Goal: Task Accomplishment & Management: Manage account settings

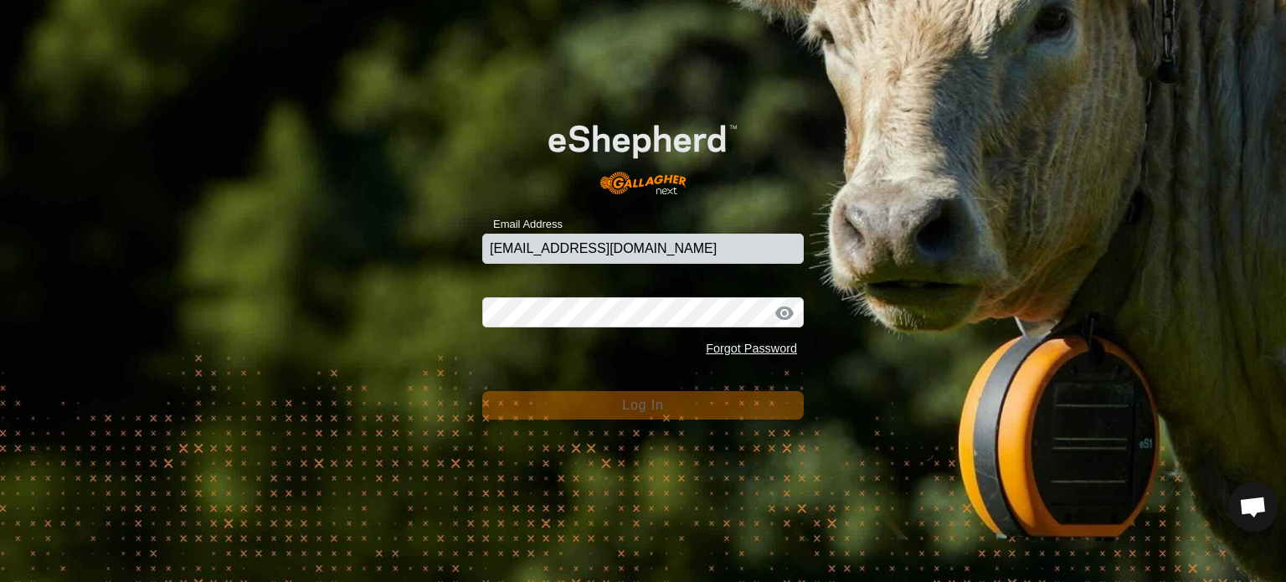
type input "[EMAIL_ADDRESS][DOMAIN_NAME]"
click at [629, 381] on form "Email Address [EMAIL_ADDRESS][DOMAIN_NAME] Password Forgot Password Log In" at bounding box center [642, 259] width 321 height 322
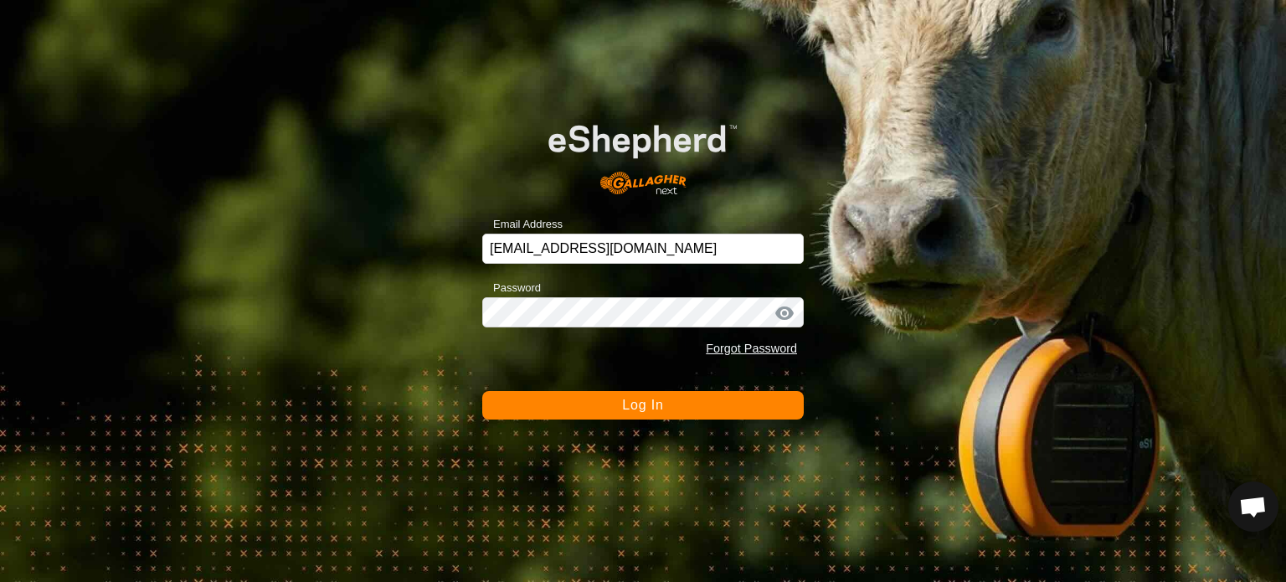
click at [607, 408] on button "Log In" at bounding box center [642, 405] width 321 height 28
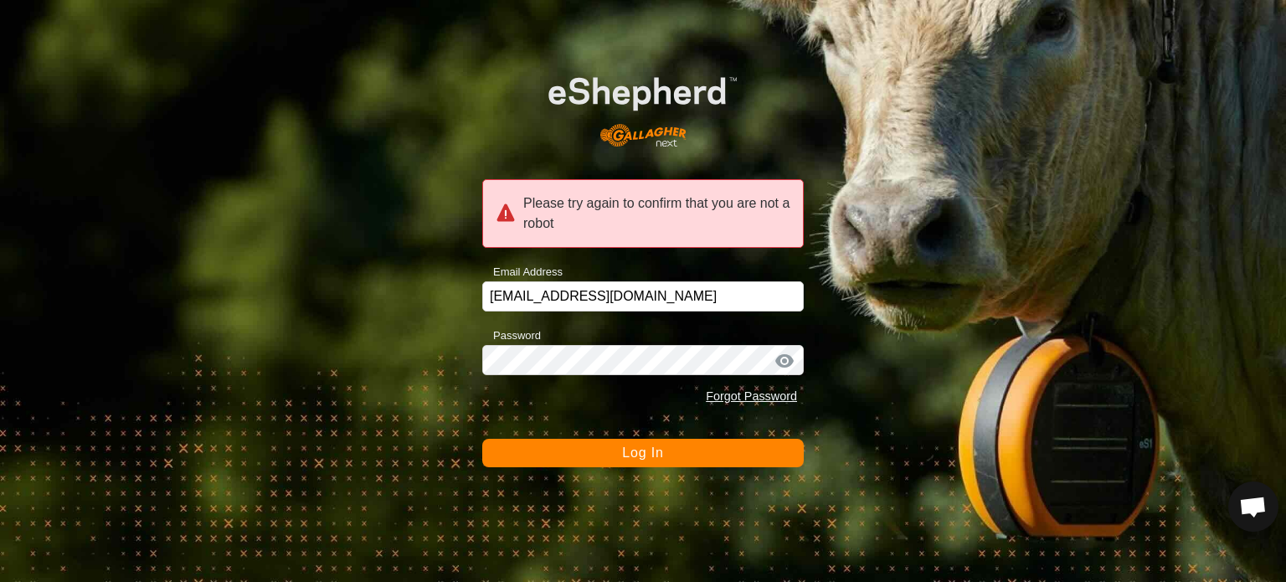
click at [636, 458] on span "Log In" at bounding box center [642, 452] width 41 height 14
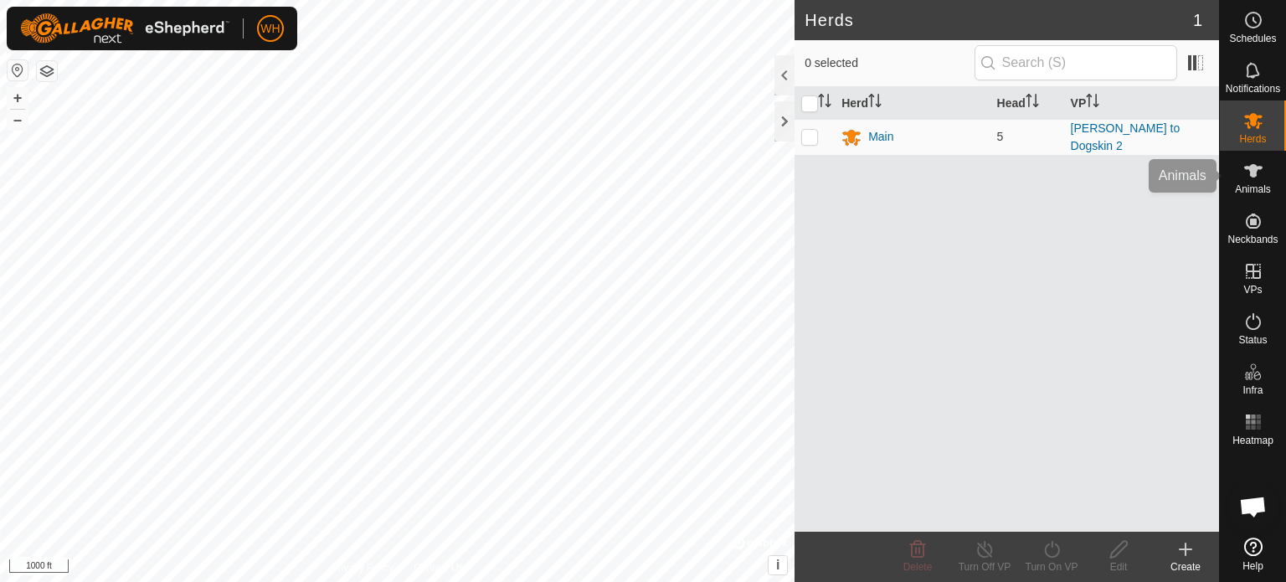
click at [1255, 184] on span "Animals" at bounding box center [1253, 189] width 36 height 10
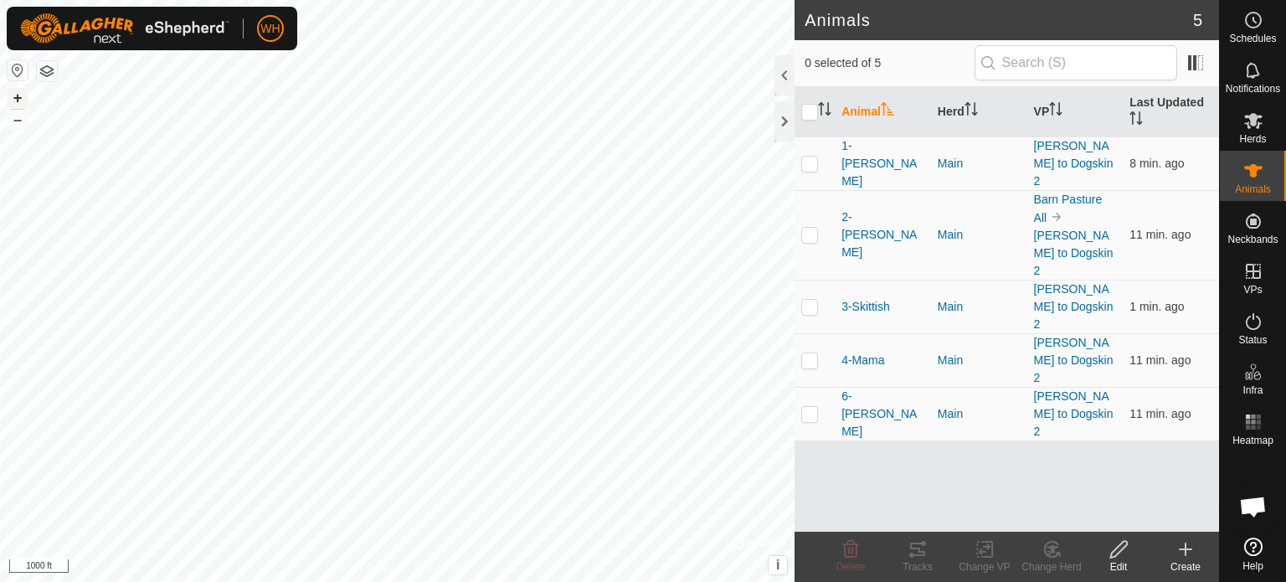
click at [20, 100] on button "+" at bounding box center [18, 98] width 20 height 20
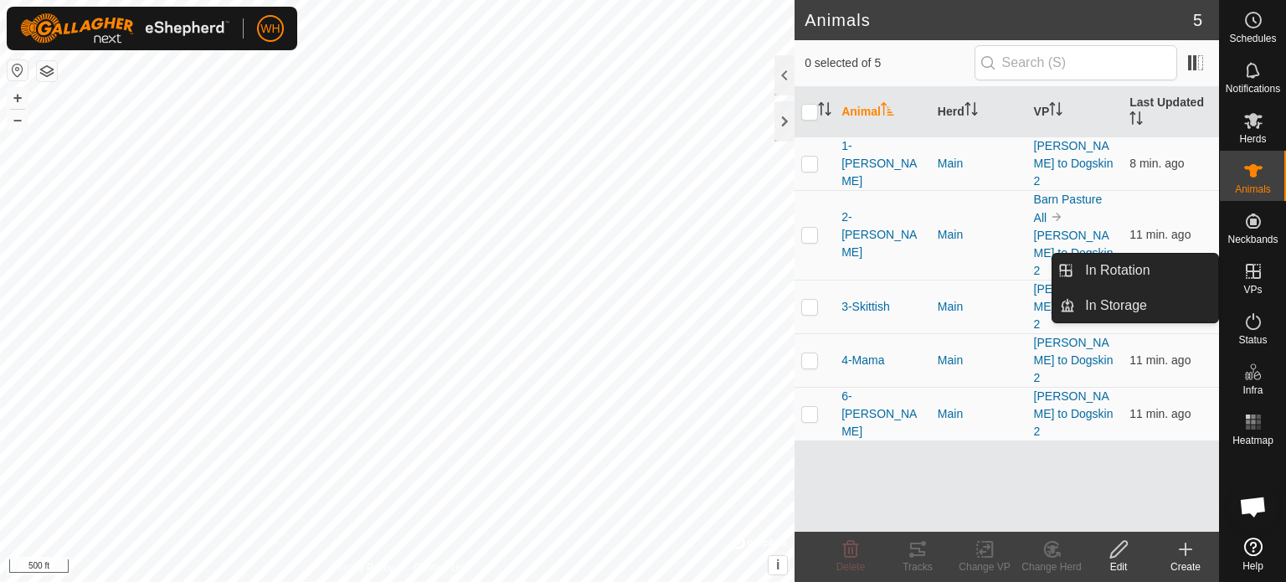
drag, startPoint x: 1254, startPoint y: 299, endPoint x: 1253, endPoint y: 288, distance: 10.9
click at [1253, 288] on span "VPs" at bounding box center [1252, 290] width 18 height 10
click at [1146, 277] on link "In Rotation" at bounding box center [1146, 270] width 143 height 33
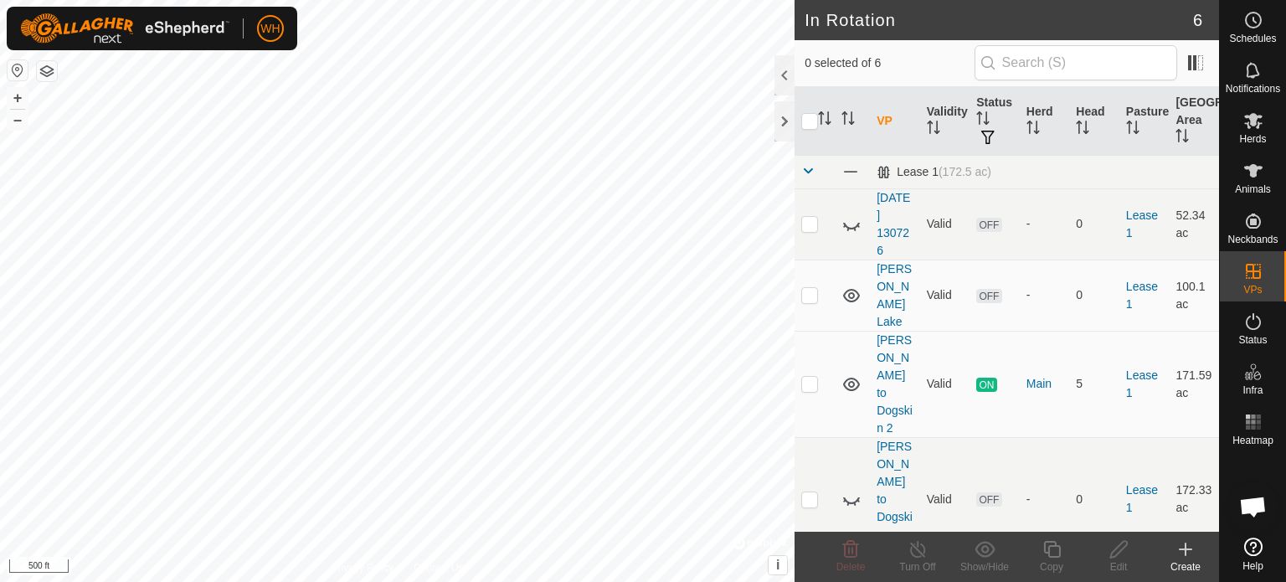
click at [1185, 554] on icon at bounding box center [1185, 549] width 0 height 12
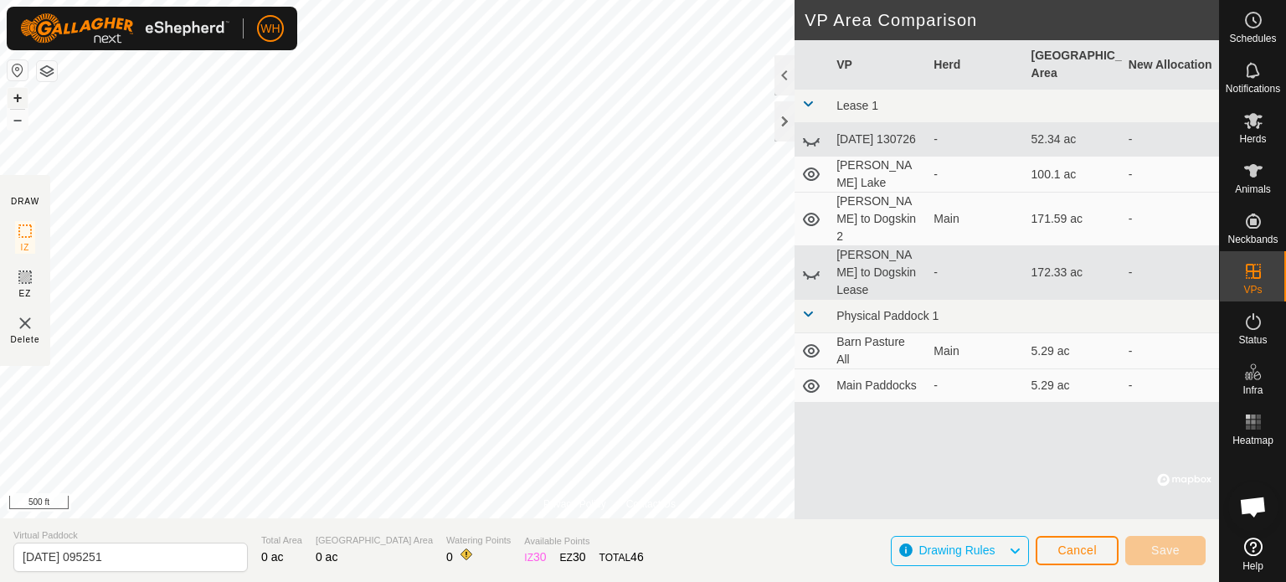
click at [22, 100] on button "+" at bounding box center [18, 98] width 20 height 20
click at [17, 119] on button "–" at bounding box center [18, 120] width 20 height 20
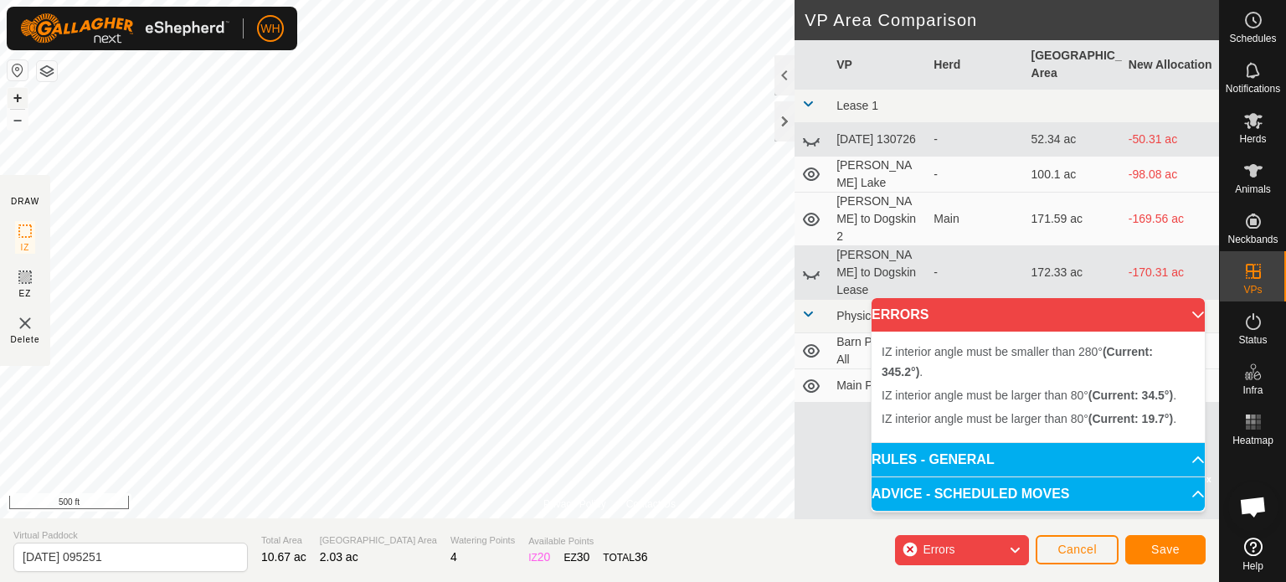
click at [20, 90] on button "+" at bounding box center [18, 98] width 20 height 20
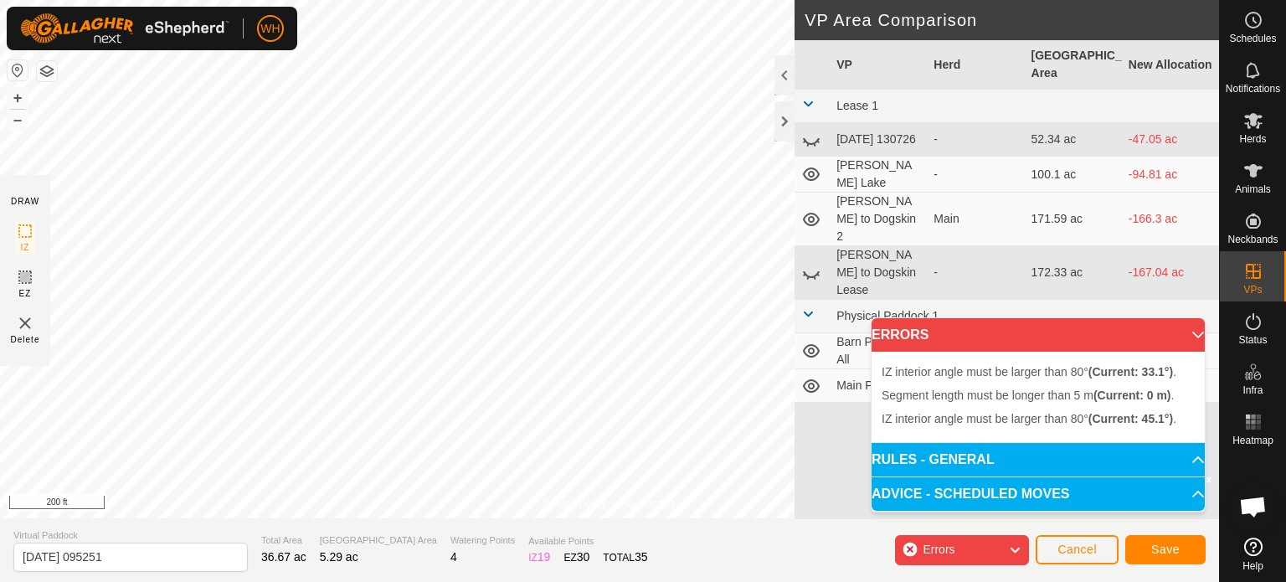
click at [745, 572] on div "Privacy Policy Contact Us 6-[PERSON_NAME] 3835896709 Main [PERSON_NAME] to Dogs…" at bounding box center [609, 291] width 1219 height 582
click at [798, 363] on div "Privacy Policy Contact Us + – ⇧ i © Mapbox , © OpenStreetMap , Improve this map…" at bounding box center [609, 291] width 1219 height 582
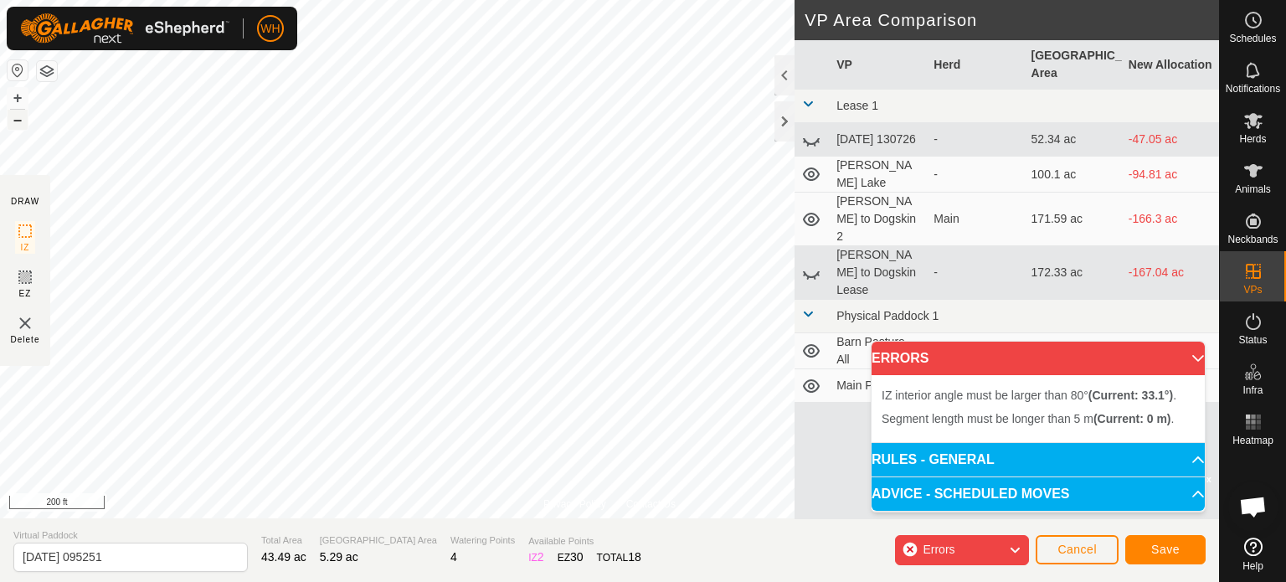
click at [12, 126] on button "–" at bounding box center [18, 120] width 20 height 20
click at [15, 100] on button "+" at bounding box center [18, 98] width 20 height 20
click at [817, 291] on div "Privacy Policy Contact Us + – ⇧ i © Mapbox , © OpenStreetMap , Improve this map…" at bounding box center [609, 291] width 1219 height 582
click at [20, 94] on button "+" at bounding box center [18, 98] width 20 height 20
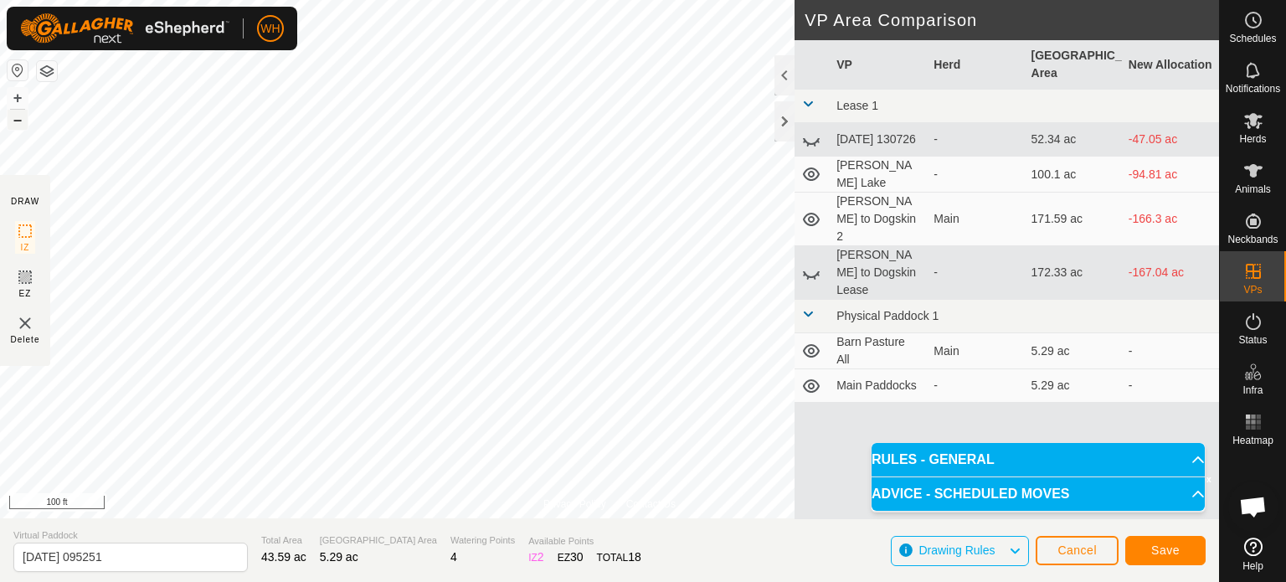
click at [20, 114] on button "–" at bounding box center [18, 120] width 20 height 20
click at [17, 100] on button "+" at bounding box center [18, 98] width 20 height 20
click at [1155, 557] on span "Save" at bounding box center [1165, 549] width 28 height 13
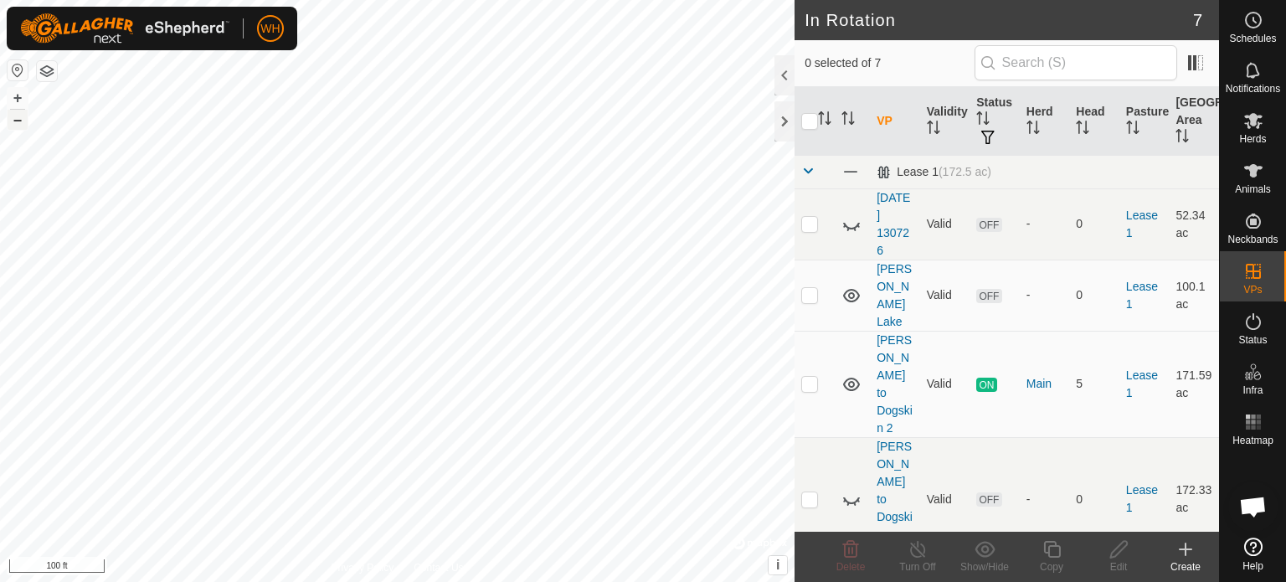
click at [13, 125] on button "–" at bounding box center [18, 120] width 20 height 20
checkbox input "true"
click at [1123, 560] on div "Edit" at bounding box center [1118, 566] width 67 height 15
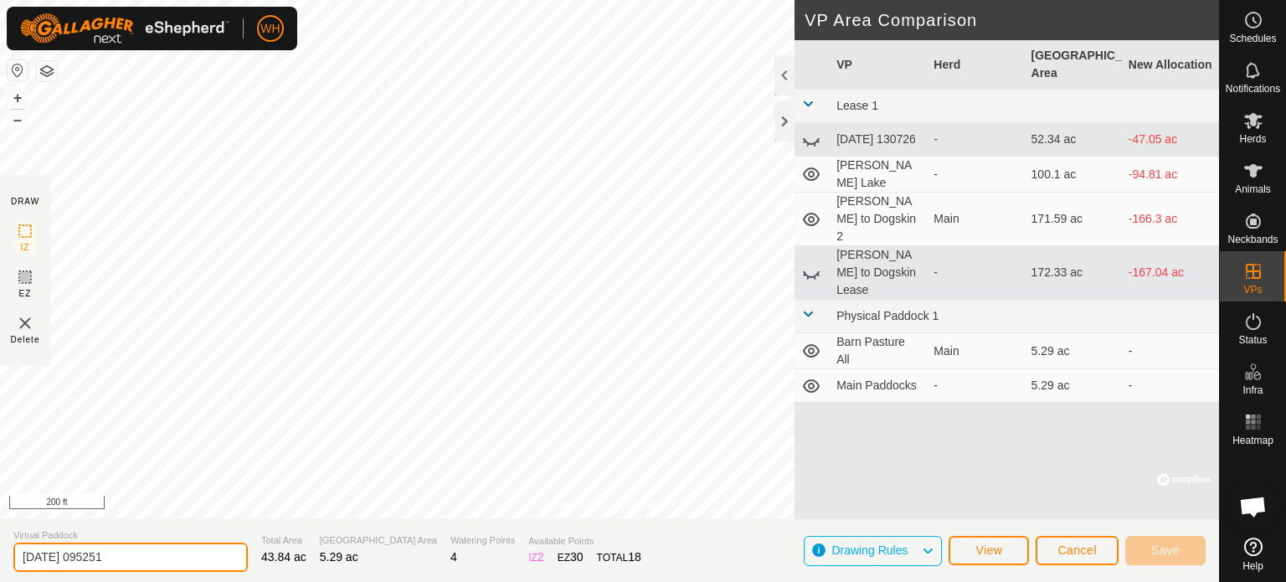
click at [131, 557] on input "[DATE] 095251" at bounding box center [130, 556] width 234 height 29
type input "2"
type input "Field 1"
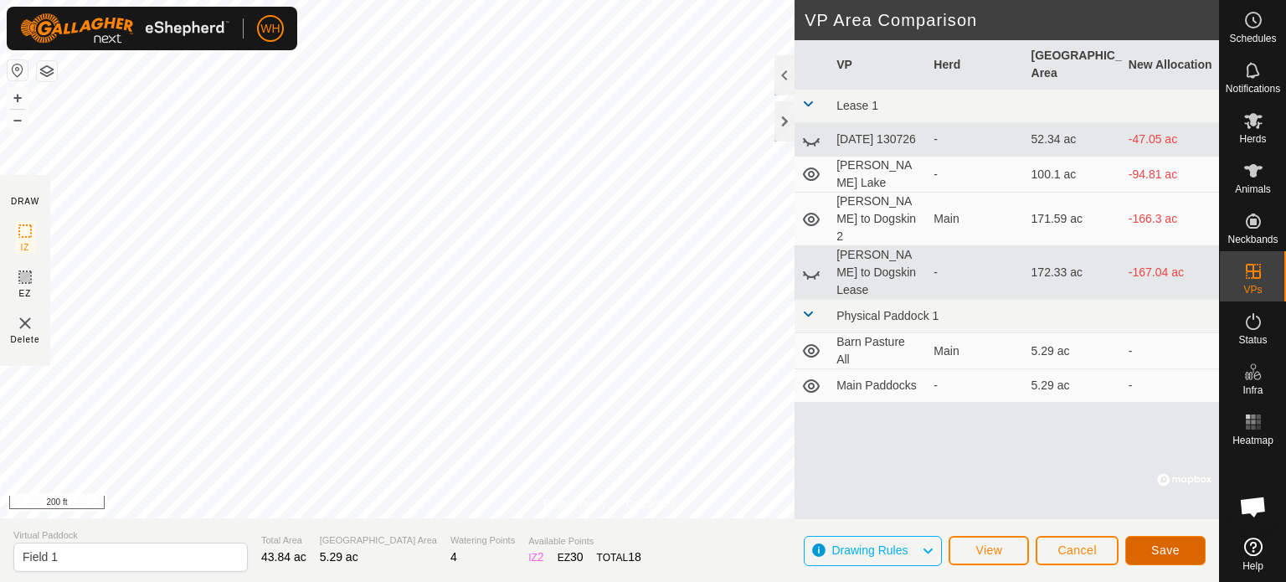
click at [1152, 551] on span "Save" at bounding box center [1165, 549] width 28 height 13
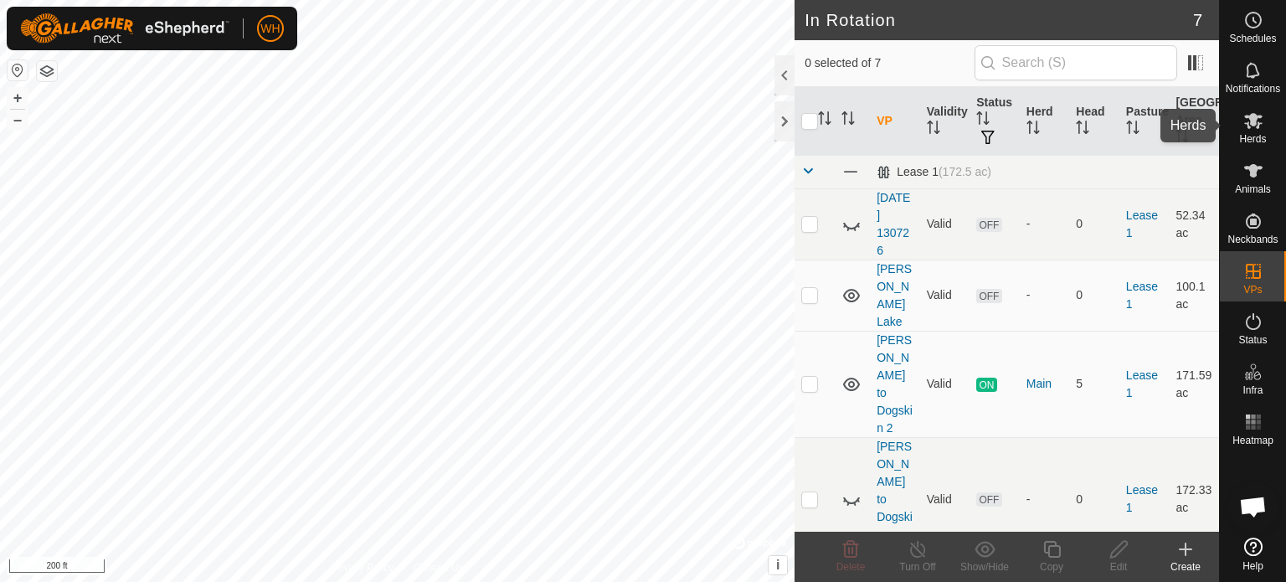
click at [1254, 142] on span "Herds" at bounding box center [1252, 139] width 27 height 10
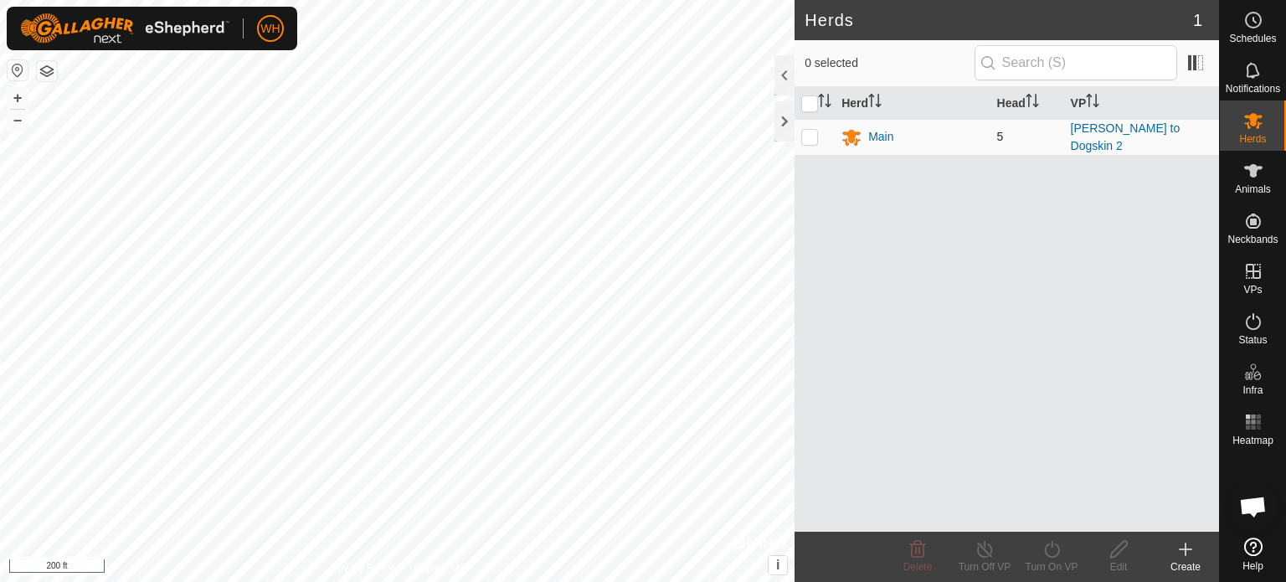
click at [806, 143] on td at bounding box center [814, 137] width 40 height 36
checkbox input "true"
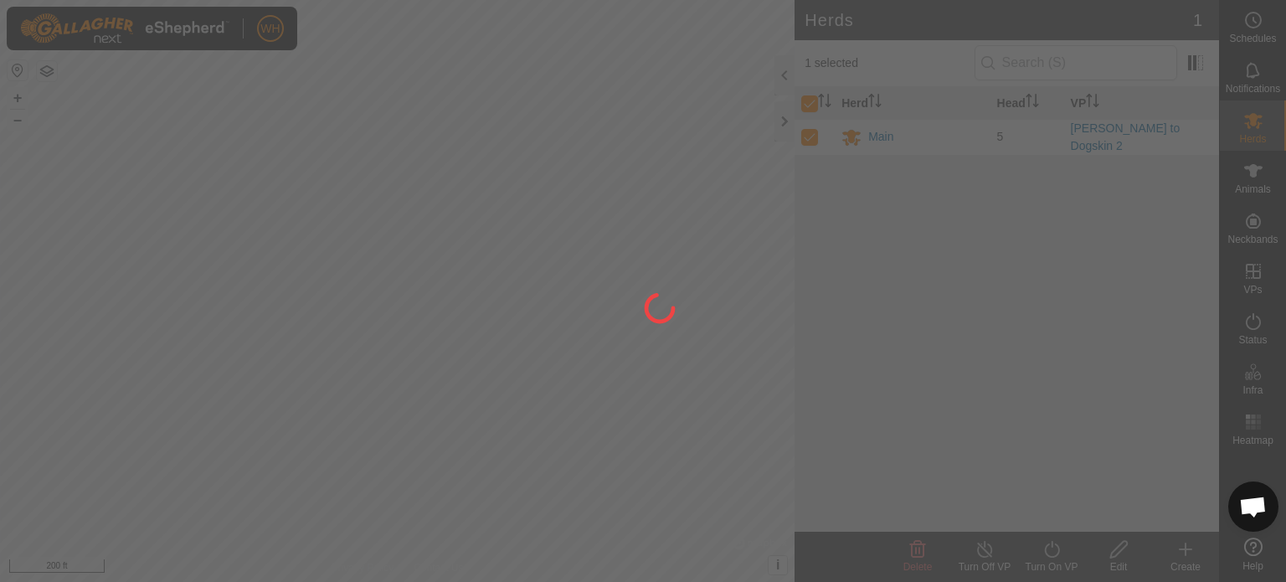
click at [1050, 552] on div at bounding box center [643, 291] width 1286 height 582
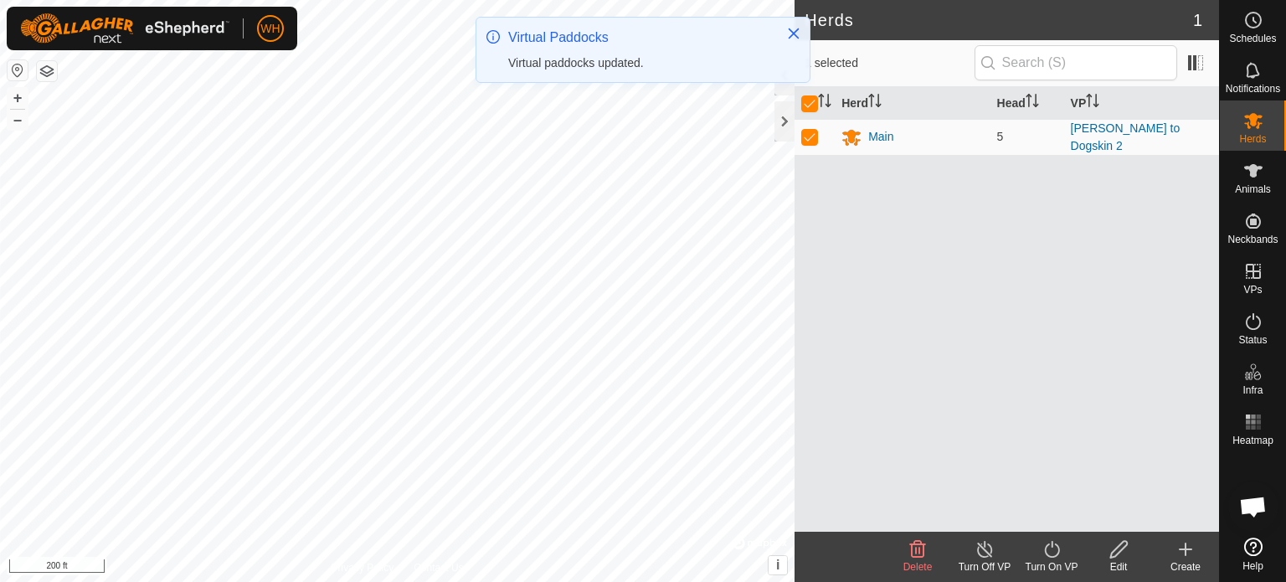
click at [1050, 552] on icon at bounding box center [1051, 549] width 21 height 20
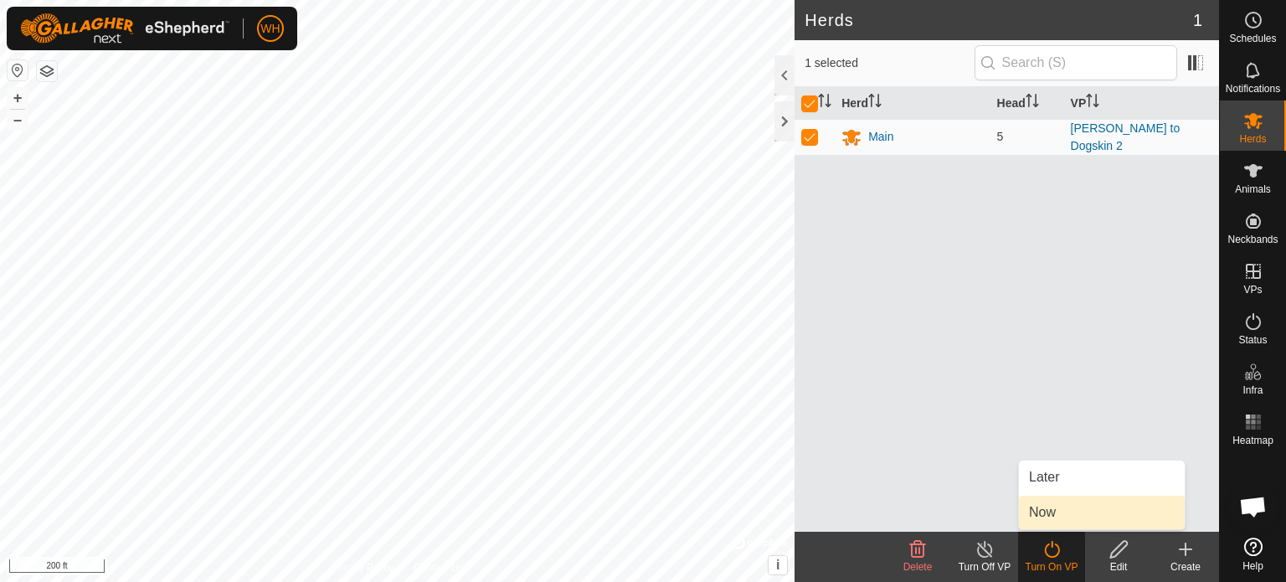
click at [1045, 516] on link "Now" at bounding box center [1102, 511] width 166 height 33
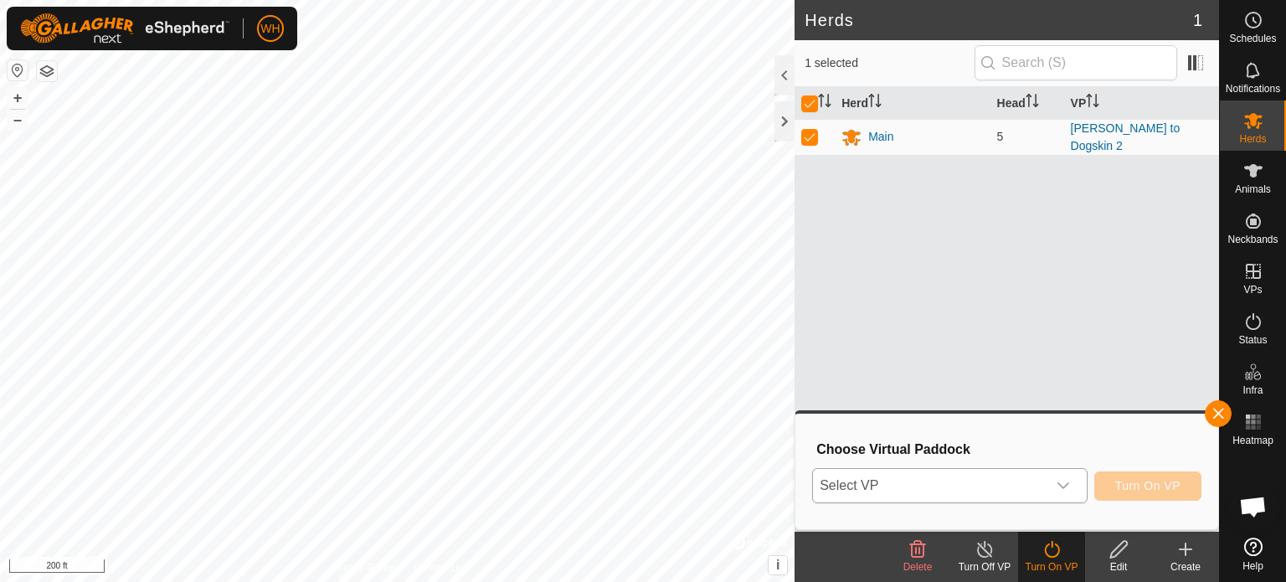
click at [1061, 490] on icon "dropdown trigger" at bounding box center [1062, 485] width 13 height 13
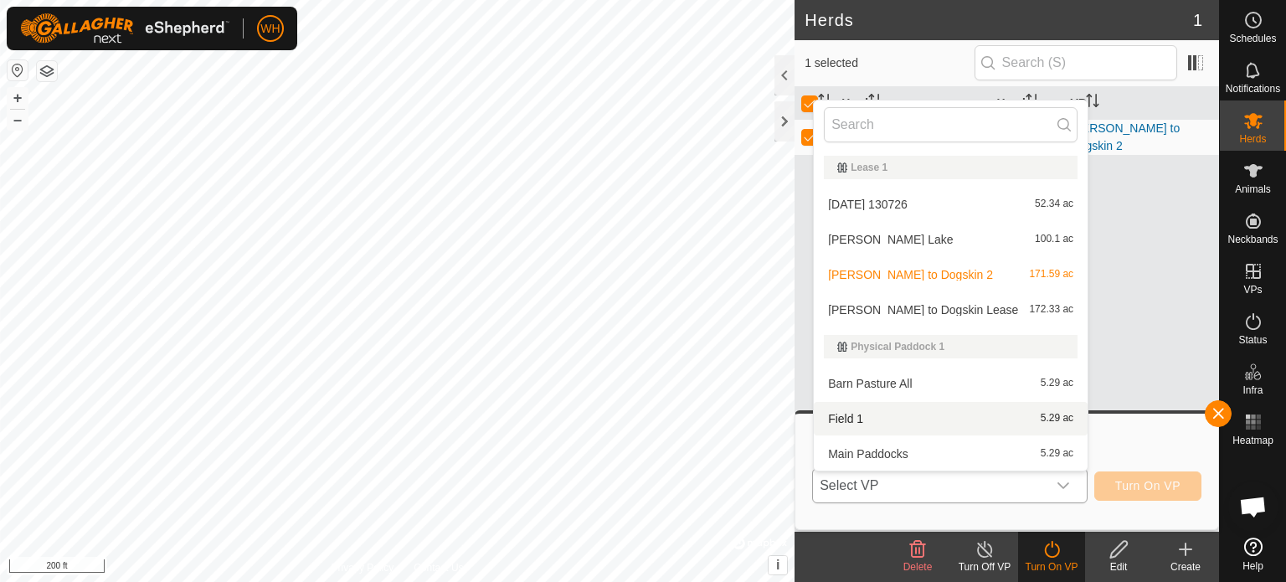
click at [870, 421] on li "Field 1 5.29 ac" at bounding box center [951, 418] width 274 height 33
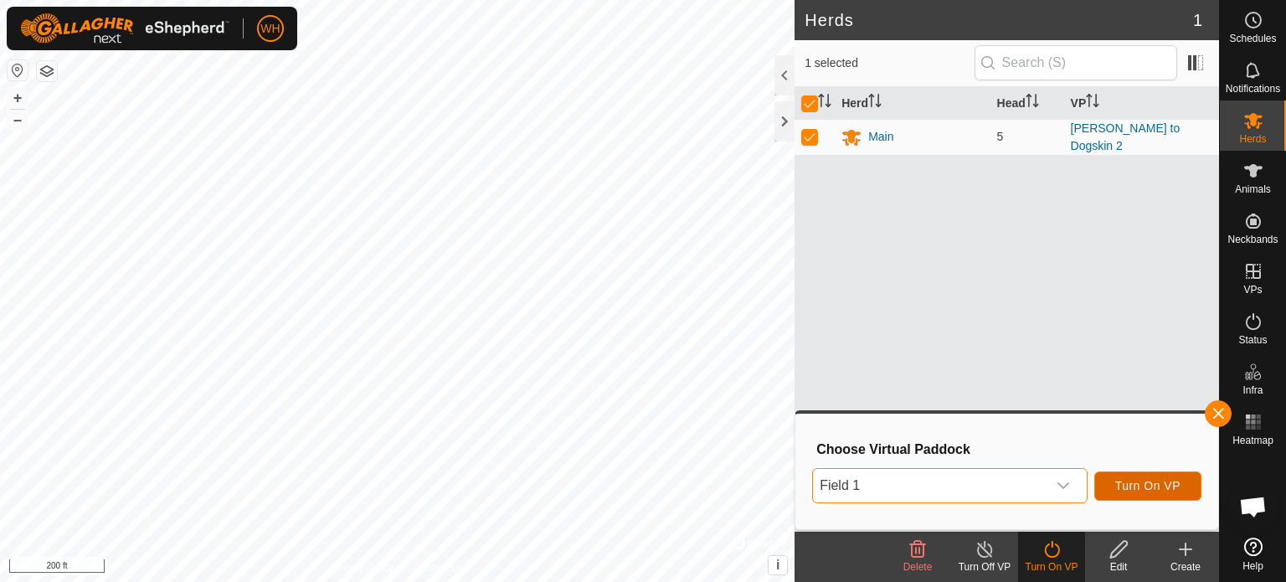
click at [1147, 495] on button "Turn On VP" at bounding box center [1147, 485] width 107 height 29
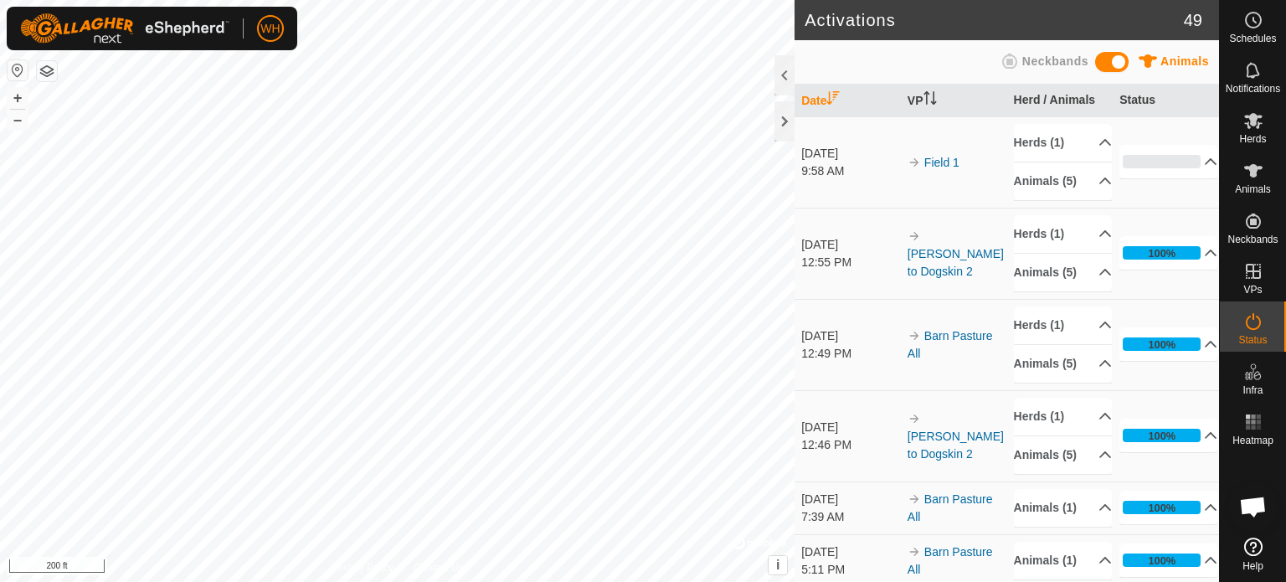
click at [777, 581] on html "WH Schedules Notifications Herds Animals Neckbands VPs Status Infra Heatmap Hel…" at bounding box center [643, 291] width 1286 height 582
click at [1241, 189] on span "Animals" at bounding box center [1253, 189] width 36 height 10
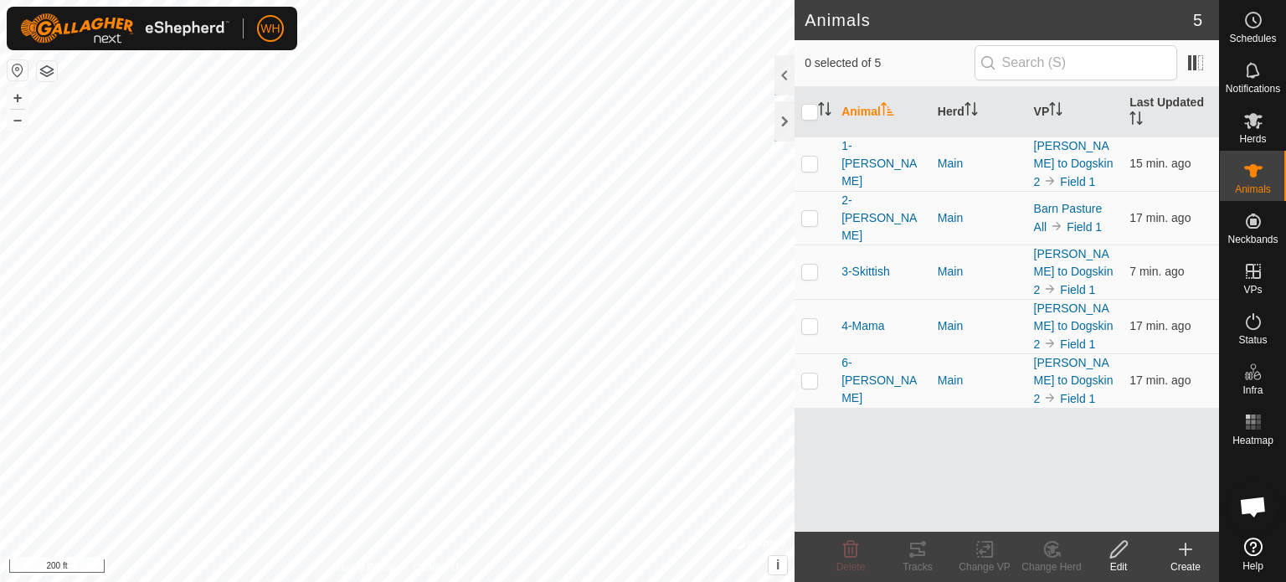
click at [808, 424] on div "Animals 5 0 selected of 5 Animal Herd VP Last Updated 1-[PERSON_NAME] Main [PER…" at bounding box center [609, 291] width 1219 height 582
click at [684, 0] on html "WH Schedules Notifications Herds Animals Neckbands VPs Status Infra Heatmap Hel…" at bounding box center [643, 291] width 1286 height 582
click at [1259, 69] on icon at bounding box center [1253, 70] width 20 height 20
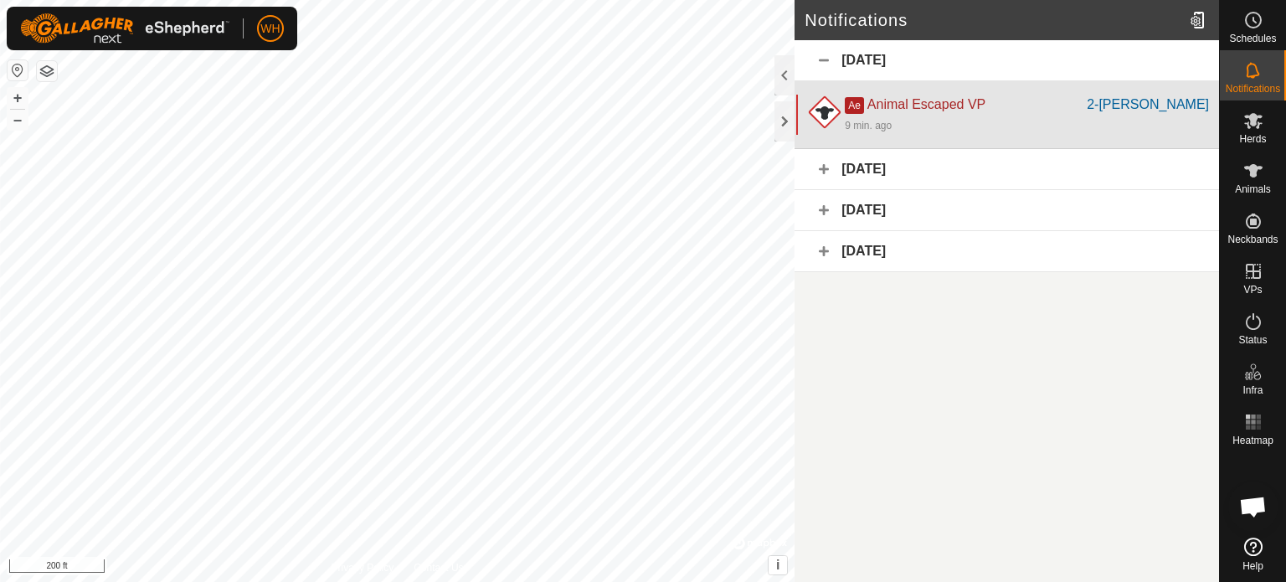
click at [888, 113] on div "Ae Animal Escaped VP" at bounding box center [965, 105] width 242 height 20
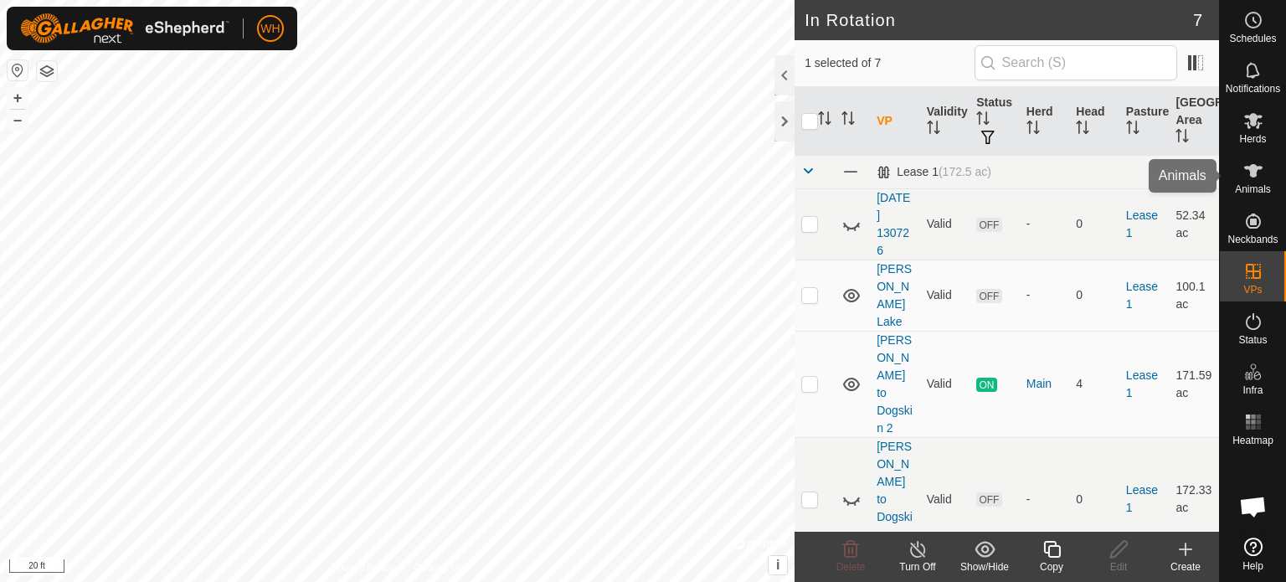
click at [1245, 187] on span "Animals" at bounding box center [1253, 189] width 36 height 10
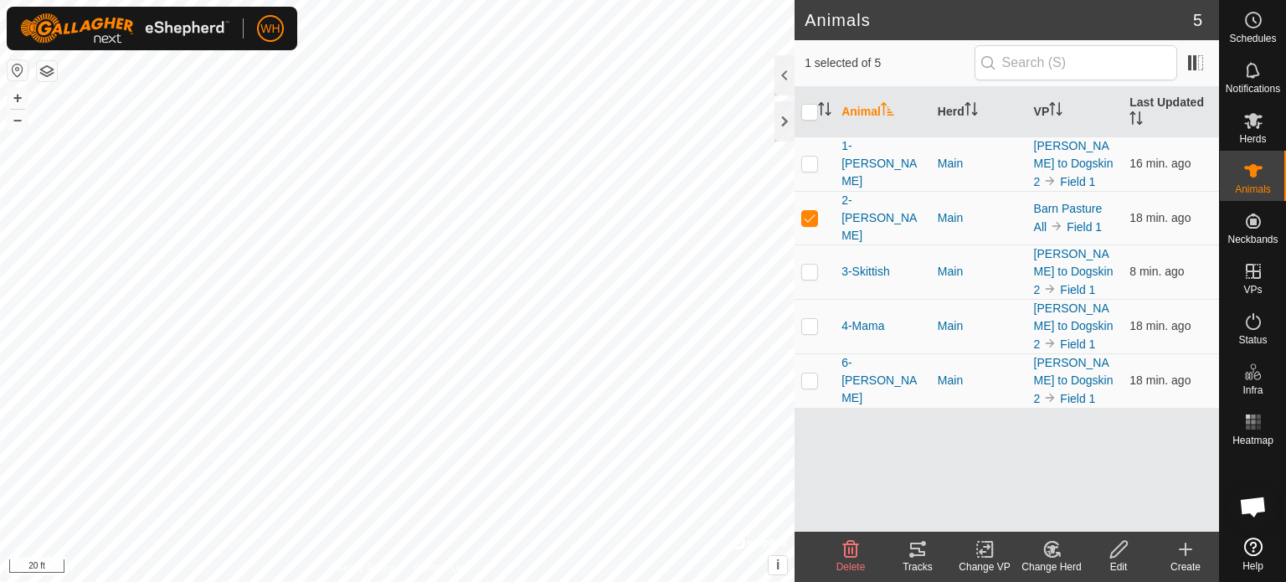
click at [916, 544] on icon at bounding box center [917, 548] width 15 height 13
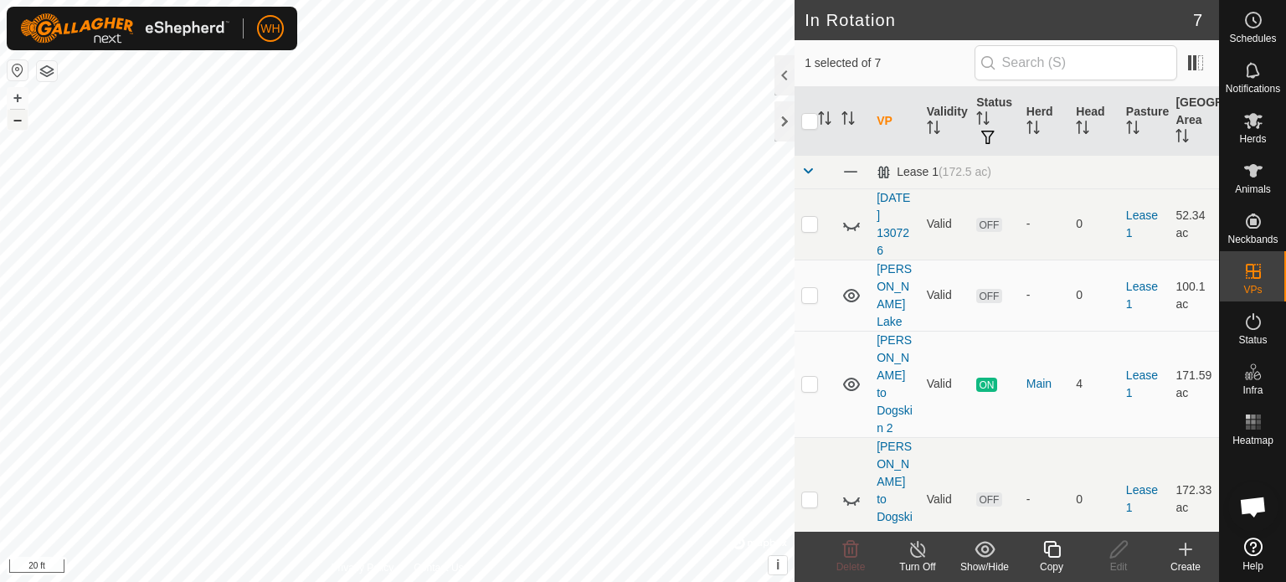
click at [20, 118] on button "–" at bounding box center [18, 120] width 20 height 20
click at [20, 117] on button "–" at bounding box center [18, 120] width 20 height 20
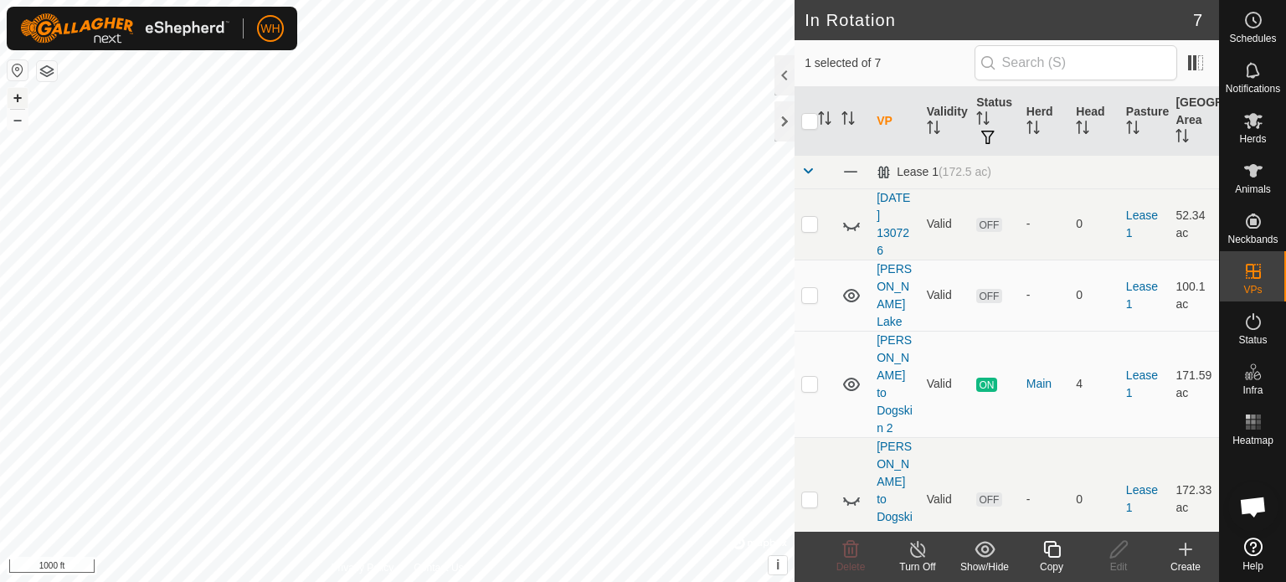
click at [24, 108] on button "+" at bounding box center [18, 98] width 20 height 20
click at [1252, 63] on icon at bounding box center [1253, 70] width 20 height 20
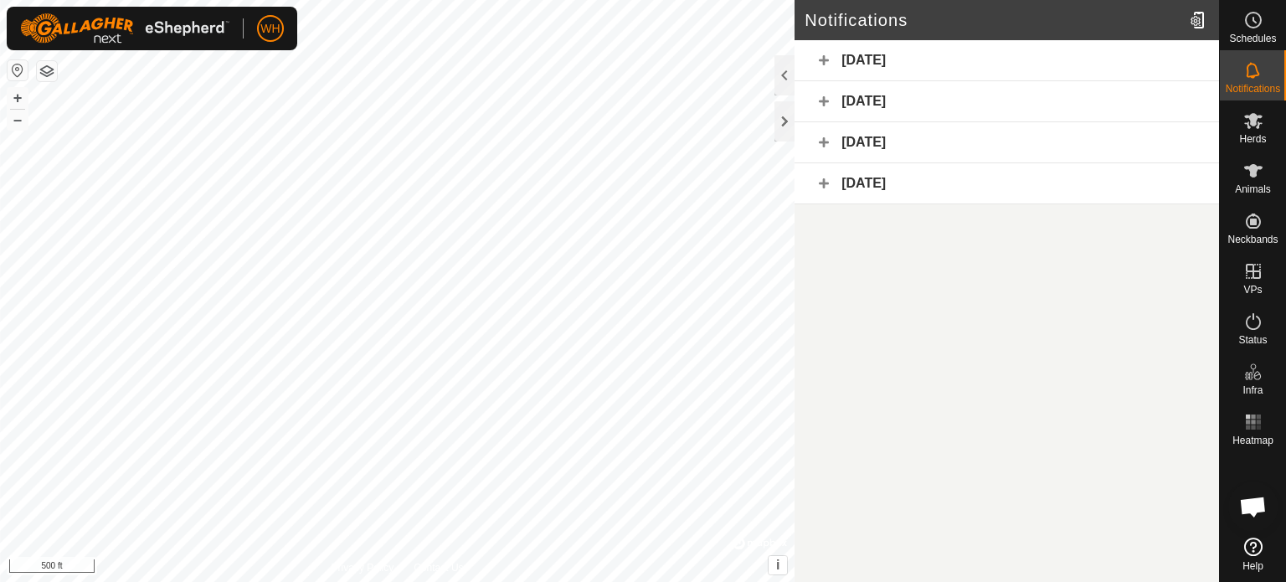
click at [901, 63] on div "[DATE]" at bounding box center [1006, 60] width 424 height 41
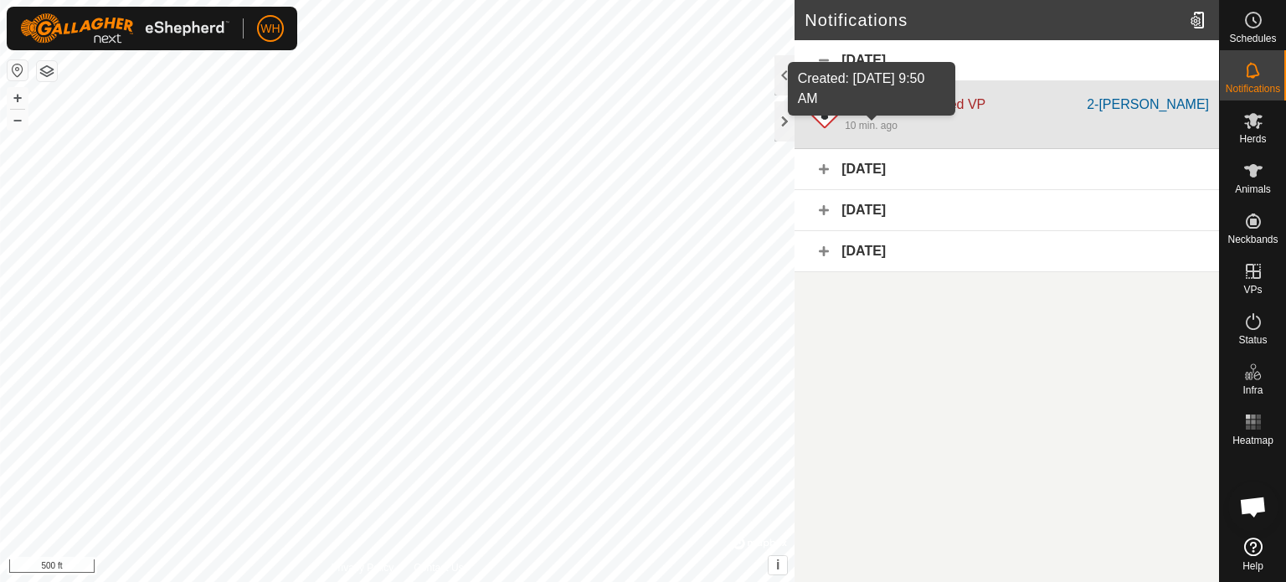
click at [894, 122] on div "10 min. ago" at bounding box center [870, 125] width 53 height 15
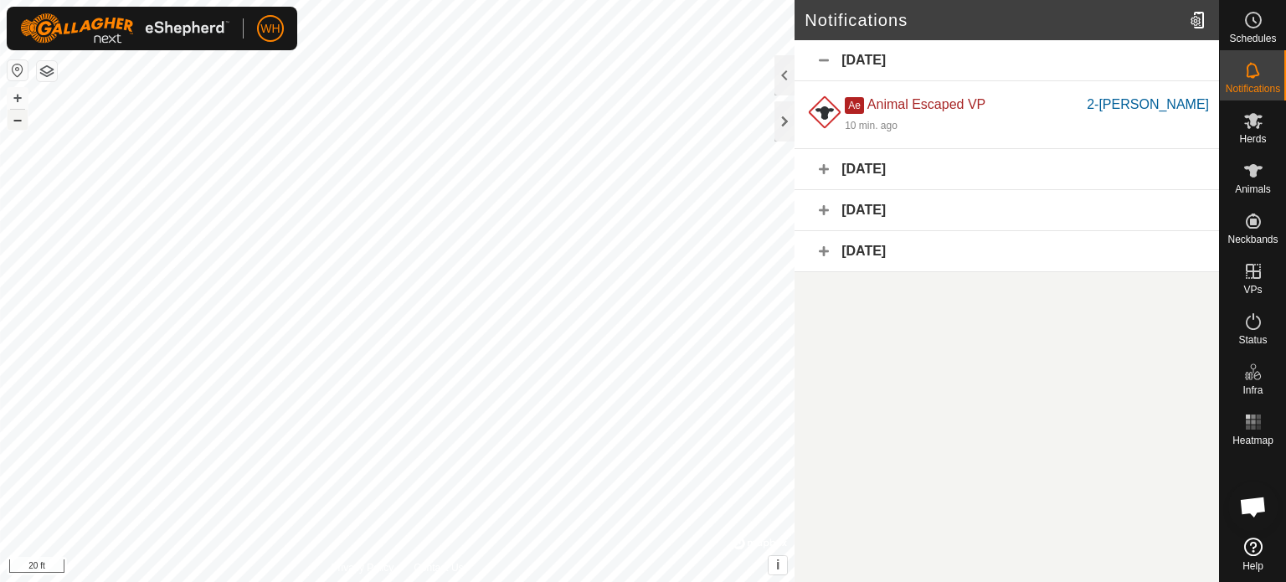
click at [23, 116] on button "–" at bounding box center [18, 120] width 20 height 20
click at [1245, 182] on es-animals-svg-icon at bounding box center [1253, 170] width 30 height 27
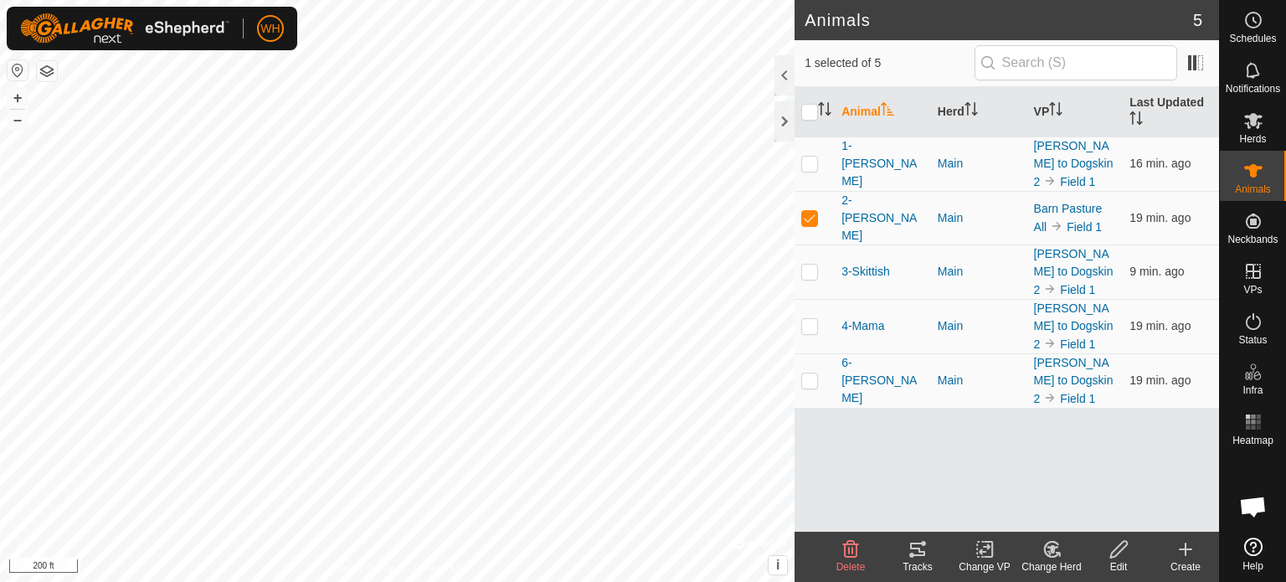
click at [927, 553] on tracks-svg-icon at bounding box center [917, 549] width 67 height 20
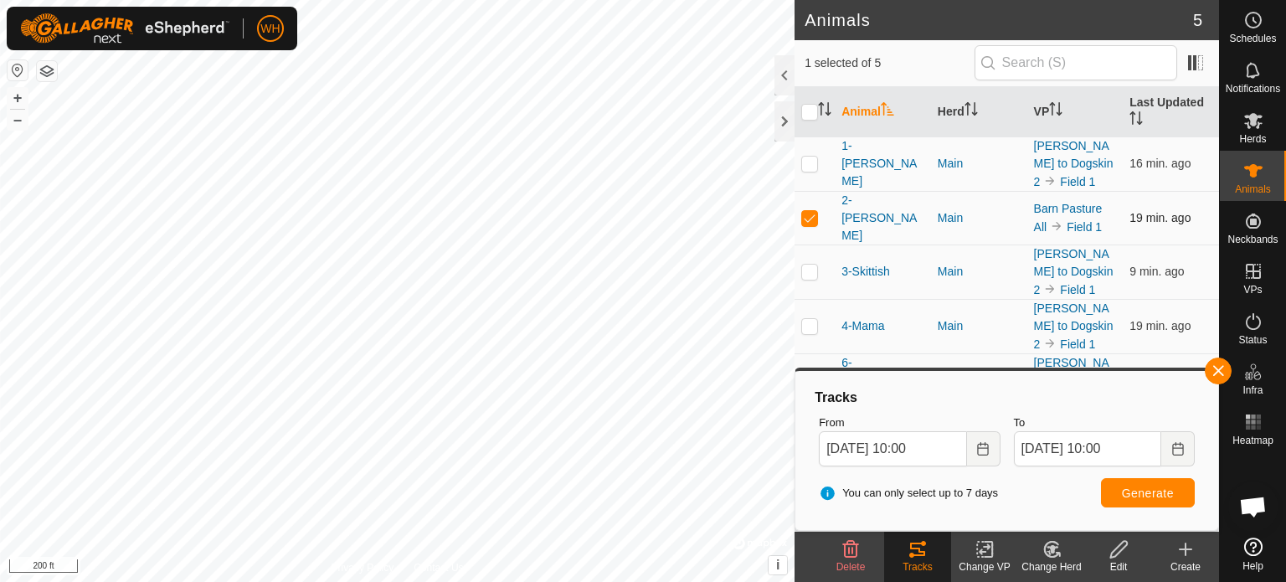
click at [808, 212] on p-checkbox at bounding box center [809, 217] width 17 height 13
checkbox input "false"
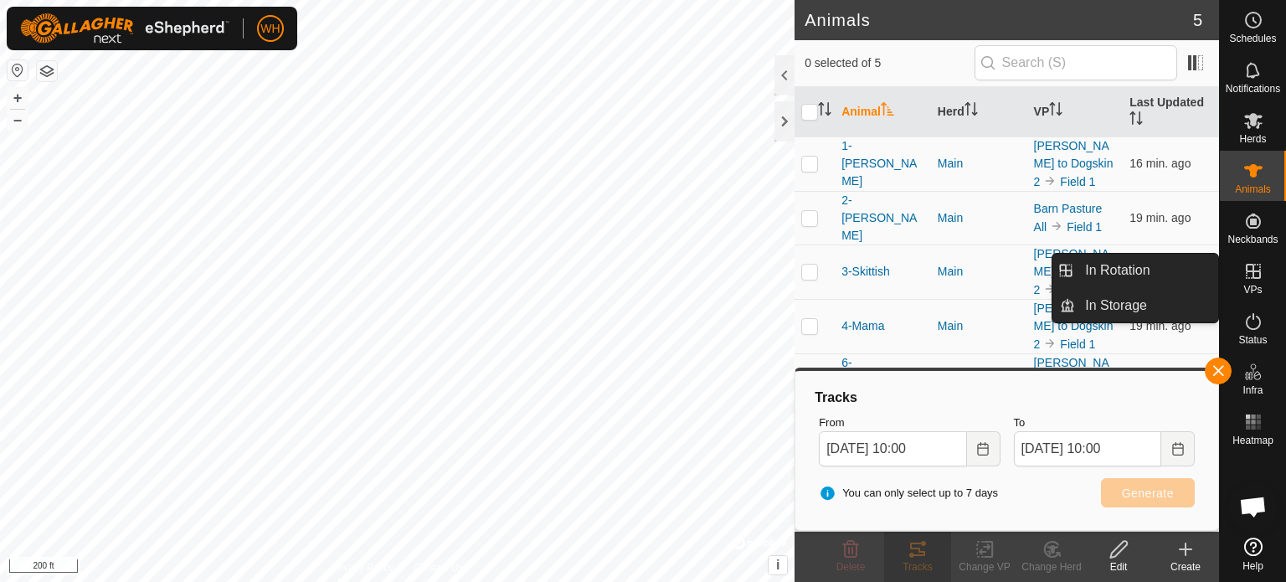
click at [1255, 275] on icon at bounding box center [1253, 271] width 20 height 20
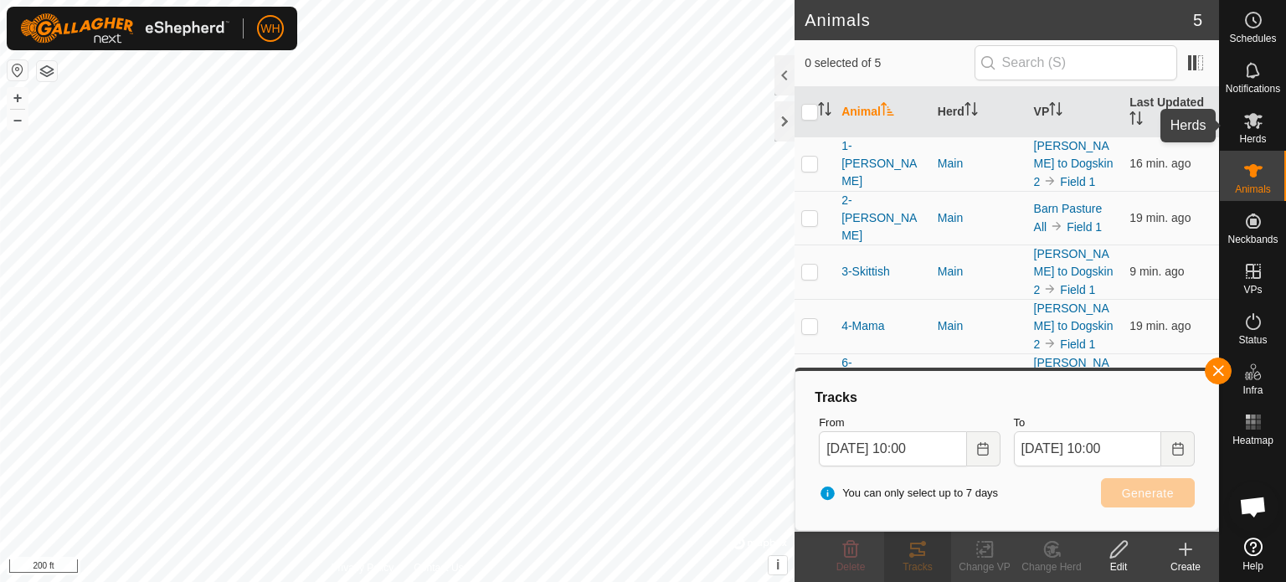
click at [1246, 130] on icon at bounding box center [1253, 120] width 20 height 20
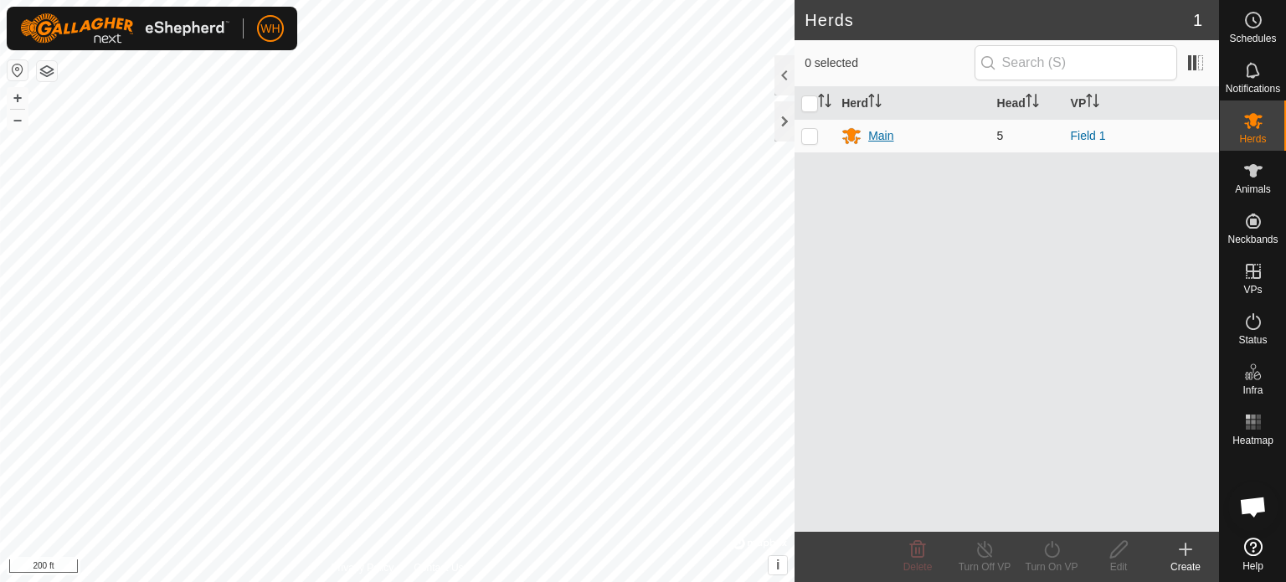
click at [869, 133] on div "Main" at bounding box center [880, 136] width 25 height 18
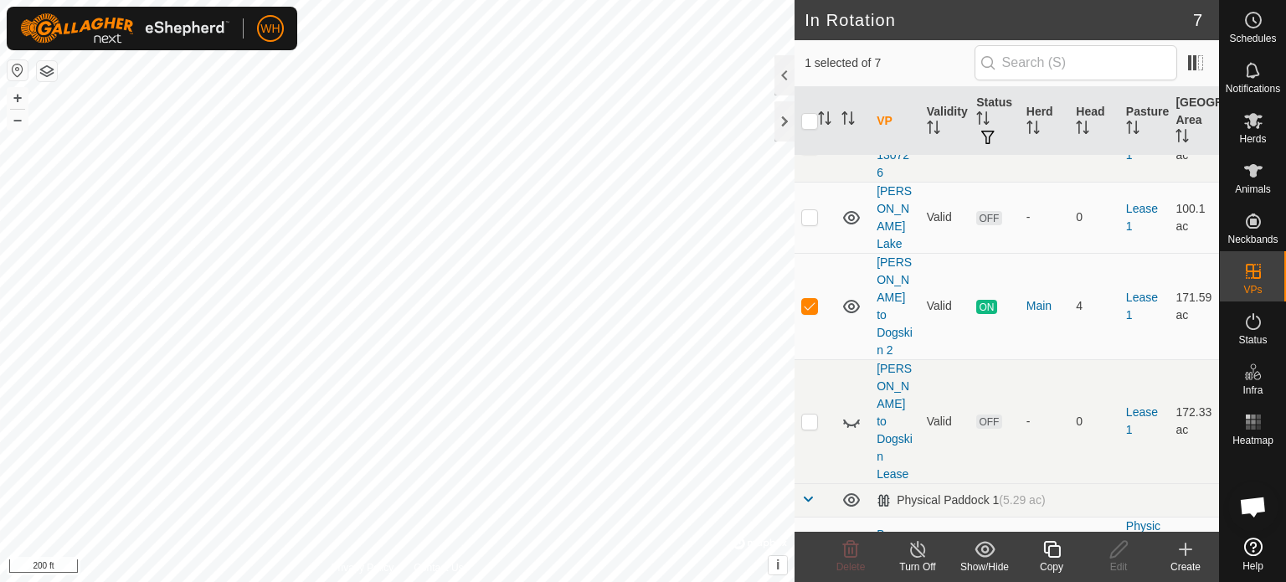
scroll to position [90, 0]
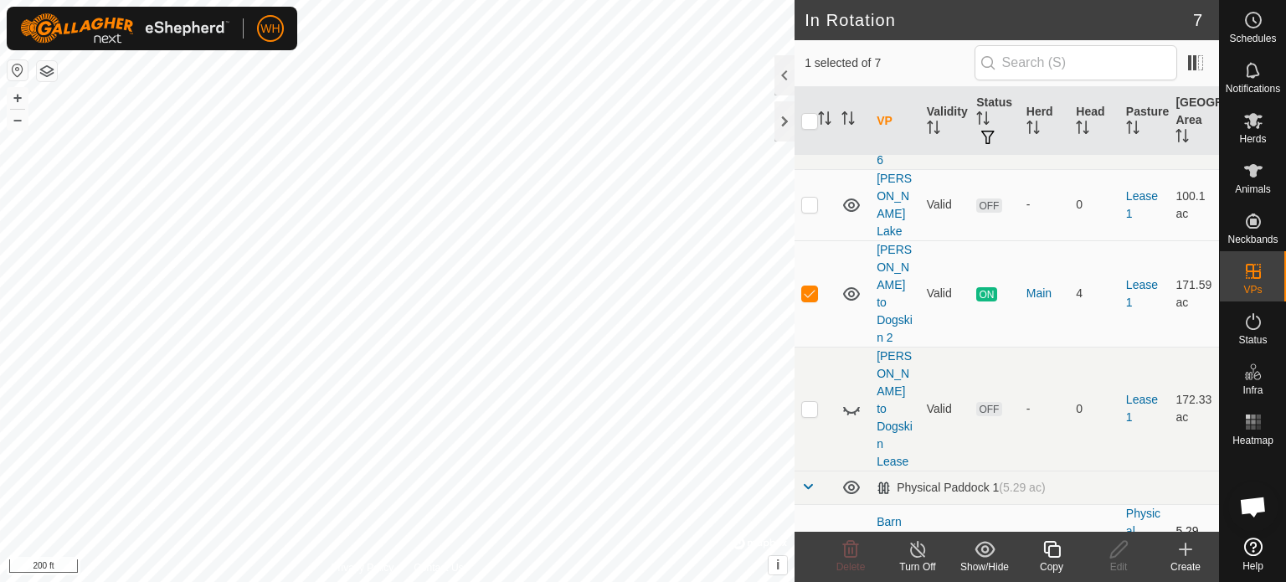
click at [808, 532] on p-checkbox at bounding box center [809, 538] width 17 height 13
checkbox input "false"
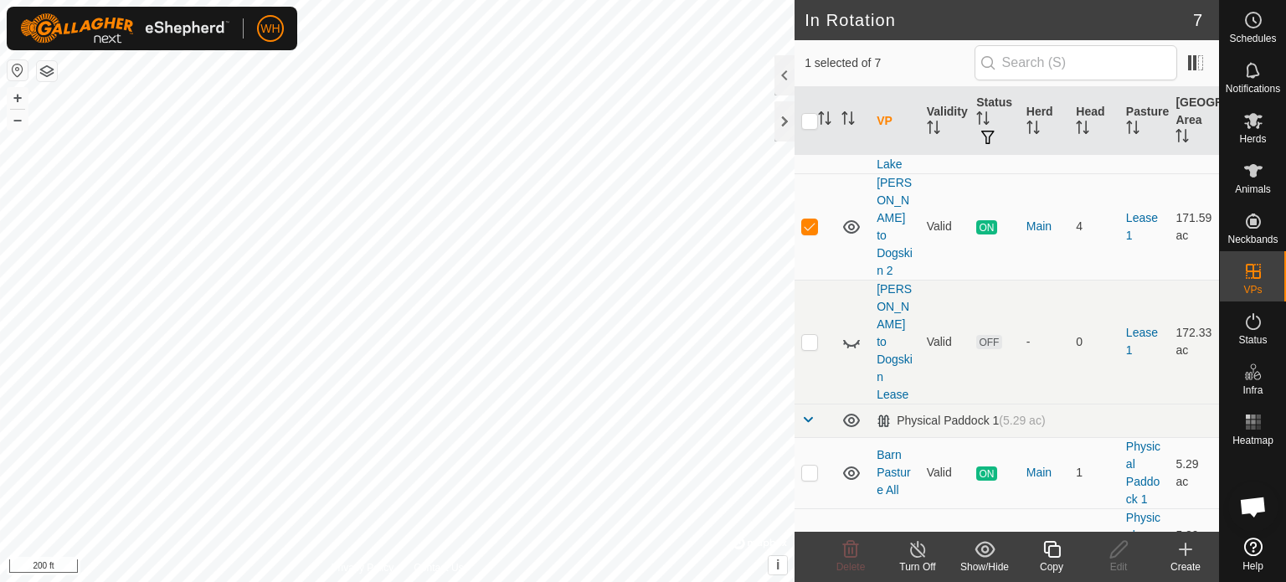
scroll to position [169, 0]
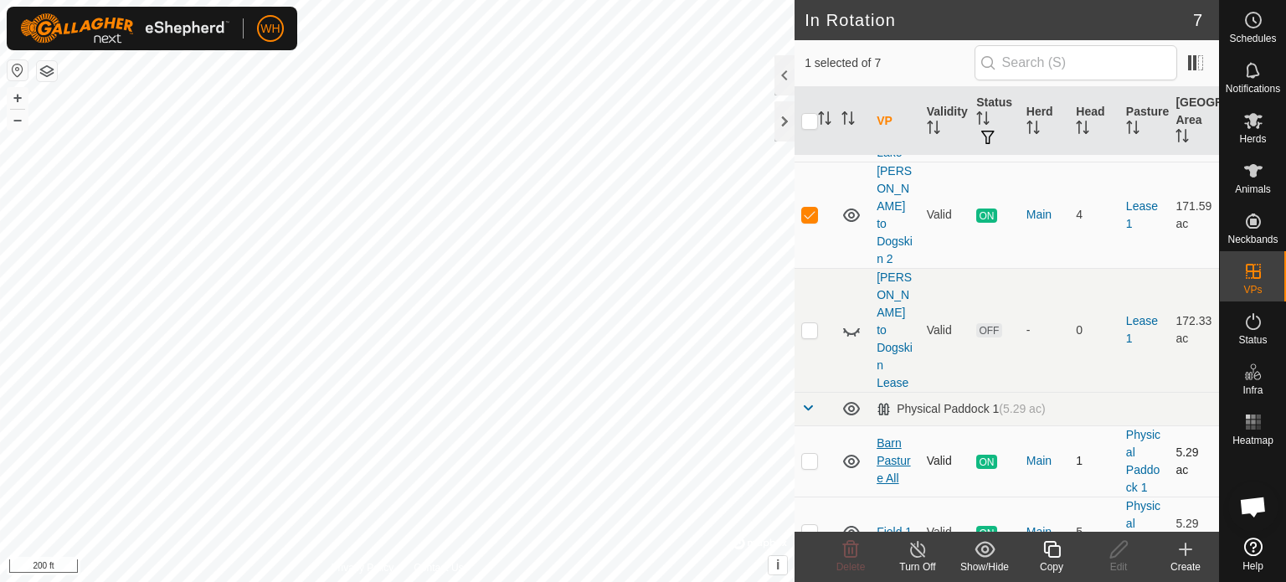
click at [887, 436] on link "Barn Pasture All" at bounding box center [892, 460] width 33 height 49
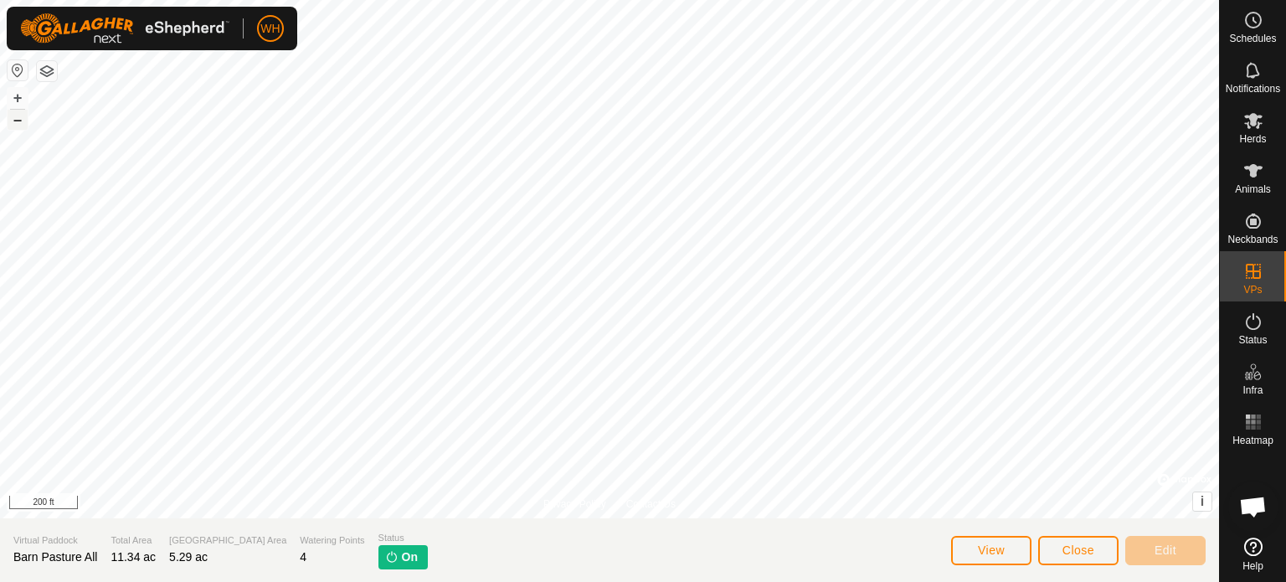
click at [17, 124] on button "–" at bounding box center [18, 120] width 20 height 20
click at [1256, 125] on icon at bounding box center [1253, 121] width 18 height 16
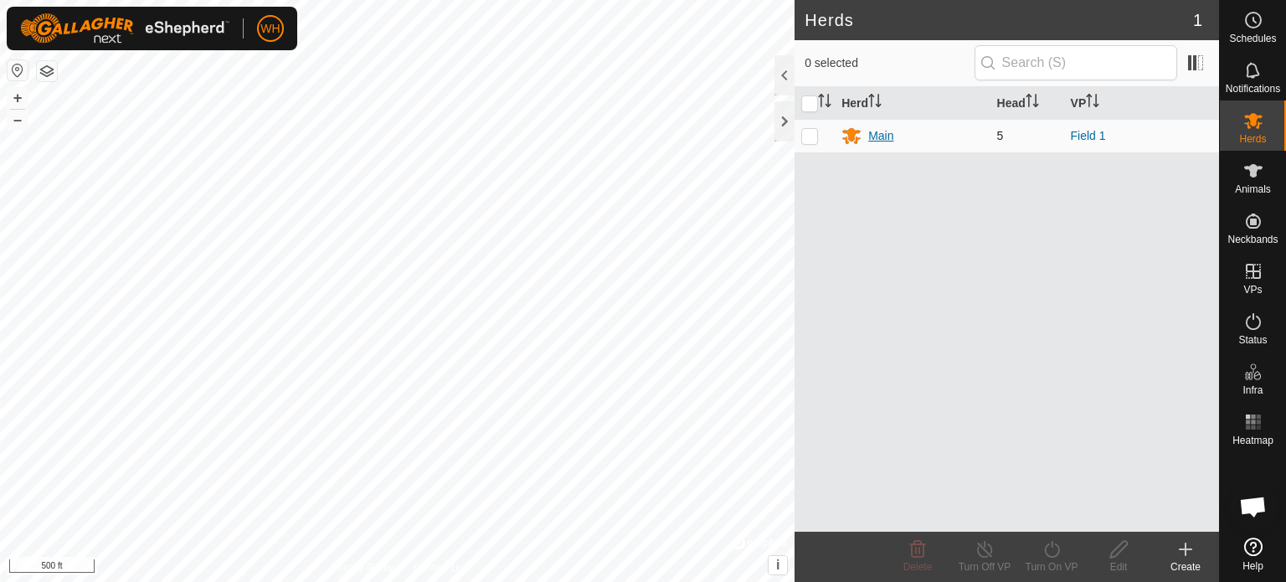
click at [870, 135] on div "Main" at bounding box center [880, 136] width 25 height 18
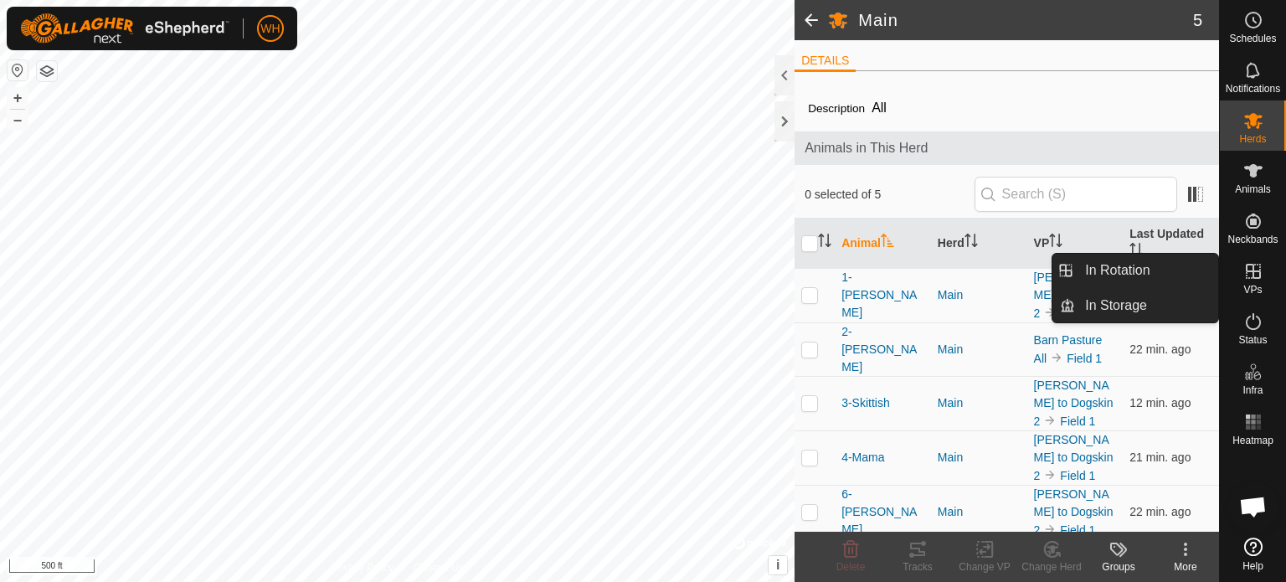
click at [1245, 288] on span "VPs" at bounding box center [1252, 290] width 18 height 10
click at [1163, 274] on link "In Rotation" at bounding box center [1146, 270] width 143 height 33
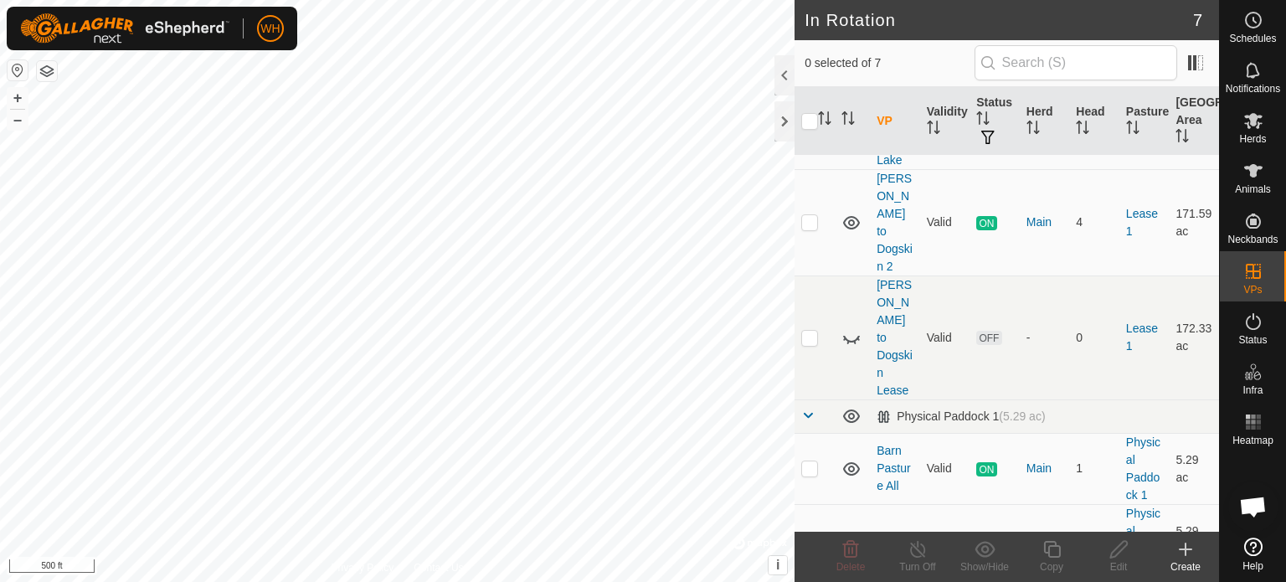
scroll to position [169, 0]
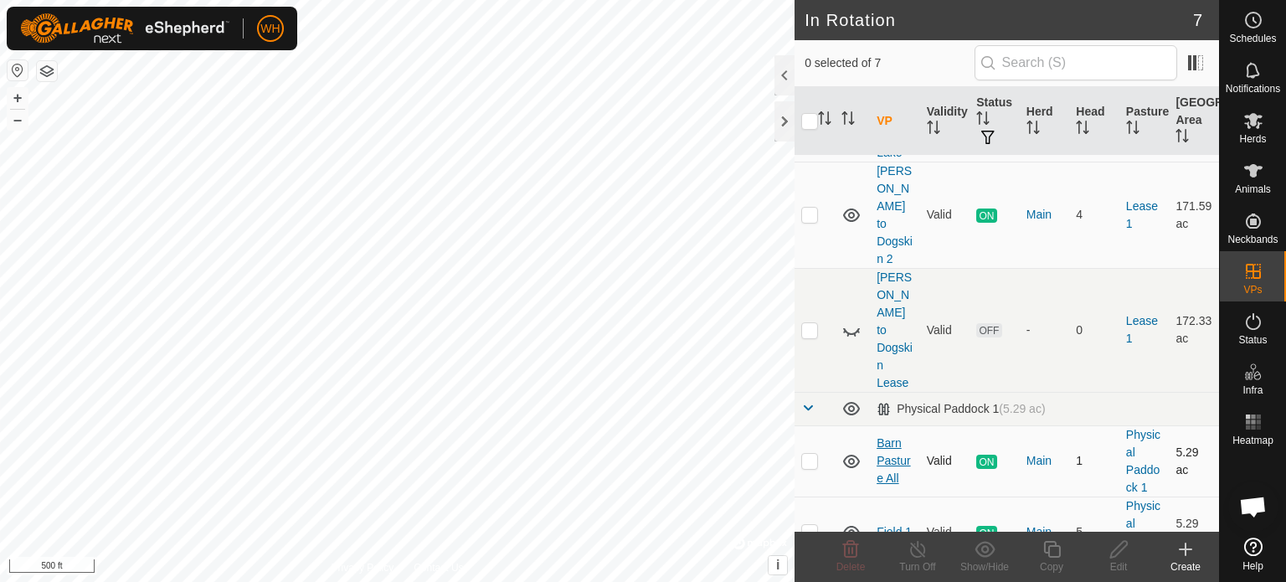
click at [880, 436] on link "Barn Pasture All" at bounding box center [892, 460] width 33 height 49
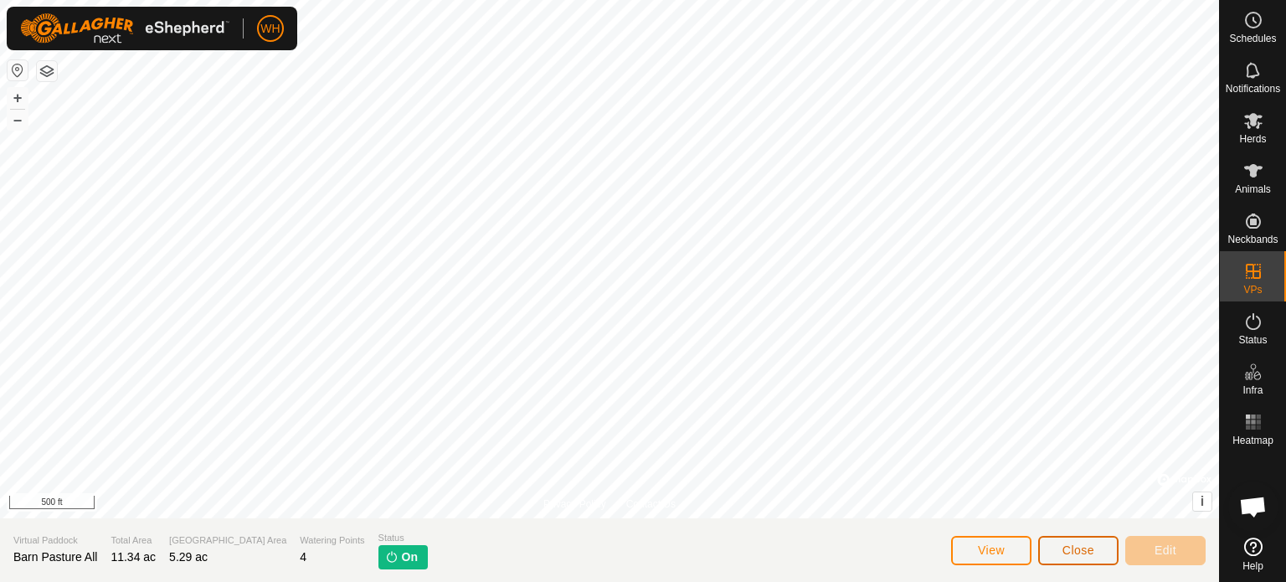
click at [1095, 557] on button "Close" at bounding box center [1078, 550] width 80 height 29
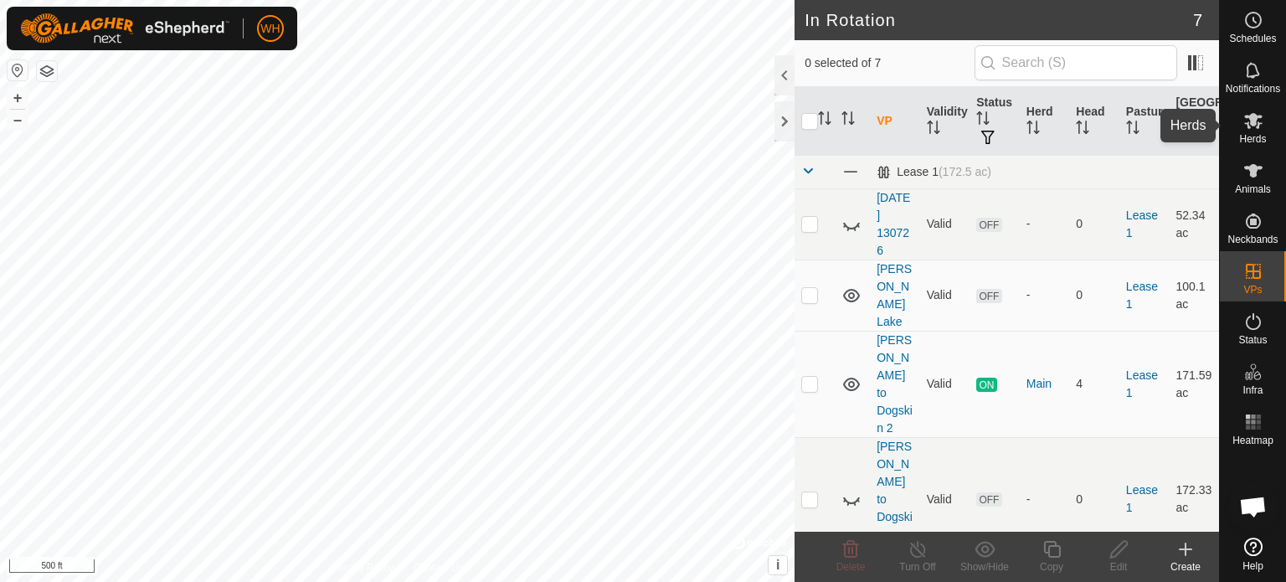
click at [1270, 126] on div "Herds" at bounding box center [1252, 125] width 66 height 50
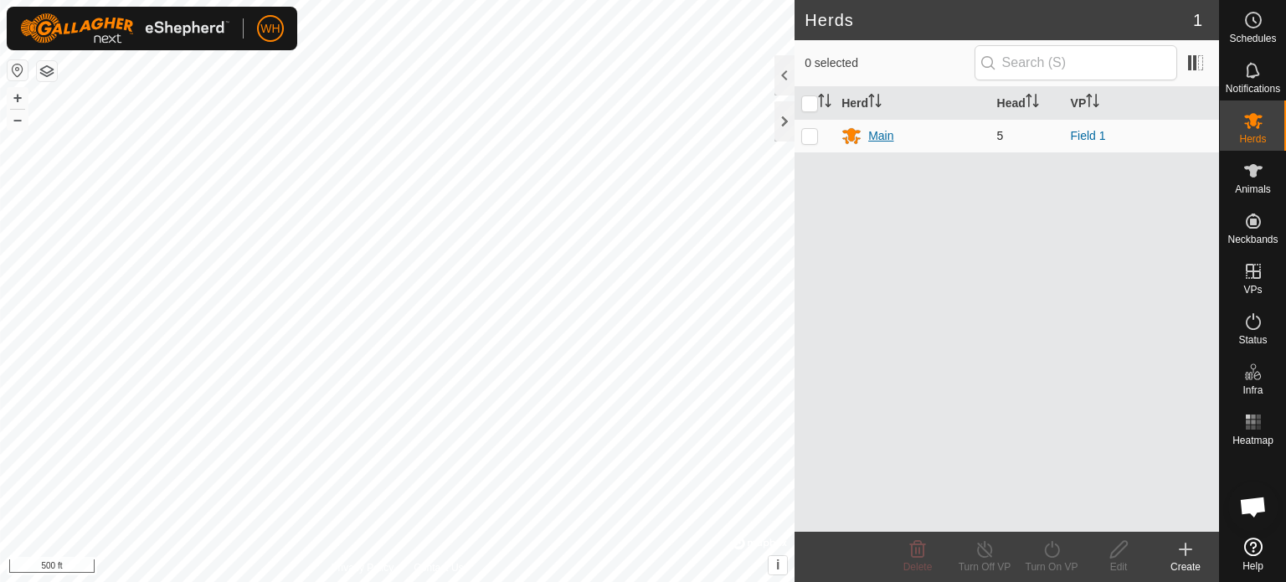
click at [873, 130] on div "Main" at bounding box center [880, 136] width 25 height 18
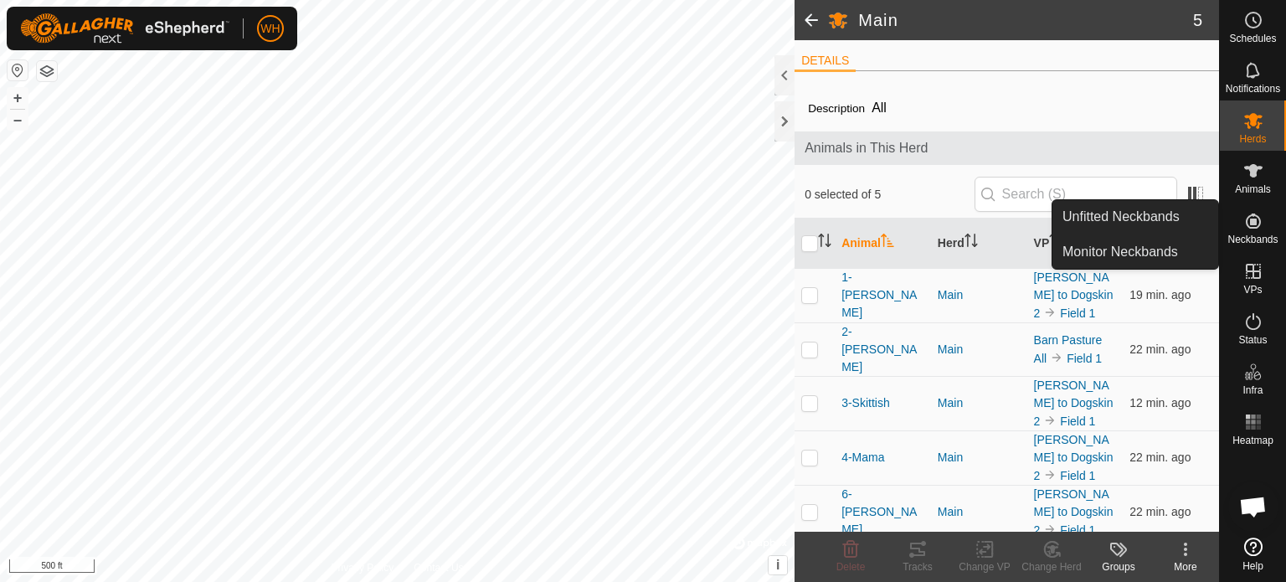
click at [821, 61] on li "DETAILS" at bounding box center [824, 62] width 61 height 20
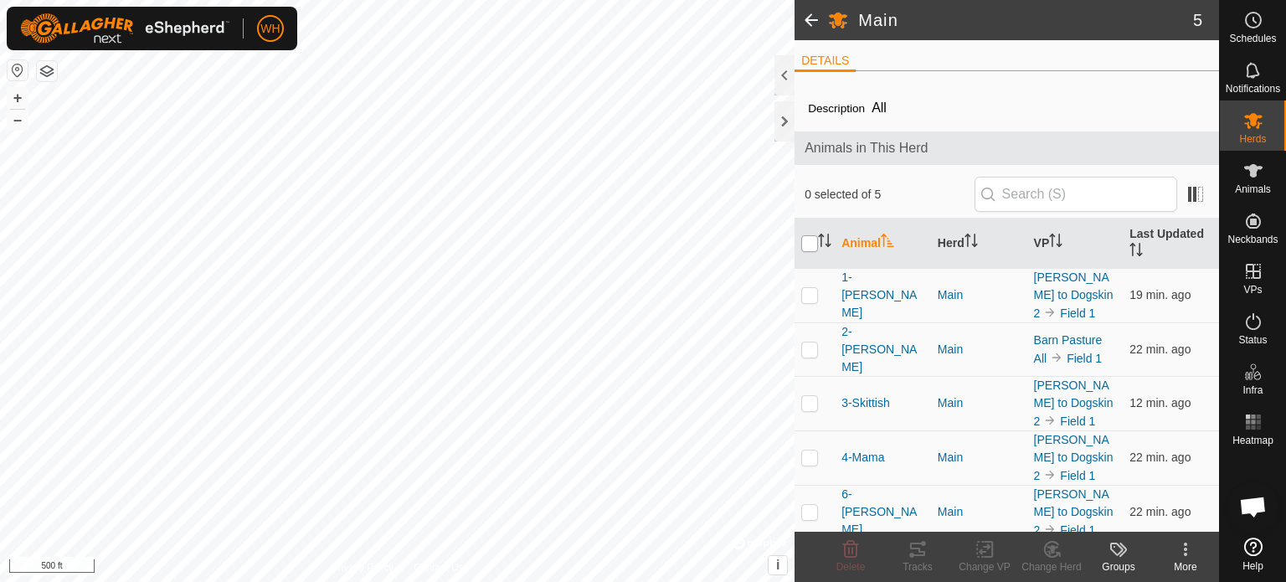
click at [804, 247] on input "checkbox" at bounding box center [809, 243] width 17 height 17
checkbox input "true"
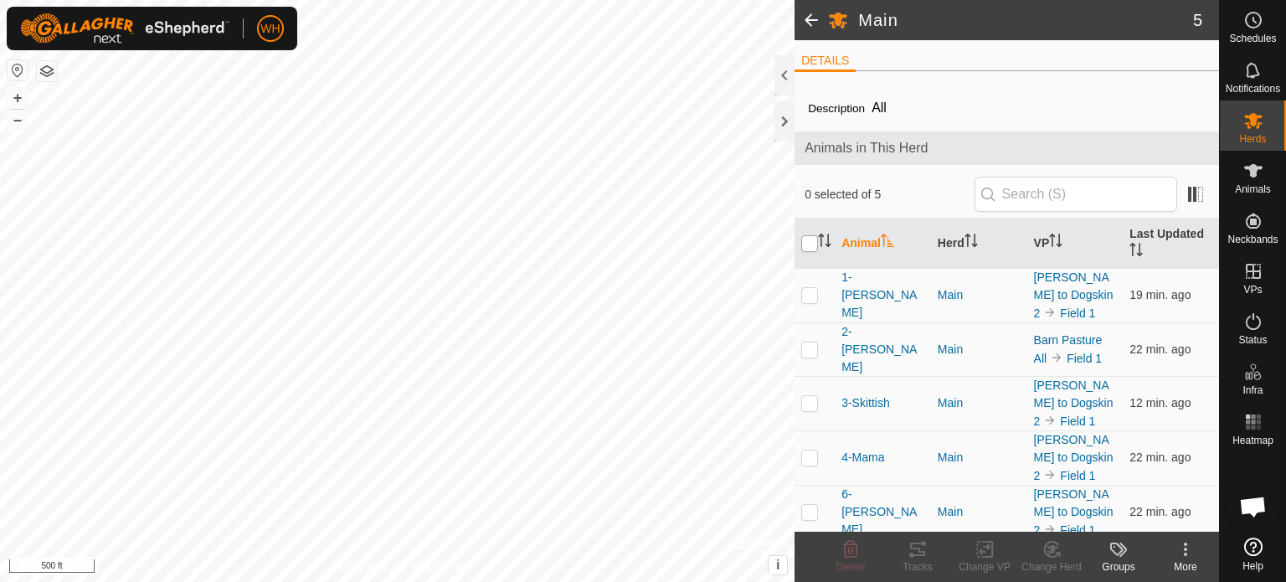
checkbox input "true"
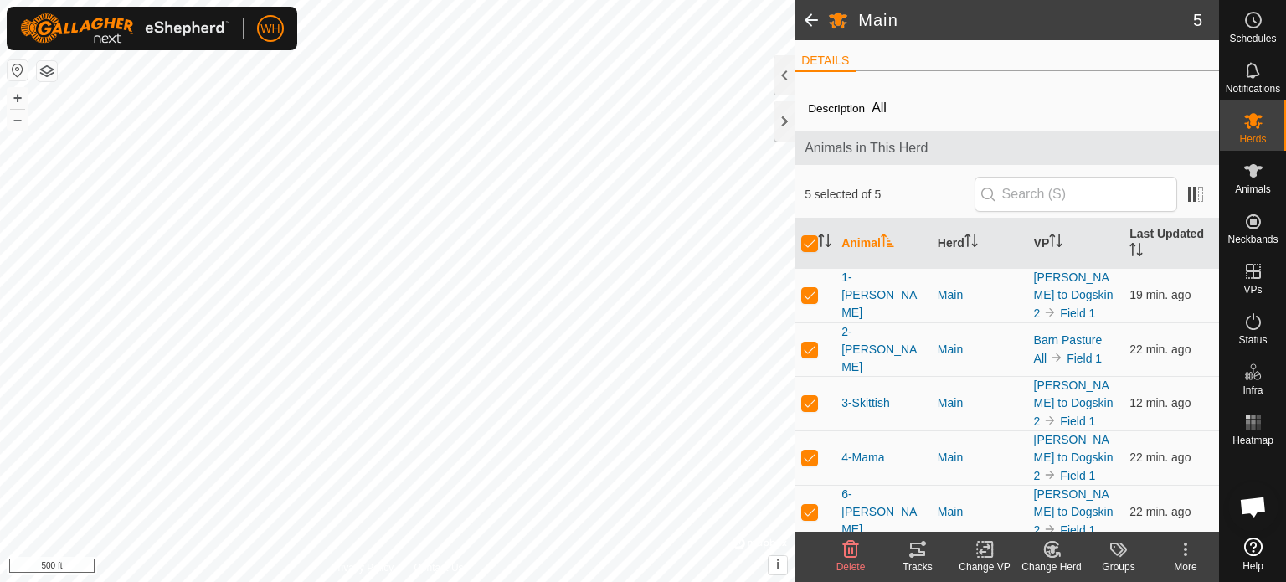
click at [994, 561] on div "Change VP" at bounding box center [984, 566] width 67 height 15
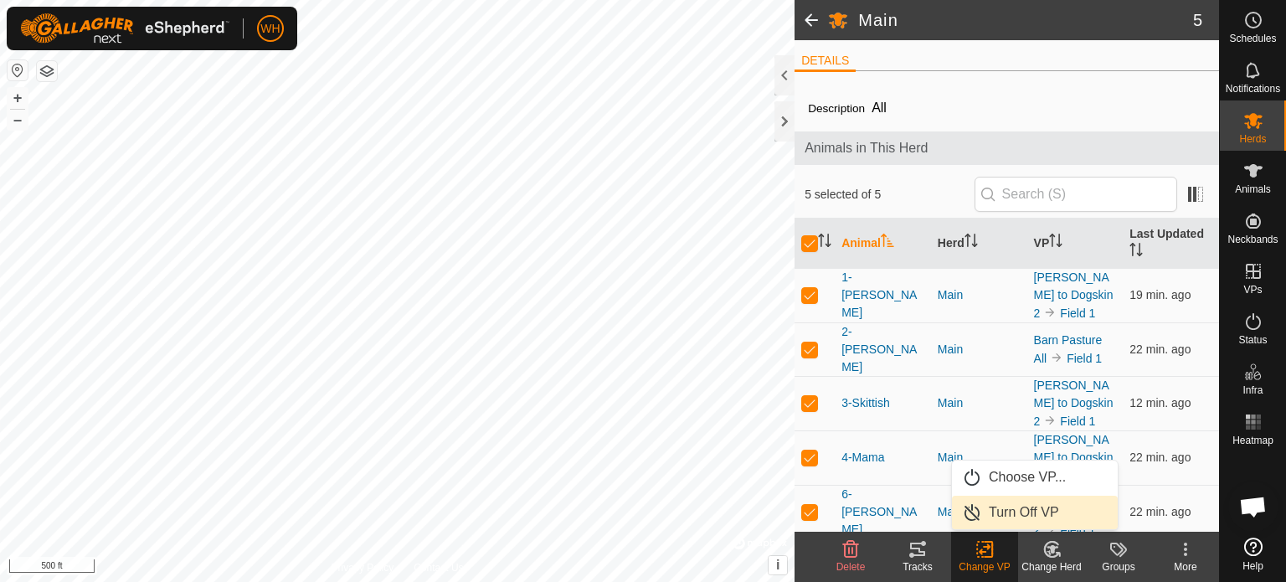
click at [1018, 505] on link "Turn Off VP" at bounding box center [1035, 511] width 166 height 33
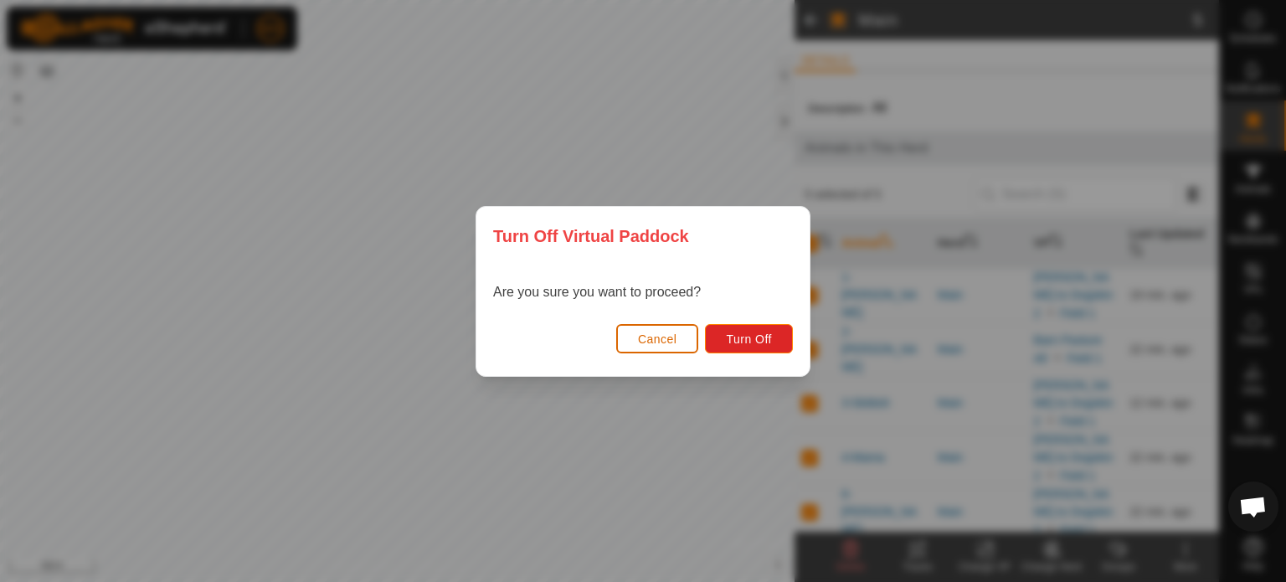
click at [649, 349] on button "Cancel" at bounding box center [657, 338] width 83 height 29
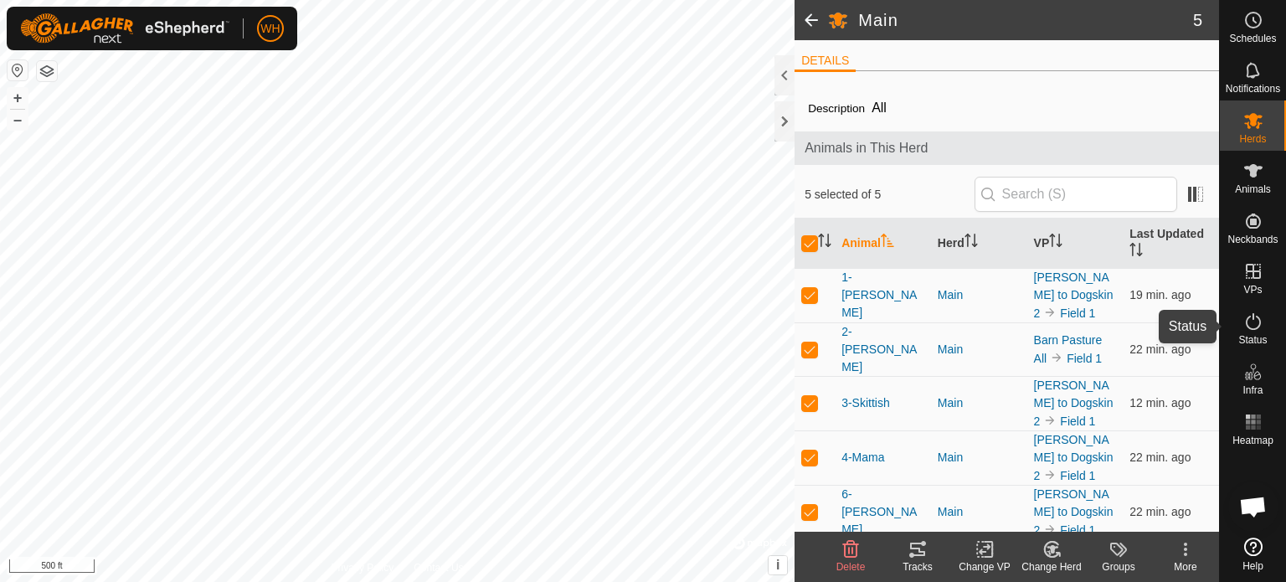
click at [1255, 339] on span "Status" at bounding box center [1252, 340] width 28 height 10
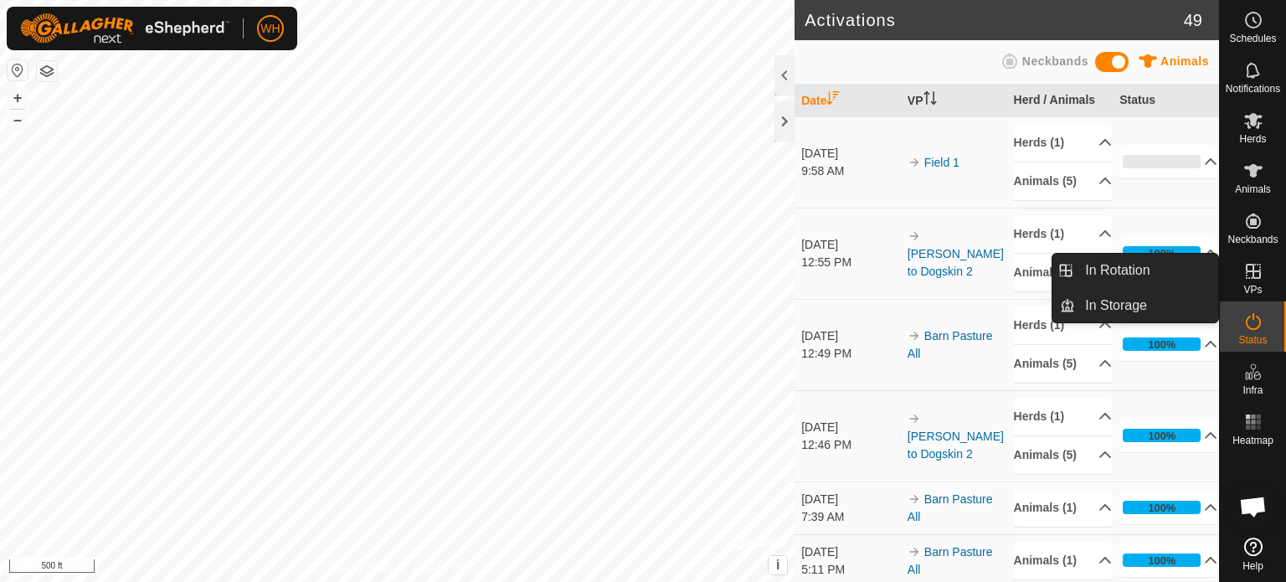
click at [1255, 281] on es-virtualpaddocks-svg-icon at bounding box center [1253, 271] width 30 height 27
click at [1158, 272] on link "In Rotation" at bounding box center [1146, 270] width 143 height 33
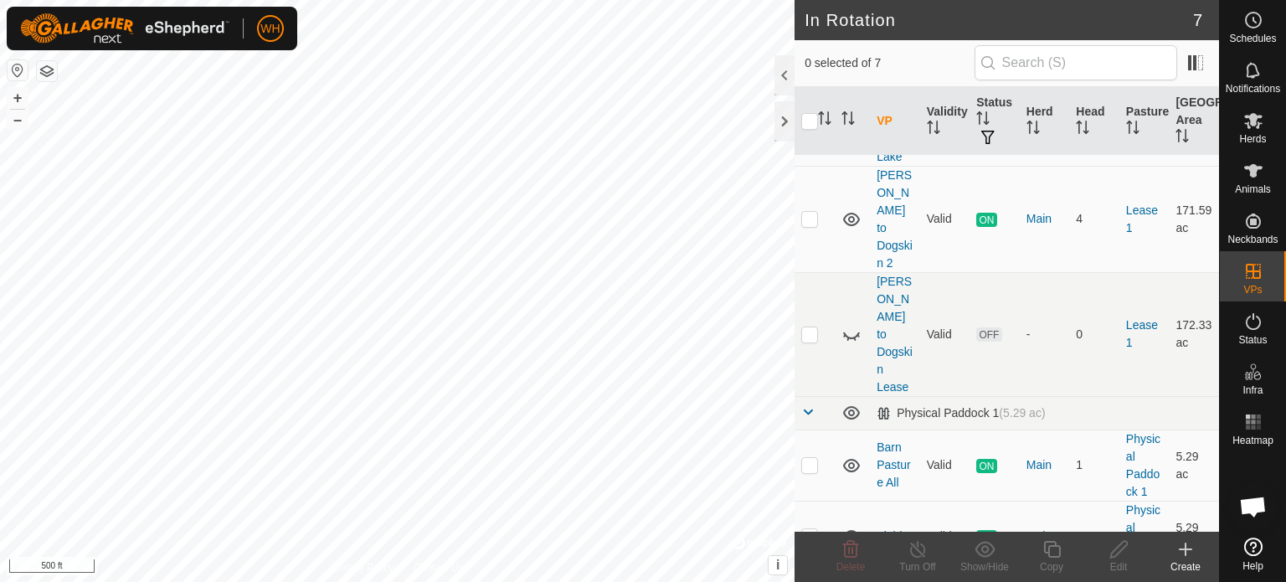
scroll to position [169, 0]
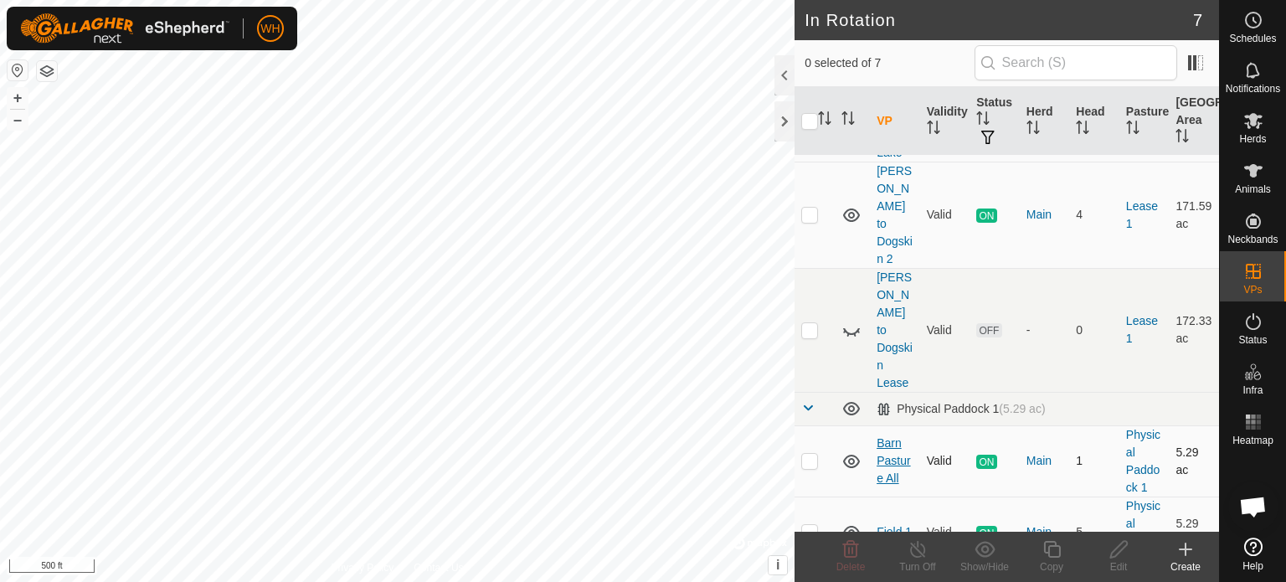
click at [897, 436] on link "Barn Pasture All" at bounding box center [892, 460] width 33 height 49
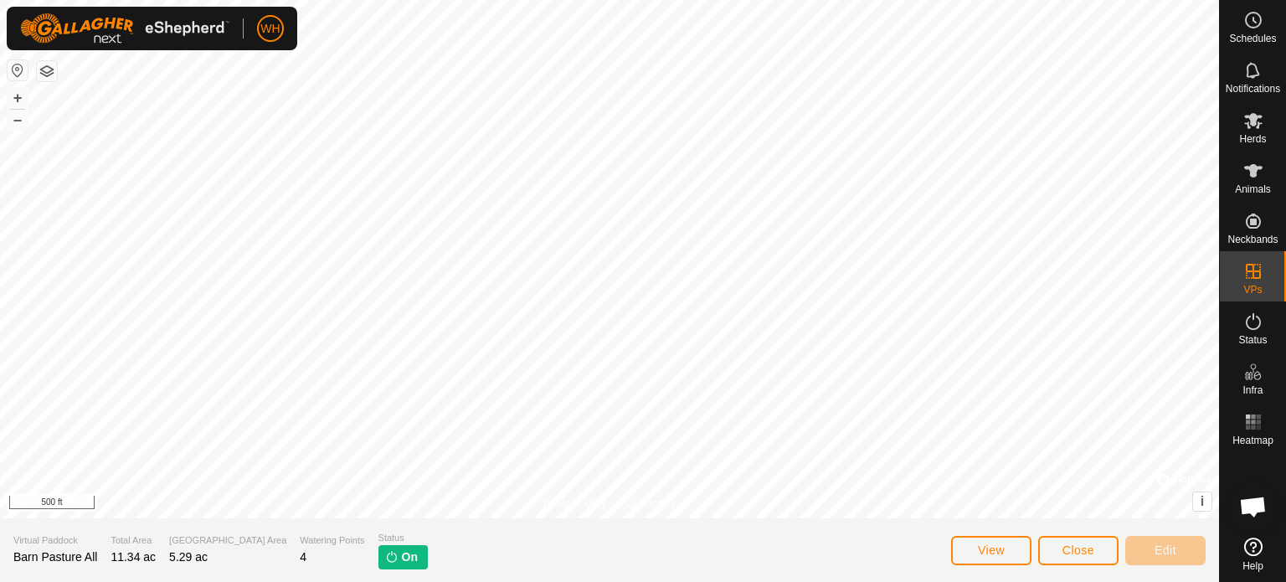
click at [378, 564] on p-tag "On" at bounding box center [402, 557] width 49 height 24
click at [1074, 552] on span "Close" at bounding box center [1078, 549] width 32 height 13
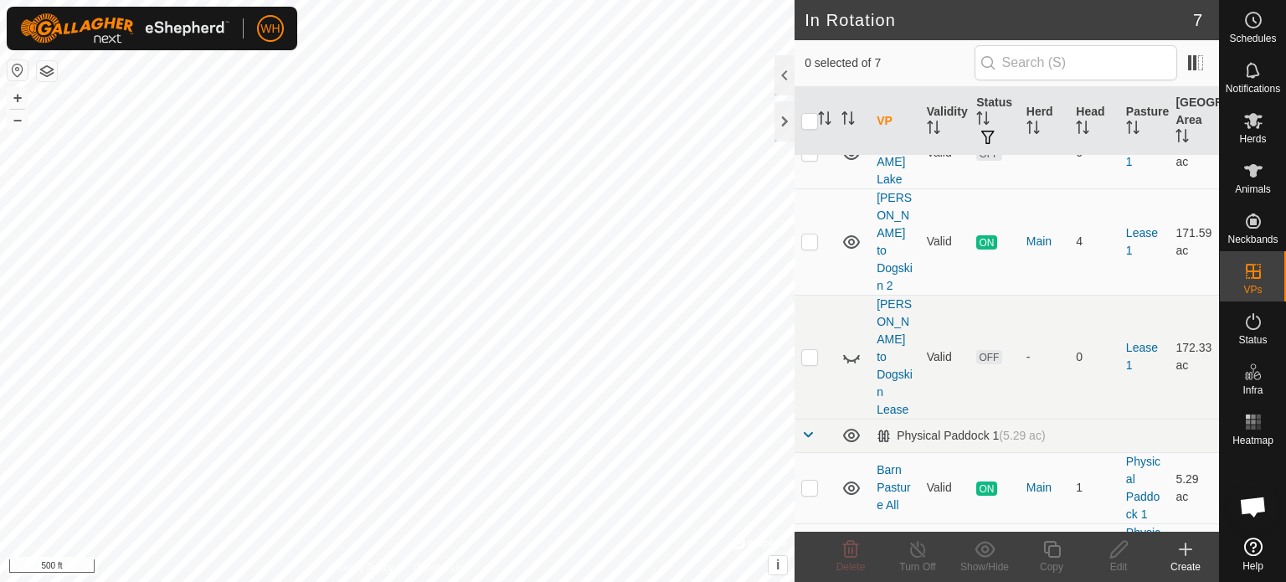
scroll to position [169, 0]
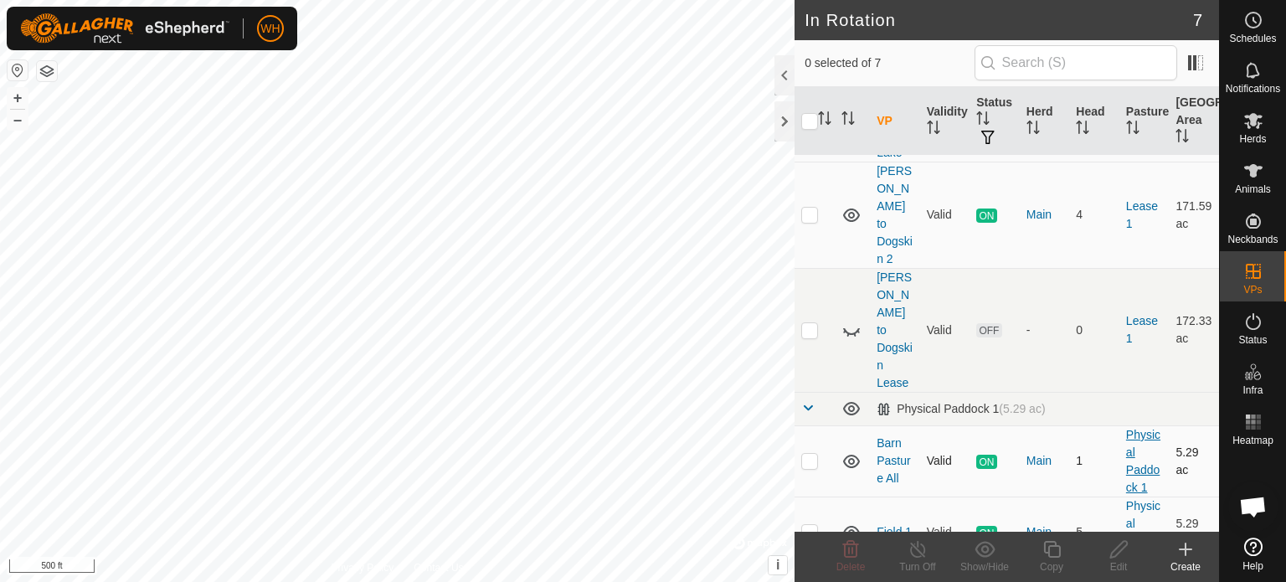
click at [1128, 428] on link "Physical Paddock 1" at bounding box center [1143, 461] width 34 height 66
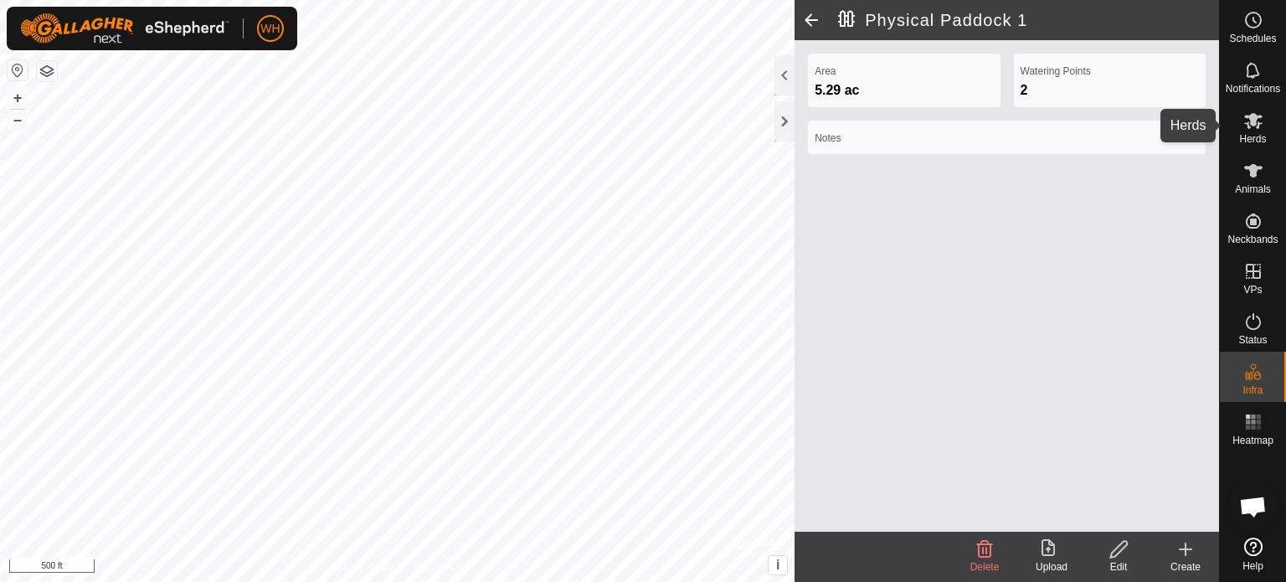
click at [1250, 134] on span "Herds" at bounding box center [1252, 139] width 27 height 10
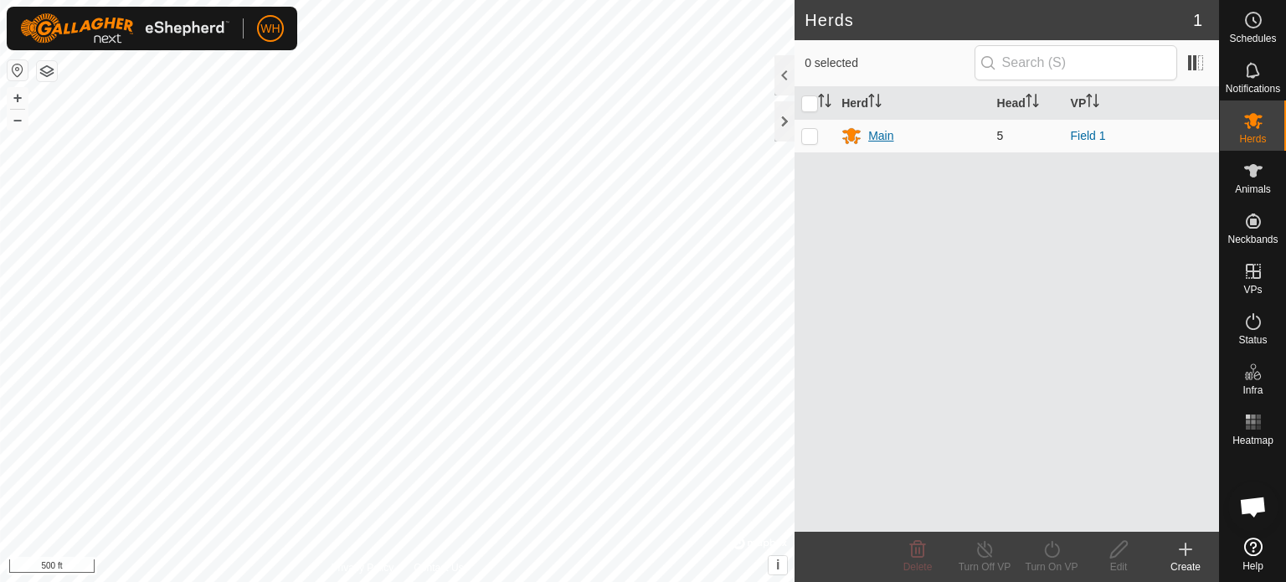
click at [880, 134] on div "Main" at bounding box center [880, 136] width 25 height 18
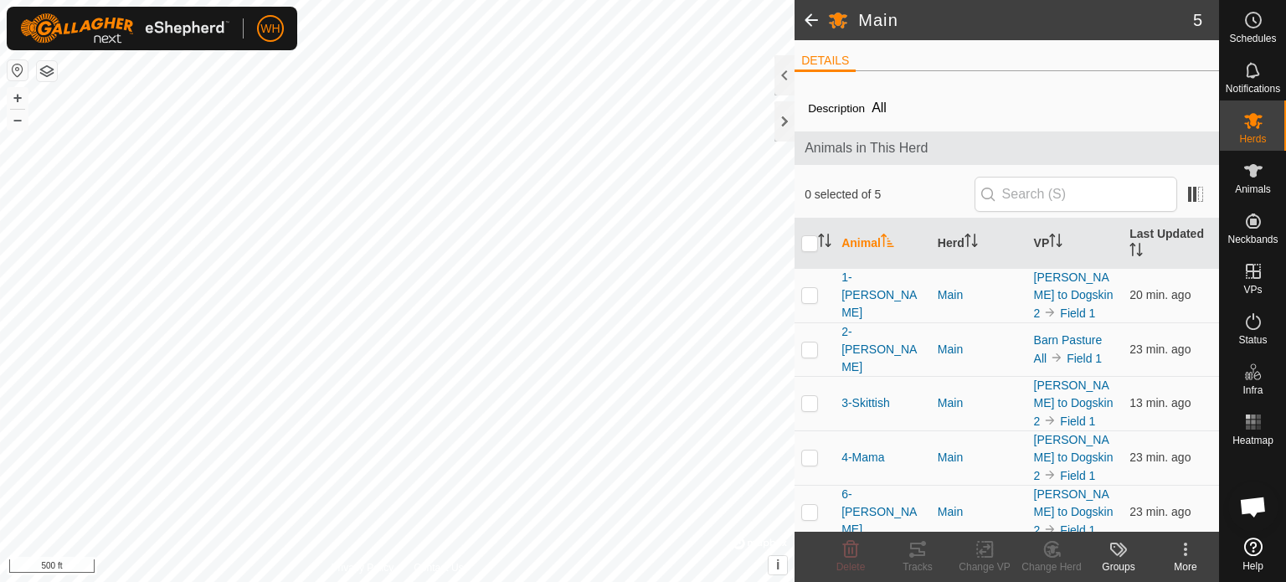
click at [1176, 556] on icon at bounding box center [1185, 549] width 20 height 20
click at [810, 249] on input "checkbox" at bounding box center [809, 243] width 17 height 17
checkbox input "true"
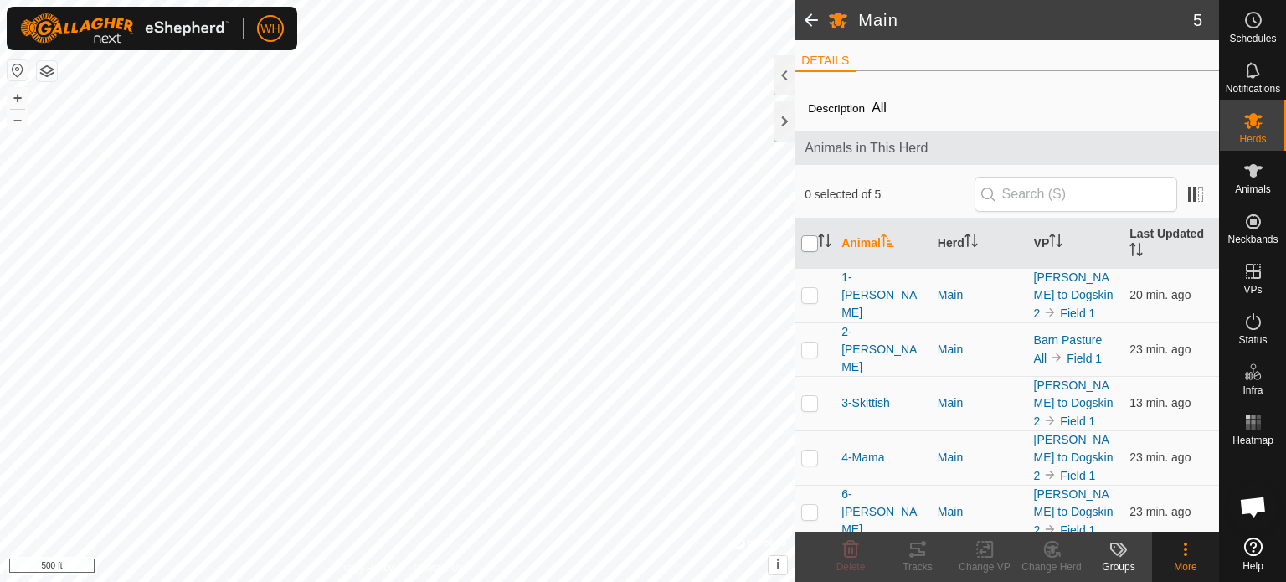
checkbox input "true"
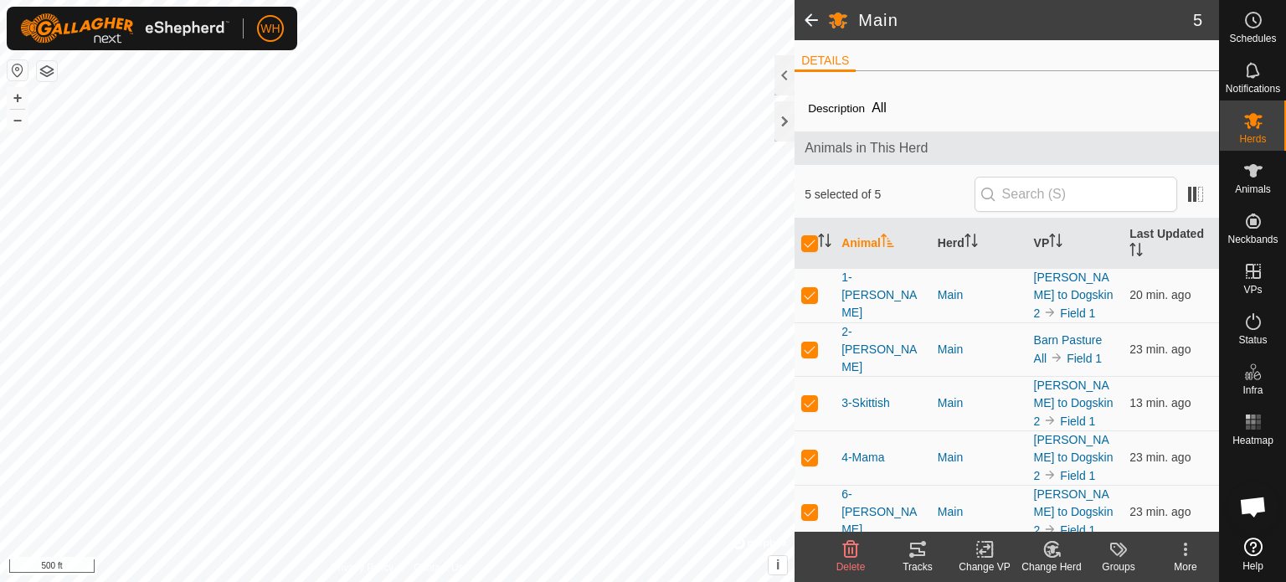
click at [991, 557] on icon at bounding box center [988, 549] width 8 height 15
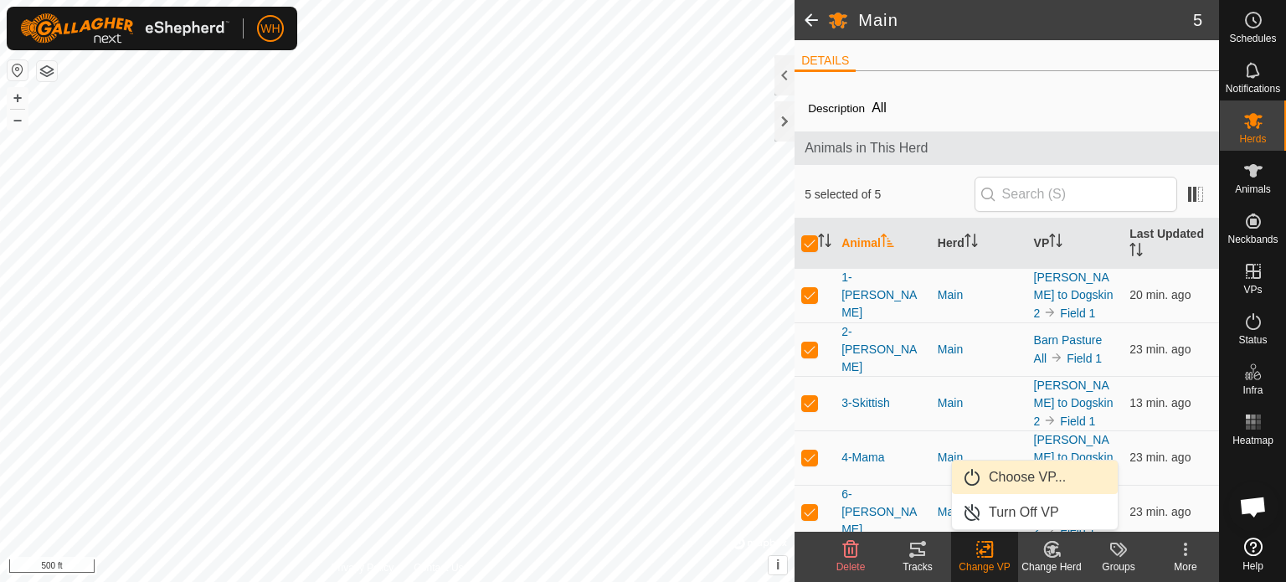
click at [1013, 476] on link "Choose VP..." at bounding box center [1035, 476] width 166 height 33
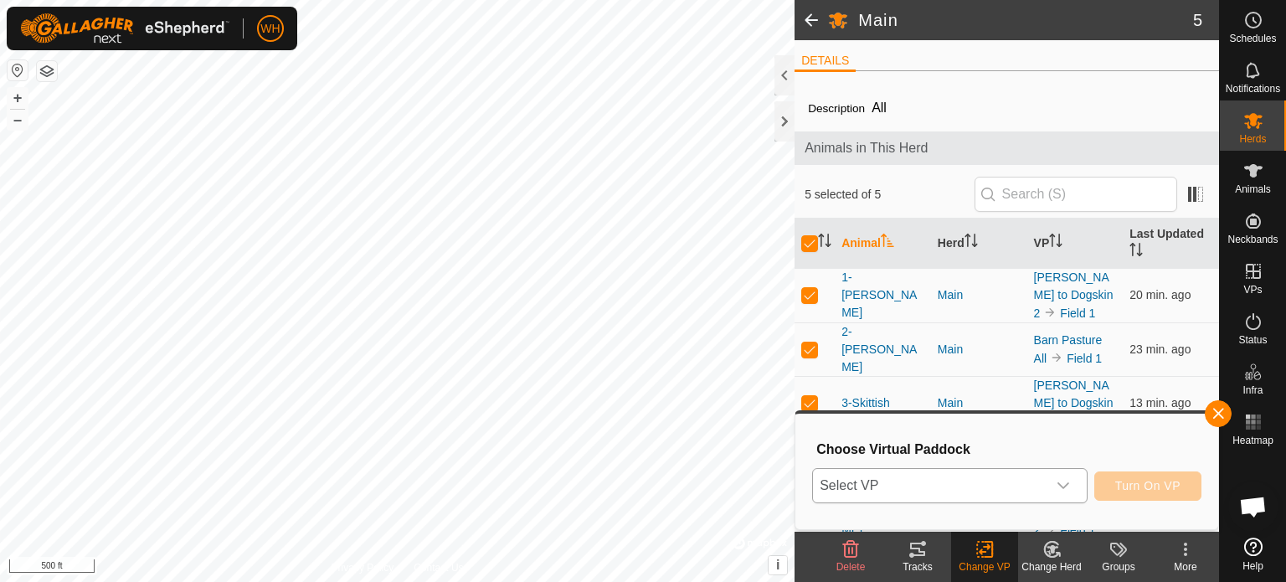
click at [1063, 486] on icon "dropdown trigger" at bounding box center [1062, 485] width 13 height 13
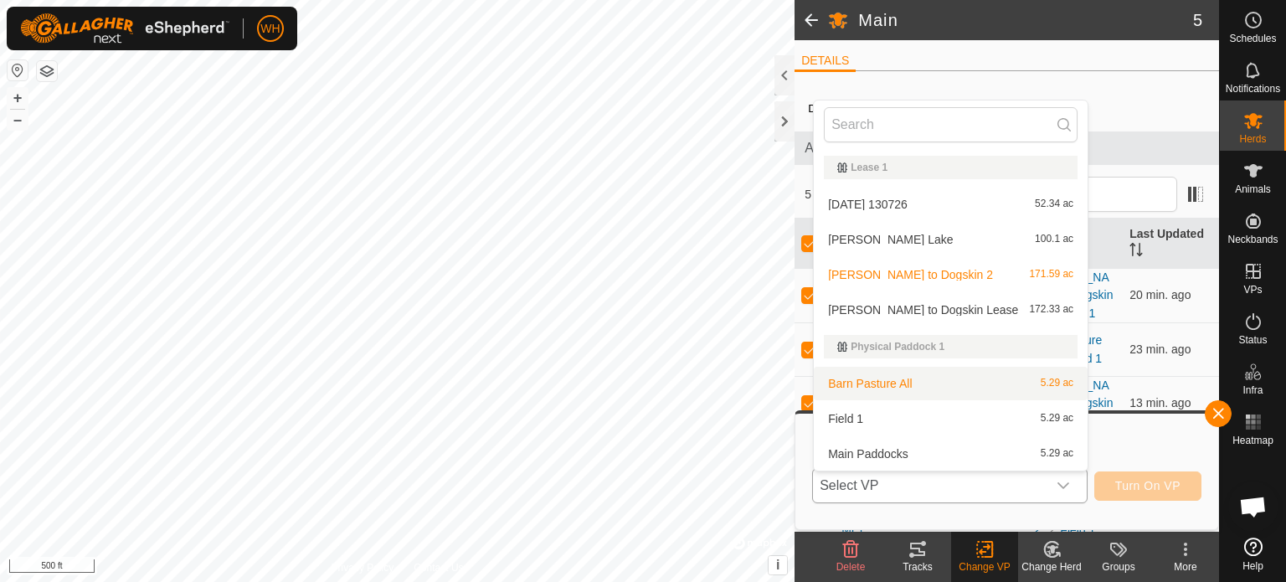
click at [905, 378] on li "Barn Pasture All 5.29 ac" at bounding box center [951, 383] width 274 height 33
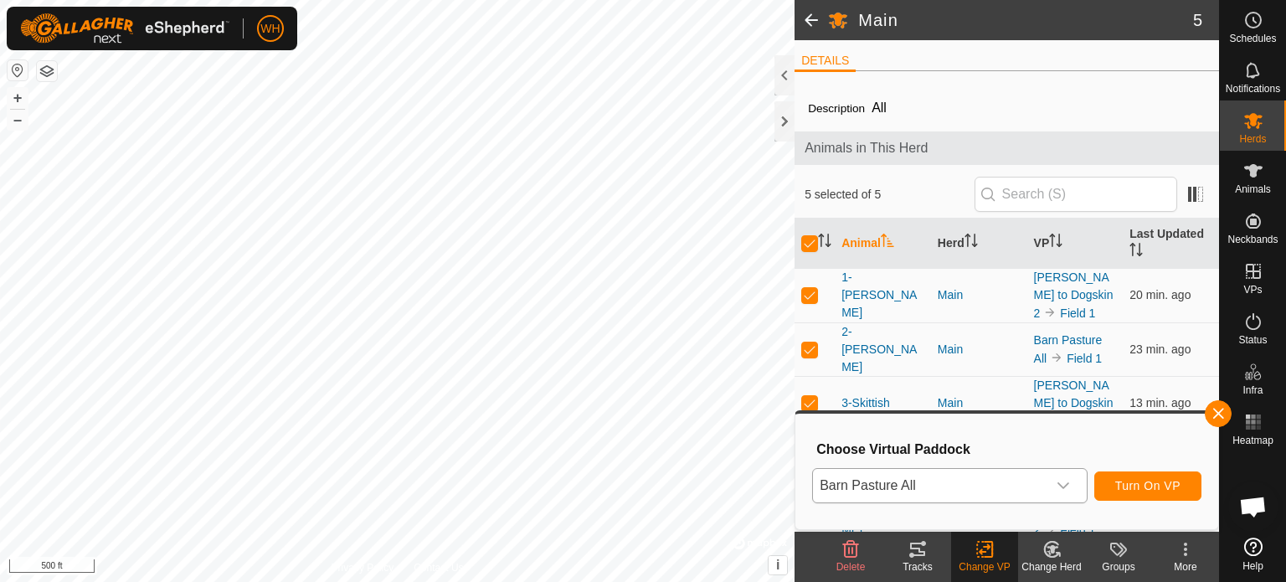
click at [974, 564] on div "Change VP" at bounding box center [984, 566] width 67 height 15
click at [1215, 419] on button "button" at bounding box center [1217, 413] width 27 height 27
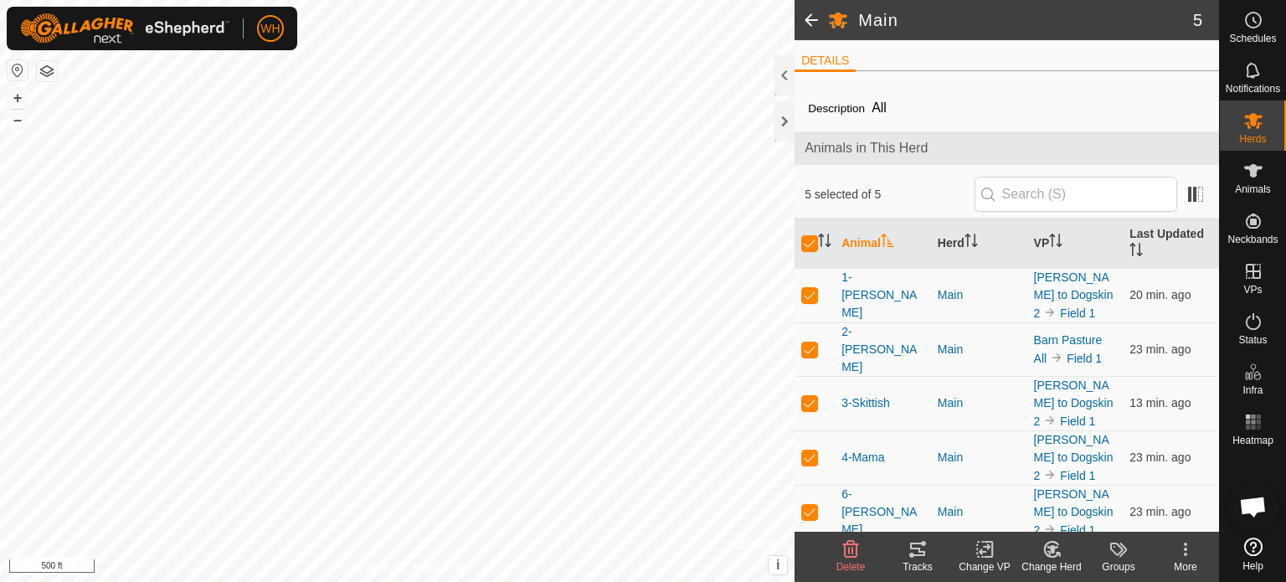
click at [984, 557] on icon at bounding box center [988, 549] width 8 height 15
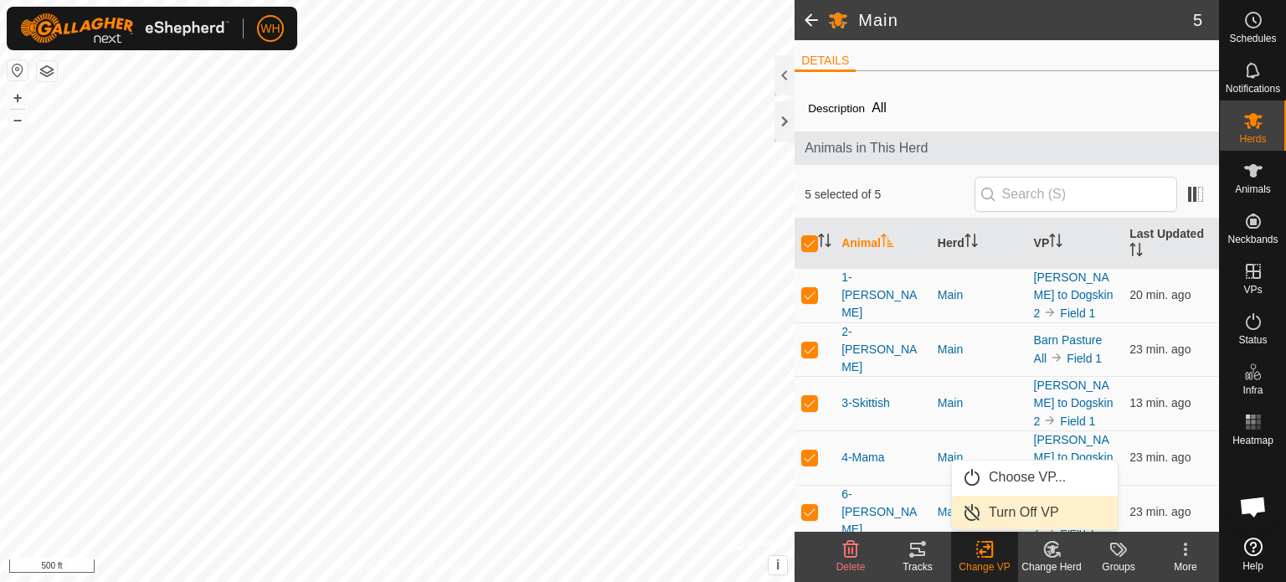
click at [1013, 515] on link "Turn Off VP" at bounding box center [1035, 511] width 166 height 33
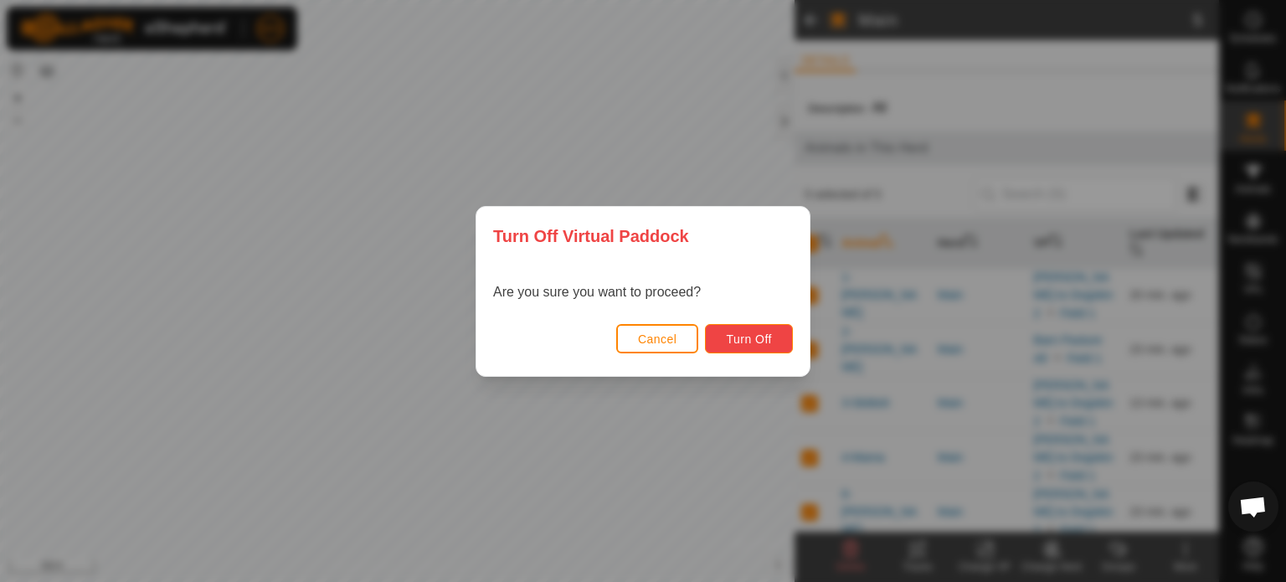
click at [753, 336] on span "Turn Off" at bounding box center [749, 338] width 46 height 13
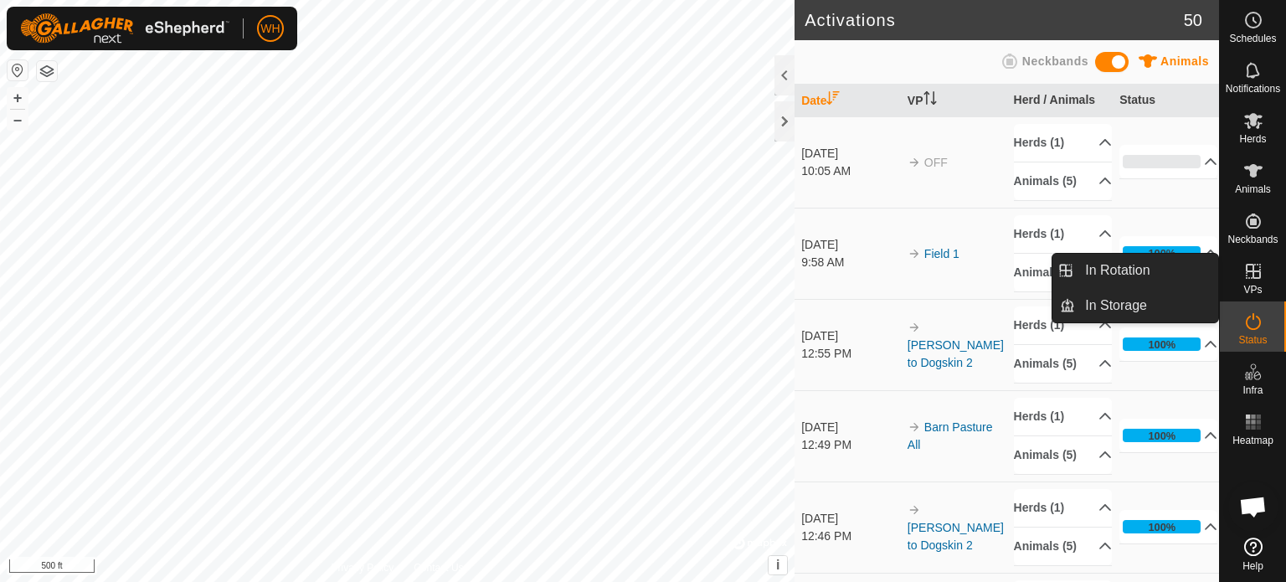
click at [1261, 264] on icon at bounding box center [1253, 271] width 20 height 20
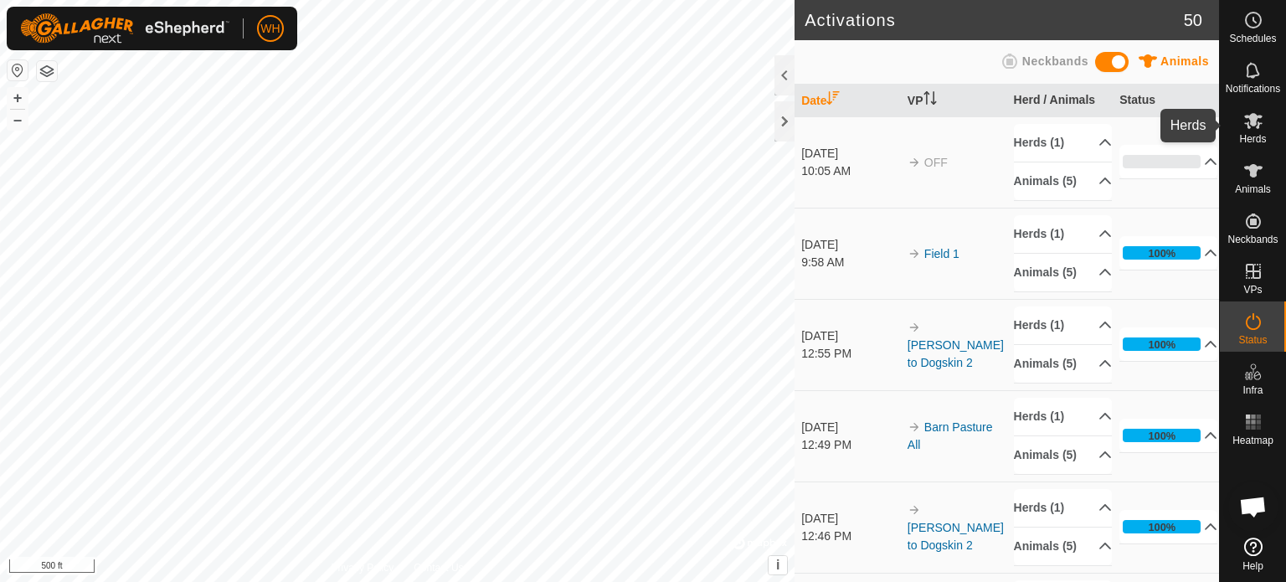
click at [1266, 114] on es-mob-svg-icon at bounding box center [1253, 120] width 30 height 27
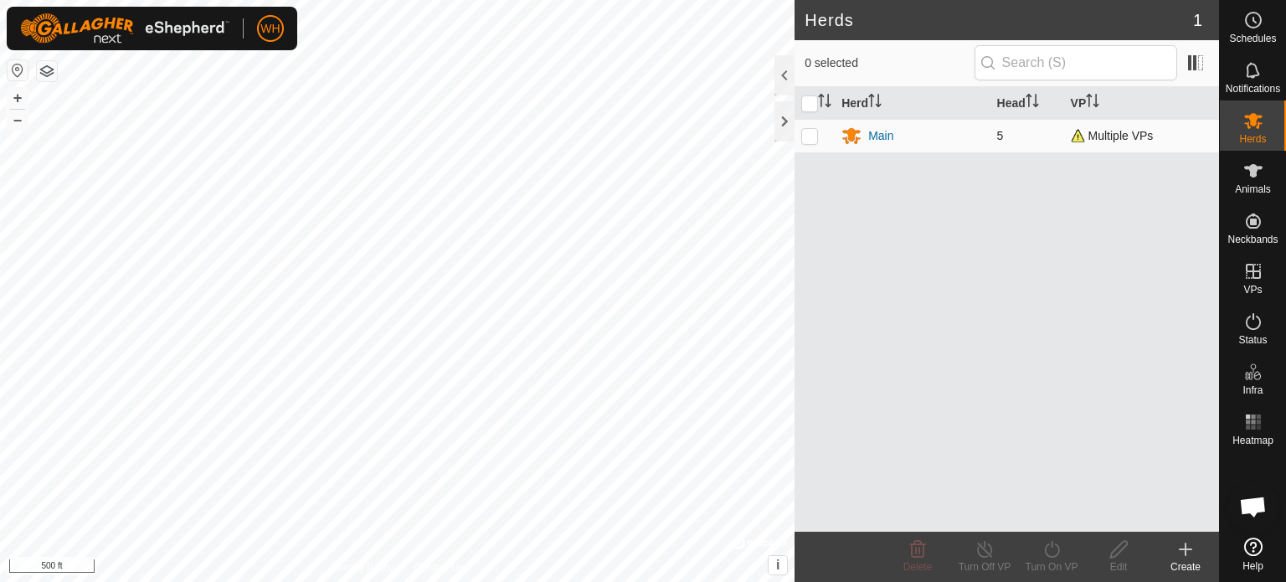
click at [810, 136] on p-checkbox at bounding box center [809, 135] width 17 height 13
checkbox input "true"
click at [1044, 550] on icon at bounding box center [1051, 549] width 21 height 20
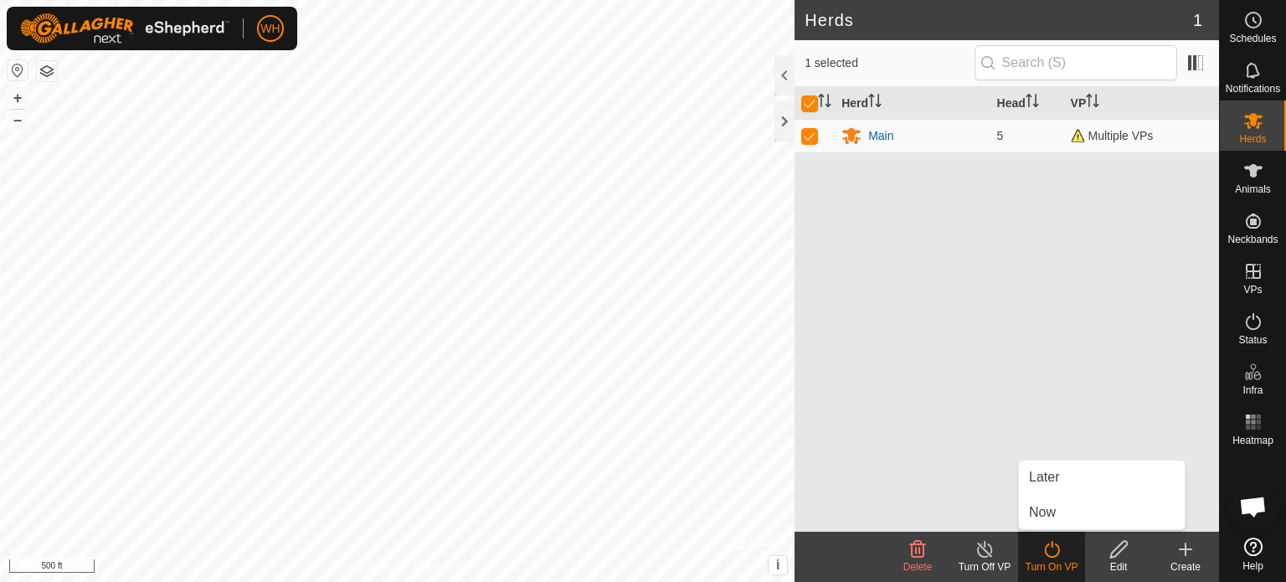
click at [957, 559] on div "Turn Off VP" at bounding box center [984, 566] width 67 height 15
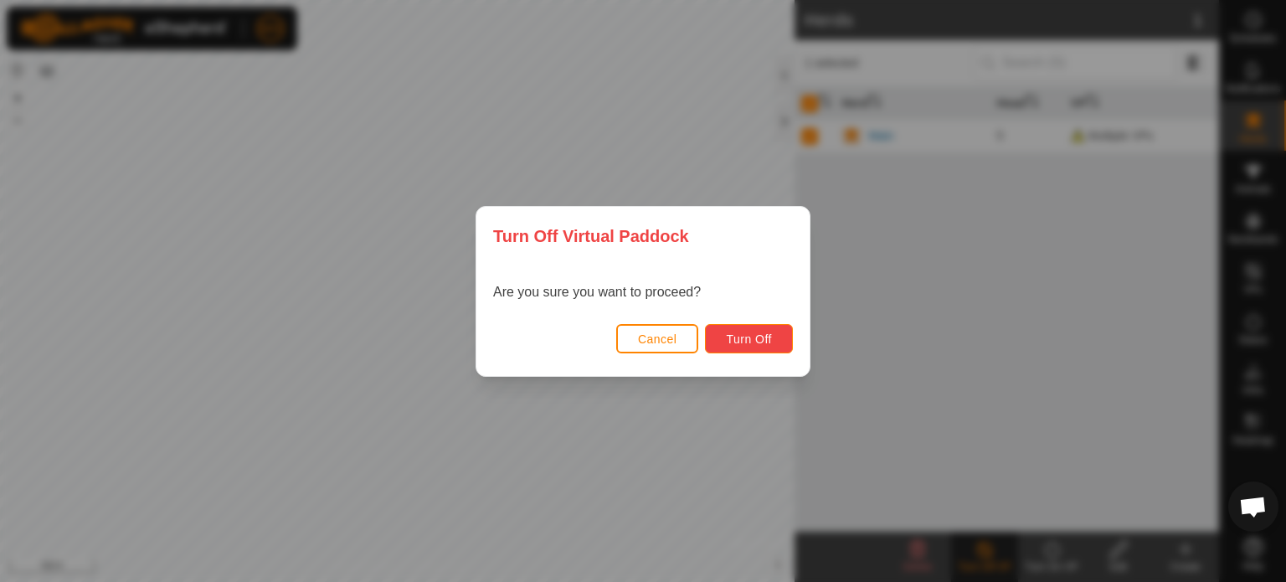
click at [734, 335] on span "Turn Off" at bounding box center [749, 338] width 46 height 13
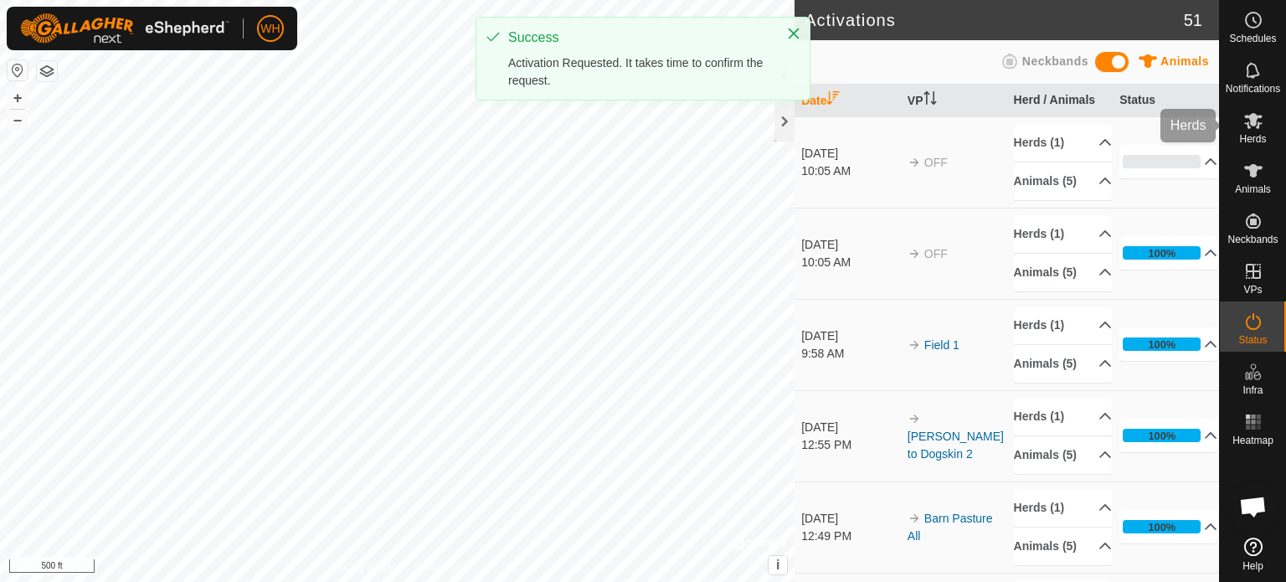
click at [1255, 112] on icon at bounding box center [1253, 120] width 20 height 20
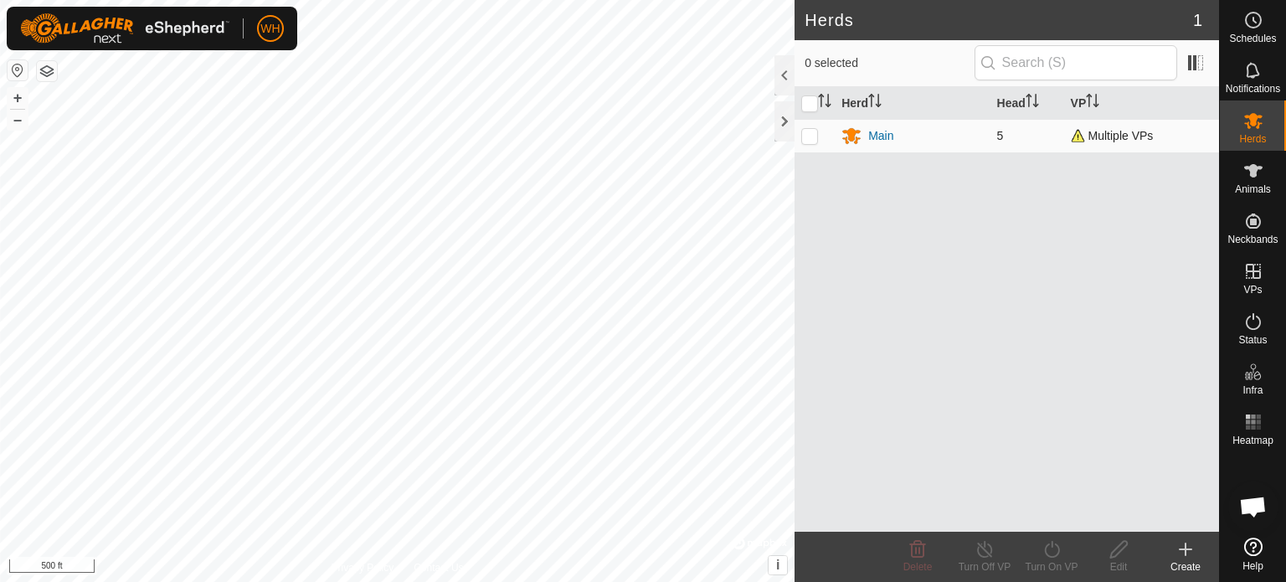
click at [1122, 136] on span "Multiple VPs" at bounding box center [1111, 135] width 83 height 13
click at [811, 136] on p-checkbox at bounding box center [809, 135] width 17 height 13
checkbox input "true"
click at [1053, 541] on icon at bounding box center [1051, 549] width 21 height 20
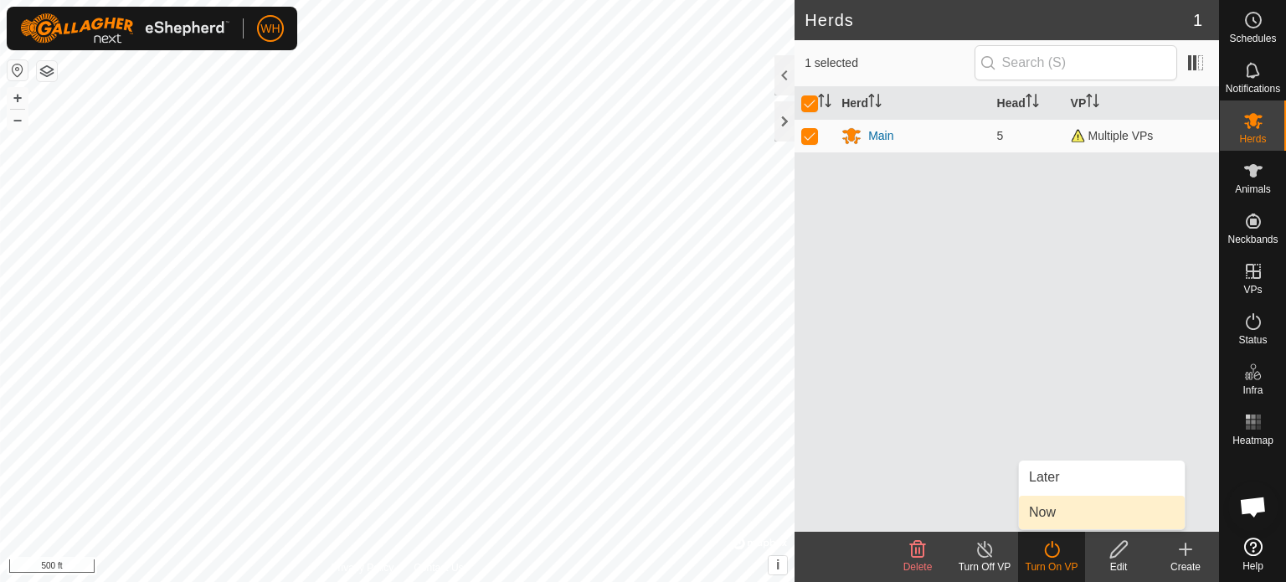
click at [1068, 508] on link "Now" at bounding box center [1102, 511] width 166 height 33
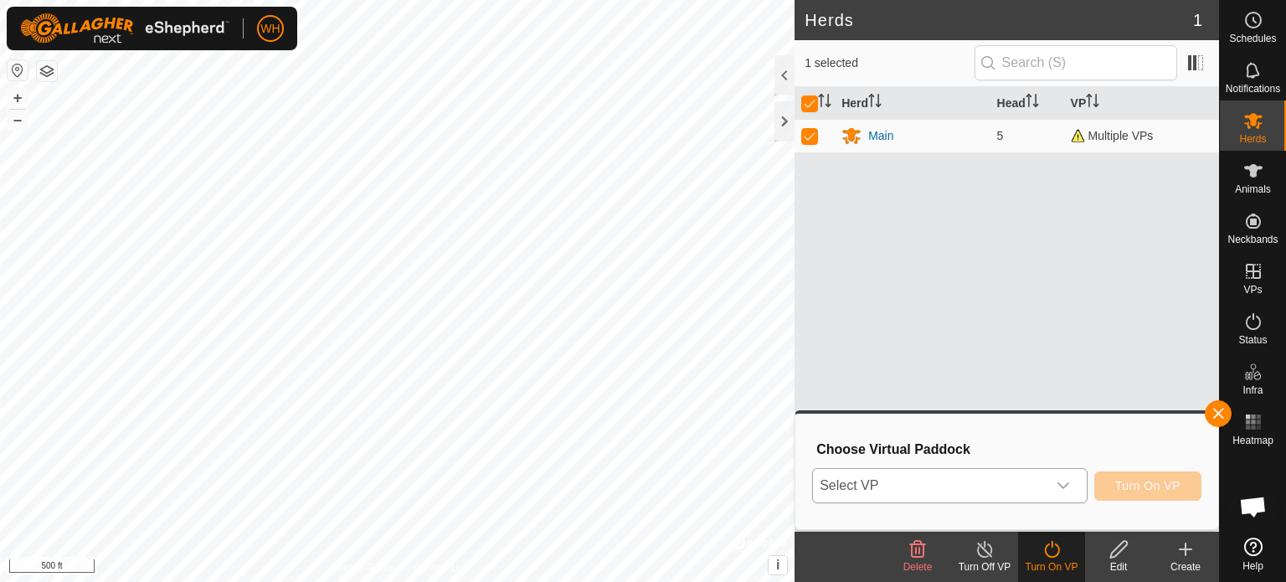
click at [1065, 485] on icon "dropdown trigger" at bounding box center [1063, 485] width 12 height 7
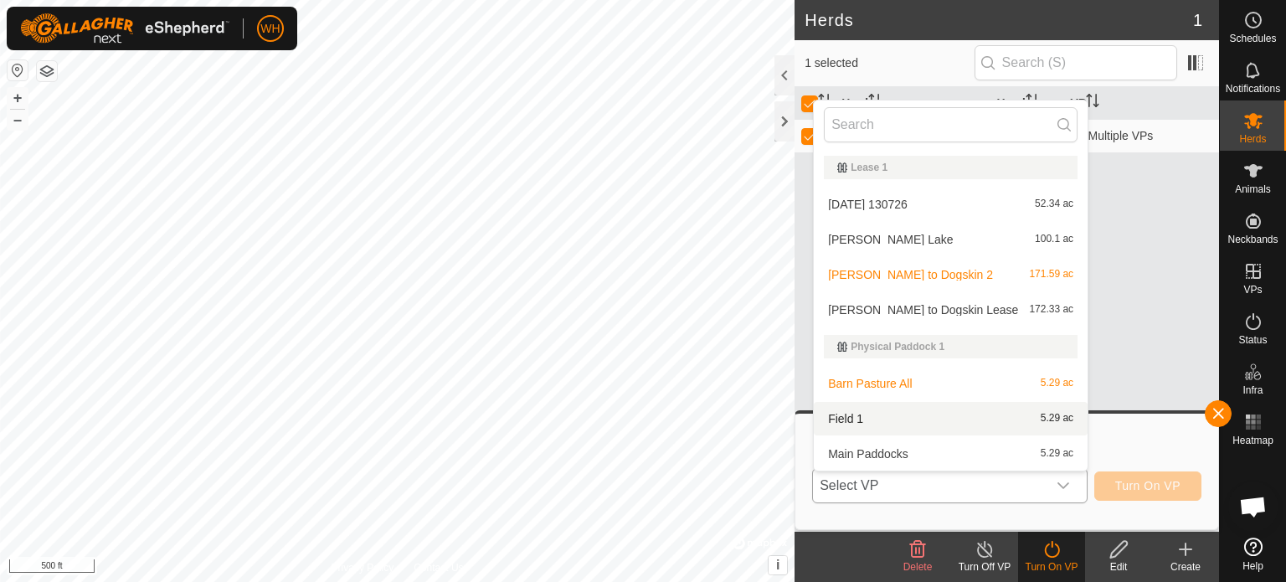
click at [865, 423] on li "Field 1 5.29 ac" at bounding box center [951, 418] width 274 height 33
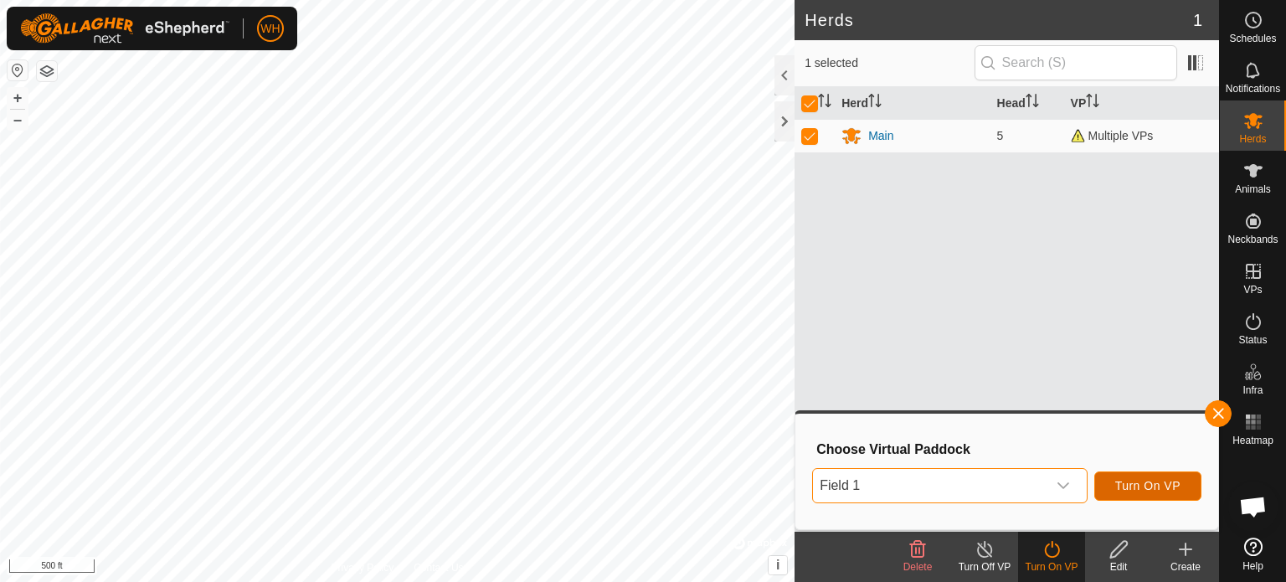
click at [1145, 485] on span "Turn On VP" at bounding box center [1147, 485] width 65 height 13
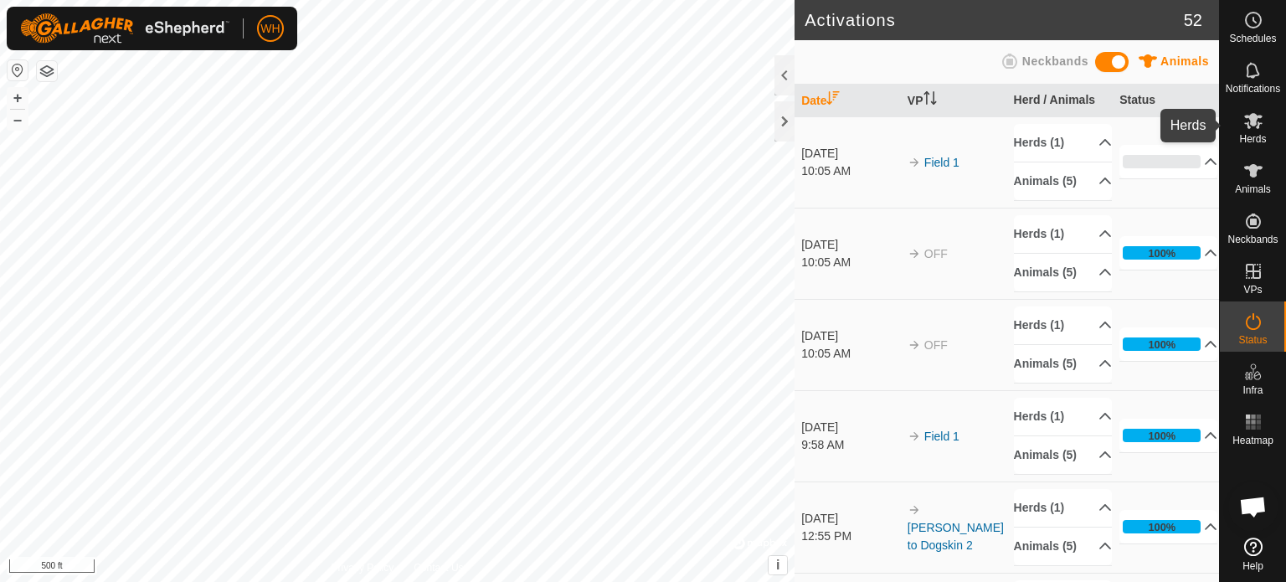
click at [1255, 135] on span "Herds" at bounding box center [1252, 139] width 27 height 10
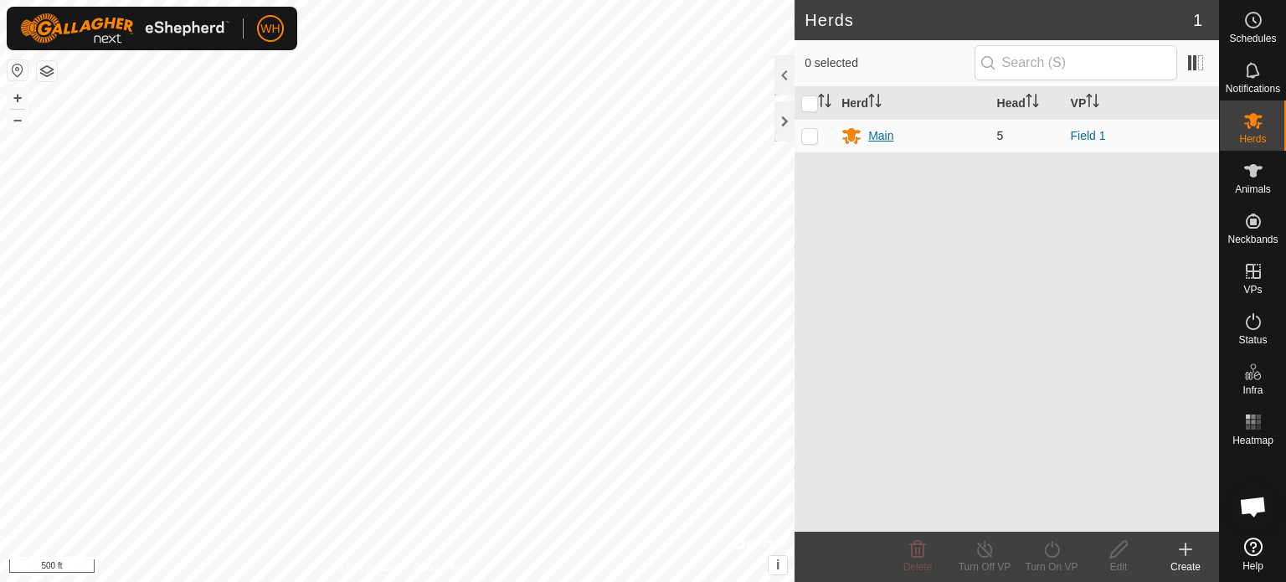
click at [878, 138] on div "Main" at bounding box center [880, 136] width 25 height 18
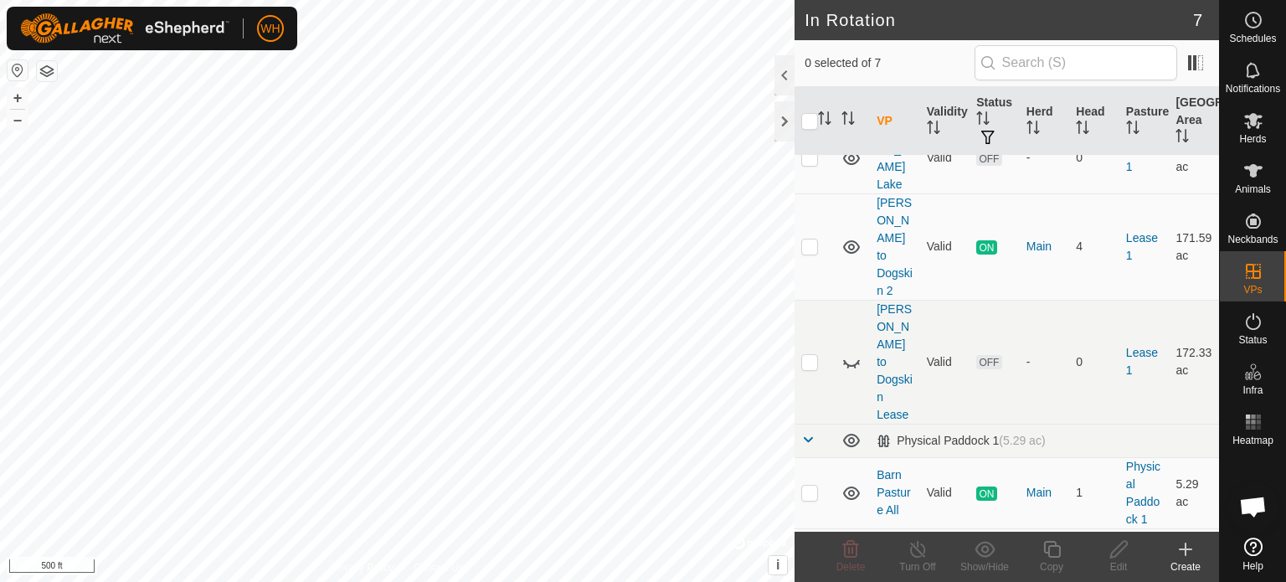
scroll to position [160, 0]
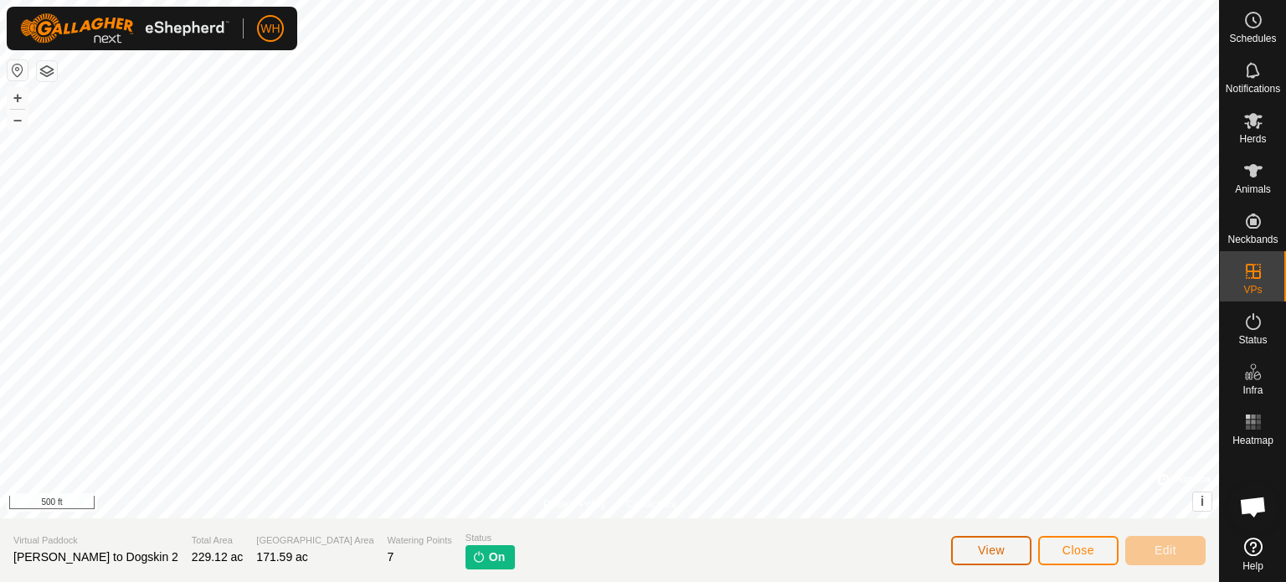
click at [1011, 557] on button "View" at bounding box center [991, 550] width 80 height 29
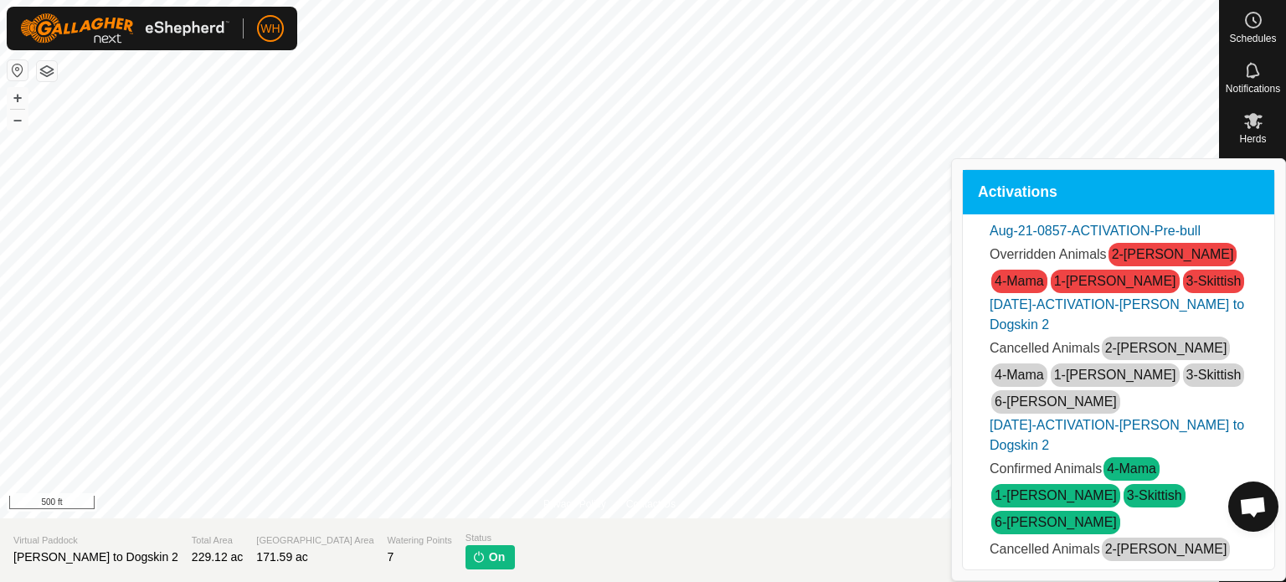
click at [1075, 548] on span "Close" at bounding box center [1078, 549] width 32 height 13
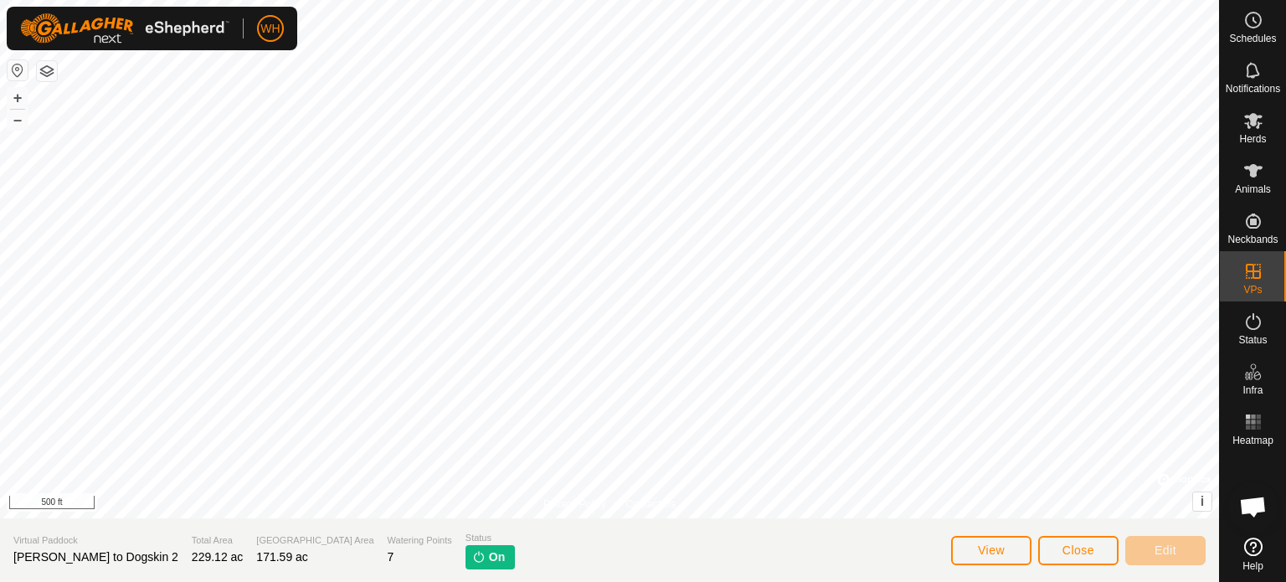
click at [465, 553] on p-tag "On" at bounding box center [489, 557] width 49 height 24
click at [1249, 326] on icon at bounding box center [1253, 321] width 20 height 20
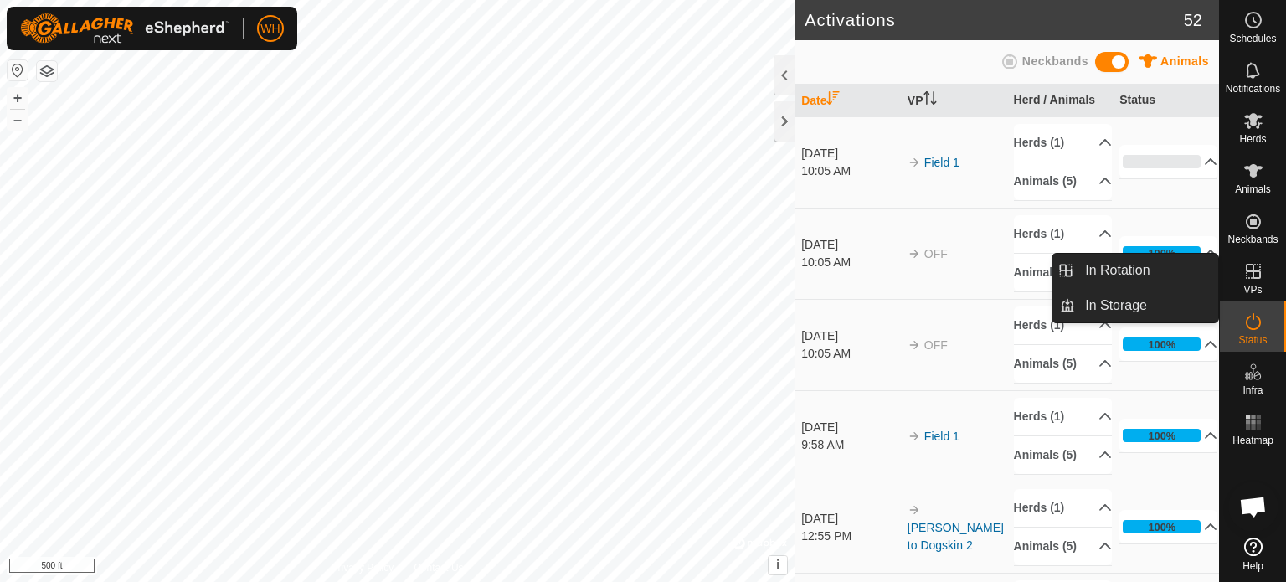
click at [1243, 285] on span "VPs" at bounding box center [1252, 290] width 18 height 10
click at [1128, 305] on link "In Storage" at bounding box center [1146, 305] width 143 height 33
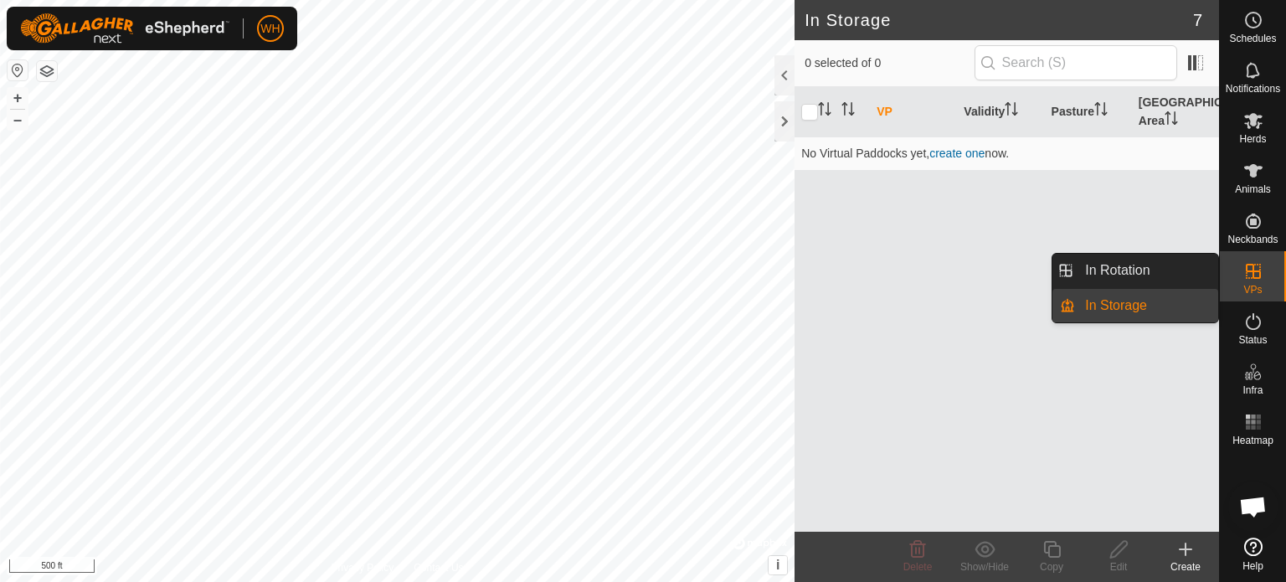
click at [1251, 270] on icon at bounding box center [1252, 271] width 15 height 15
click at [1185, 267] on link "In Rotation" at bounding box center [1146, 270] width 143 height 33
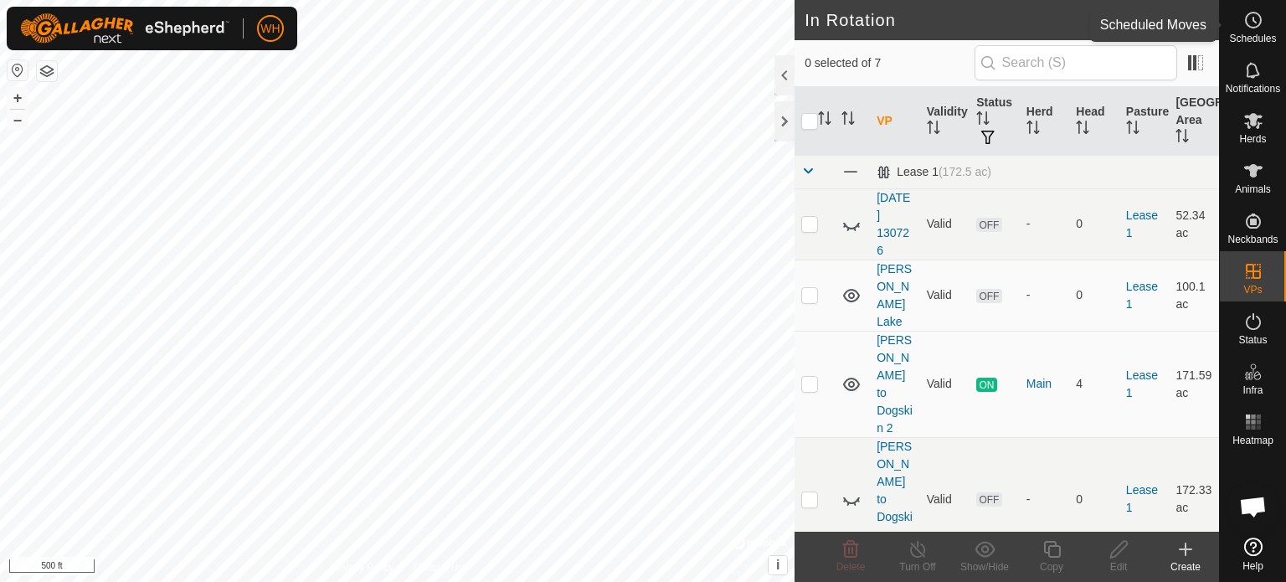
click at [1249, 33] on span "Schedules" at bounding box center [1252, 38] width 47 height 10
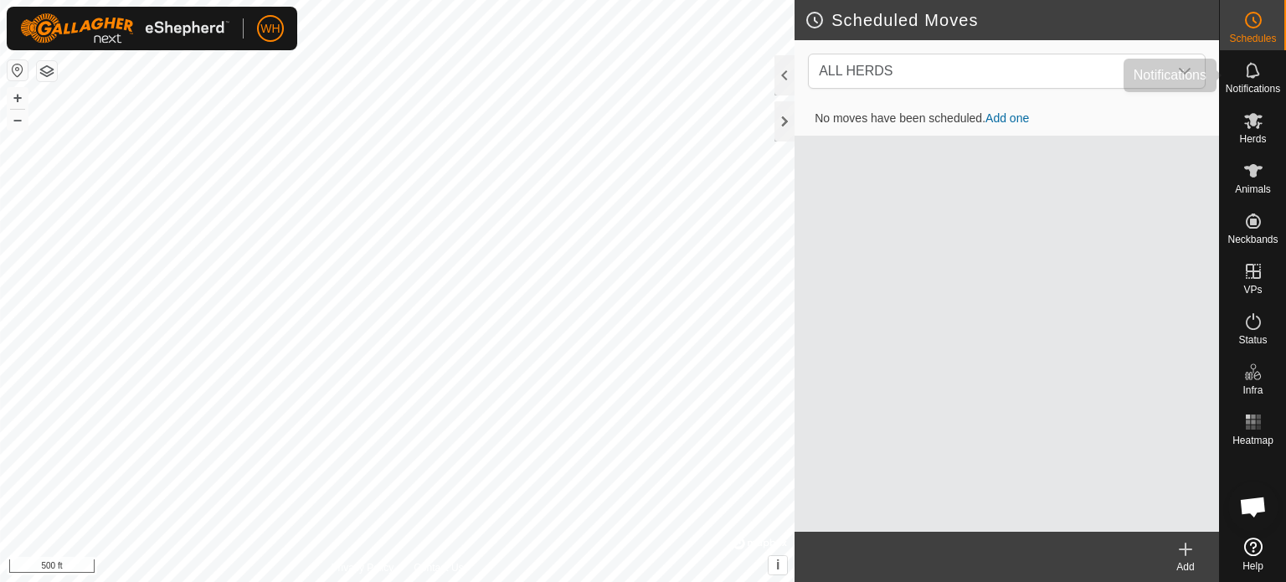
click at [1249, 76] on icon at bounding box center [1251, 70] width 13 height 16
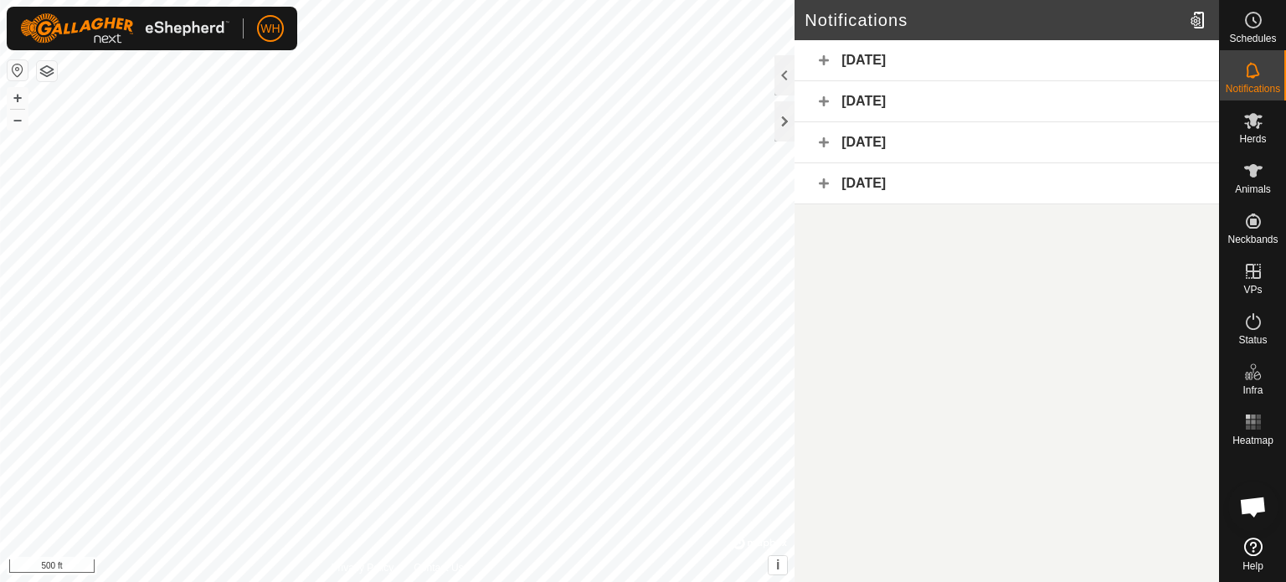
click at [990, 80] on div "[DATE]" at bounding box center [1006, 60] width 424 height 41
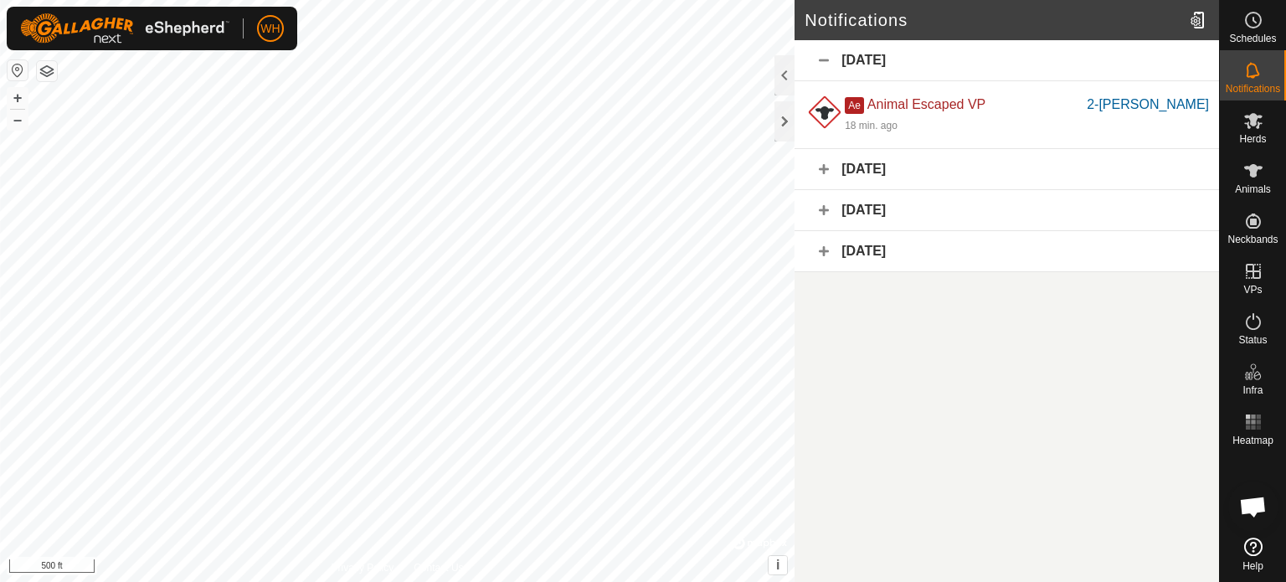
click at [988, 76] on div "[DATE]" at bounding box center [1006, 60] width 424 height 41
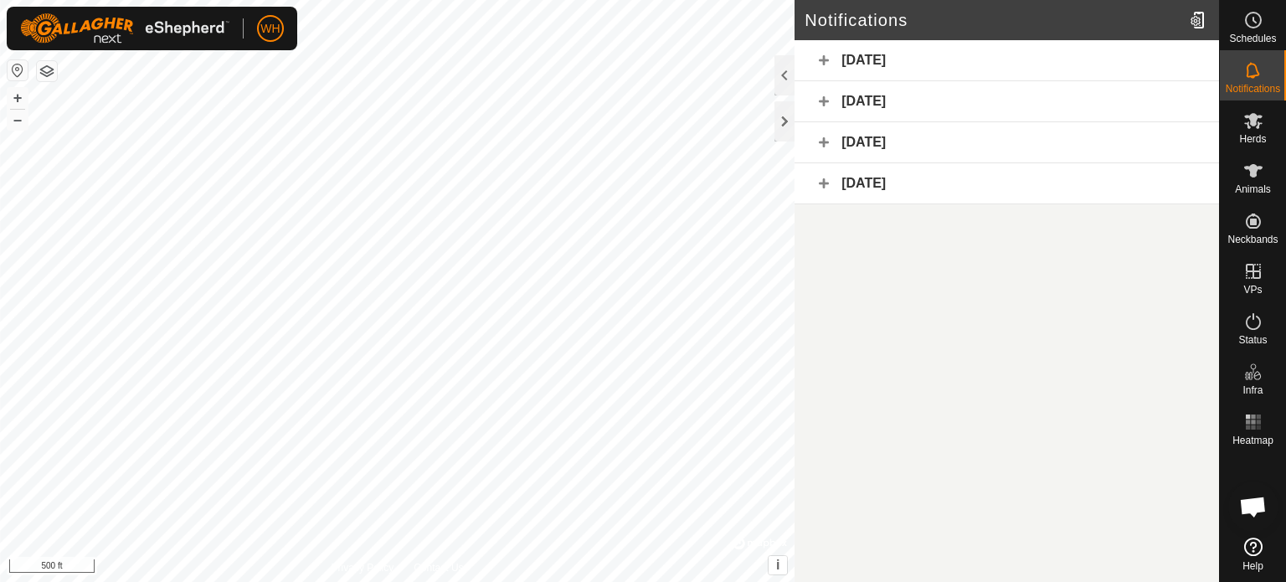
click at [988, 76] on div "[DATE]" at bounding box center [1006, 60] width 424 height 41
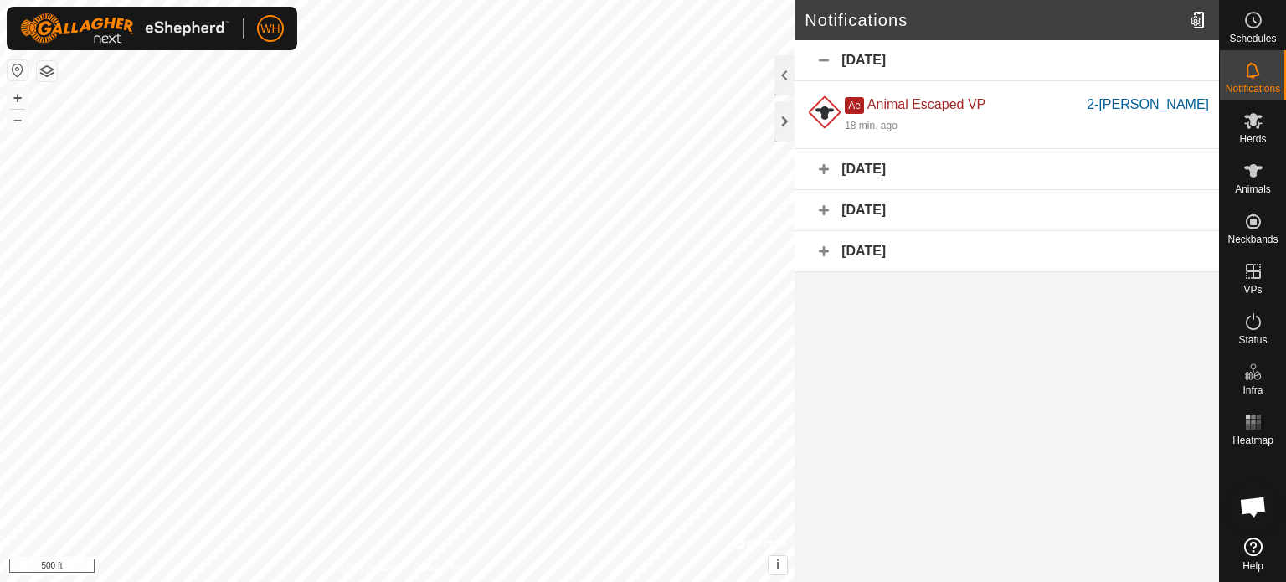
click at [988, 76] on div "[DATE]" at bounding box center [1006, 60] width 424 height 41
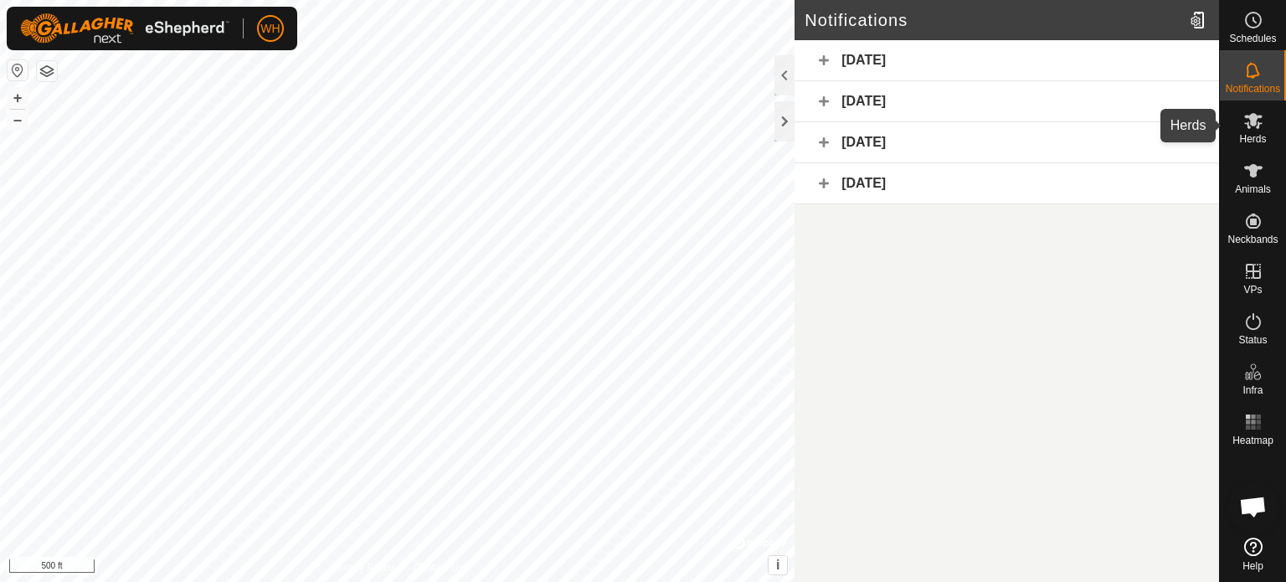
click at [1235, 130] on div "Herds" at bounding box center [1252, 125] width 66 height 50
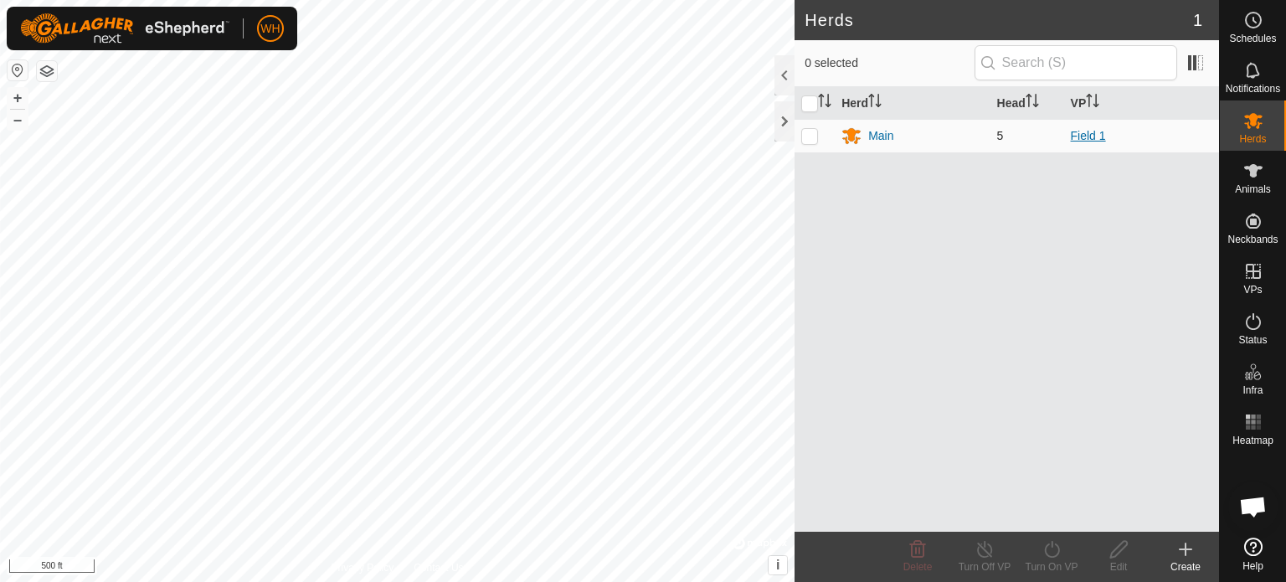
click at [1093, 134] on link "Field 1" at bounding box center [1087, 135] width 35 height 13
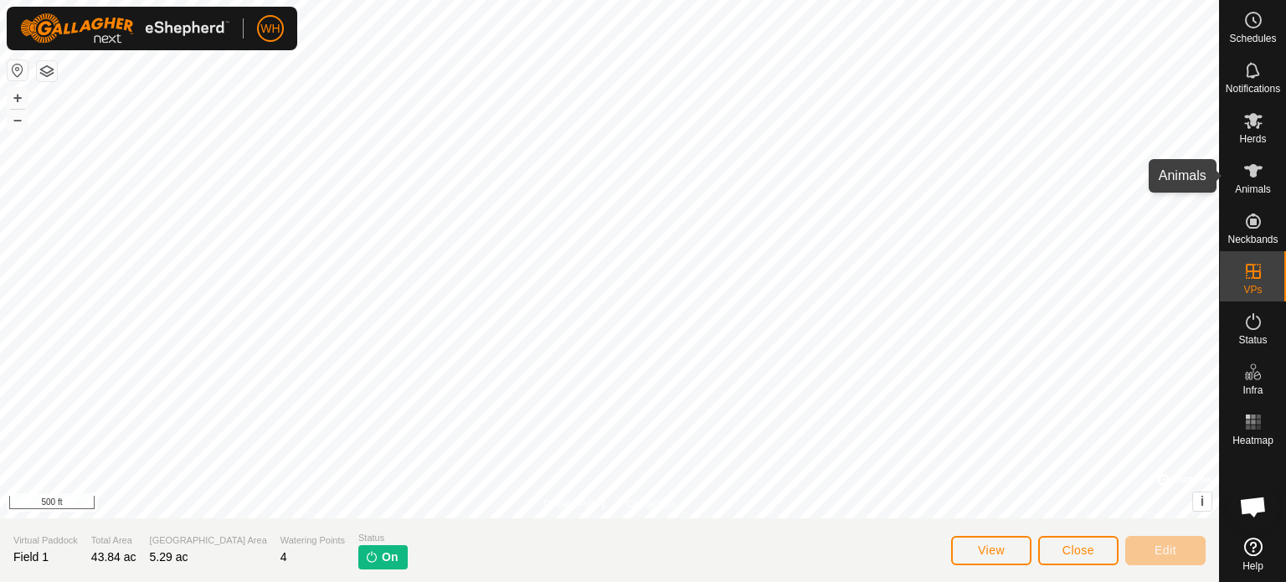
click at [1256, 158] on es-animals-svg-icon at bounding box center [1253, 170] width 30 height 27
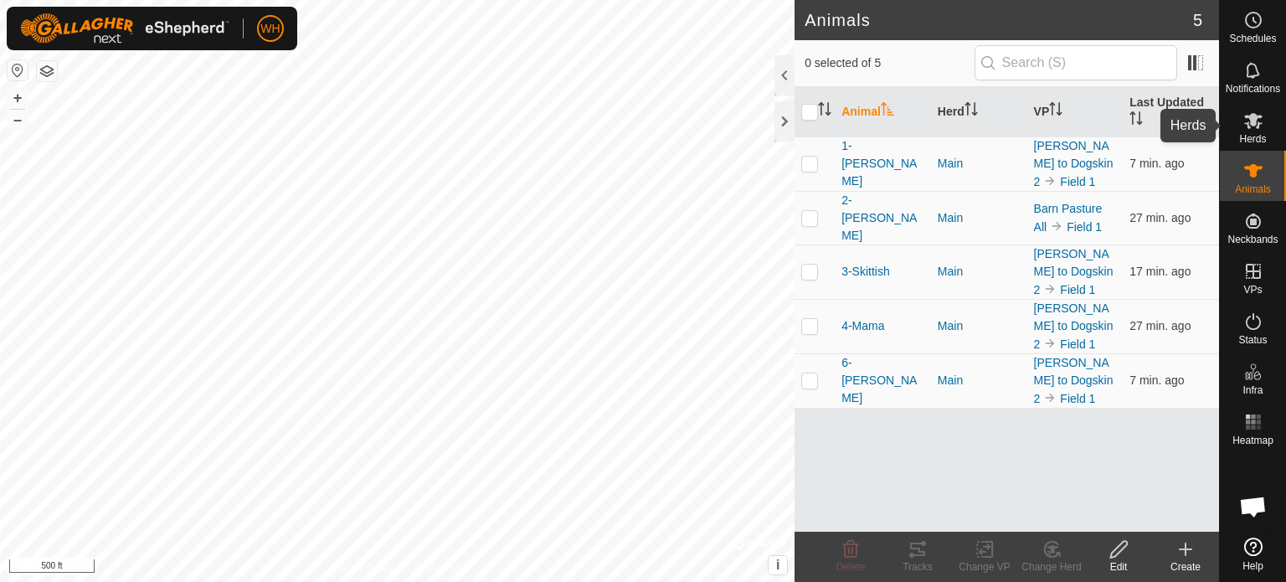
click at [1254, 137] on span "Herds" at bounding box center [1252, 139] width 27 height 10
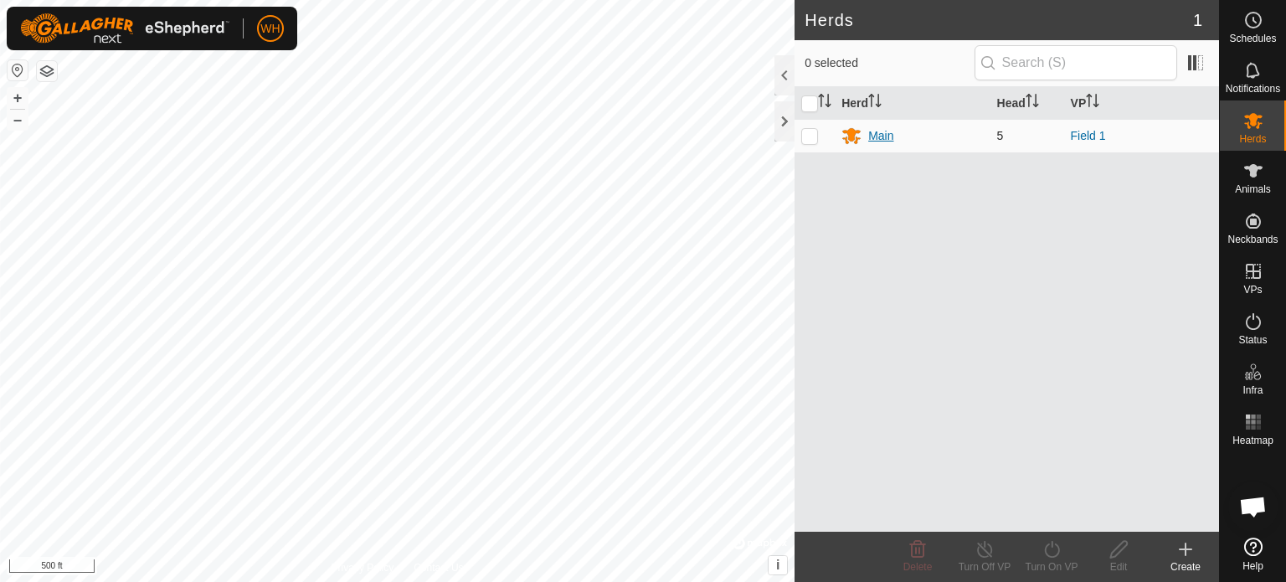
click at [886, 131] on div "Main" at bounding box center [880, 136] width 25 height 18
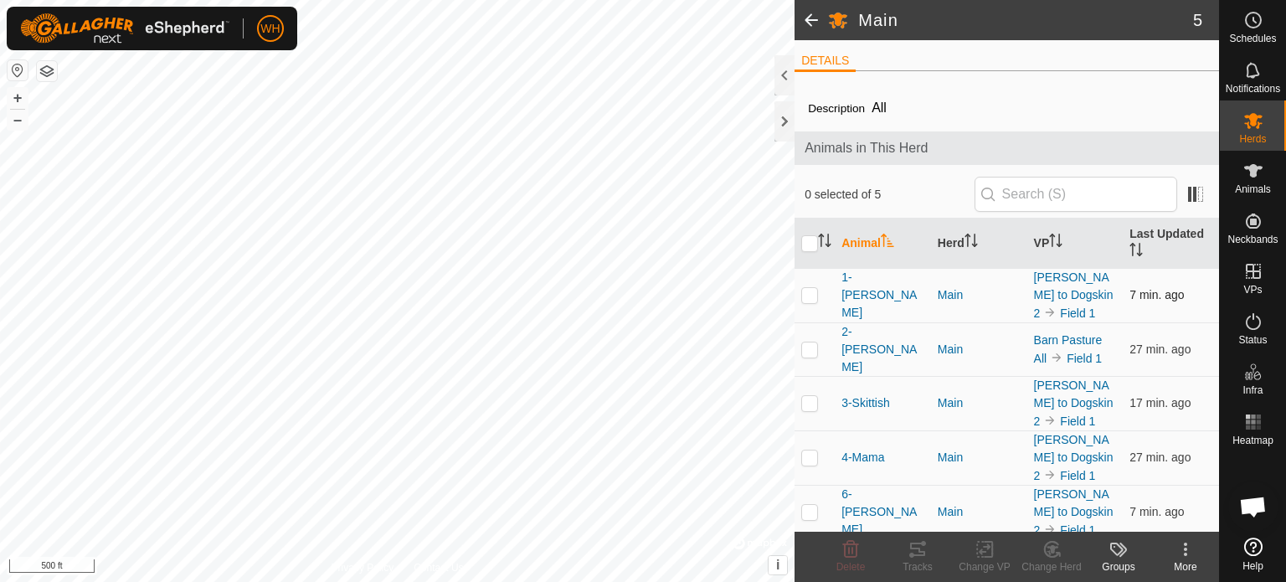
click at [805, 295] on p-checkbox at bounding box center [809, 294] width 17 height 13
checkbox input "true"
click at [805, 342] on p-checkbox at bounding box center [809, 348] width 17 height 13
checkbox input "true"
click at [805, 396] on p-checkbox at bounding box center [809, 402] width 17 height 13
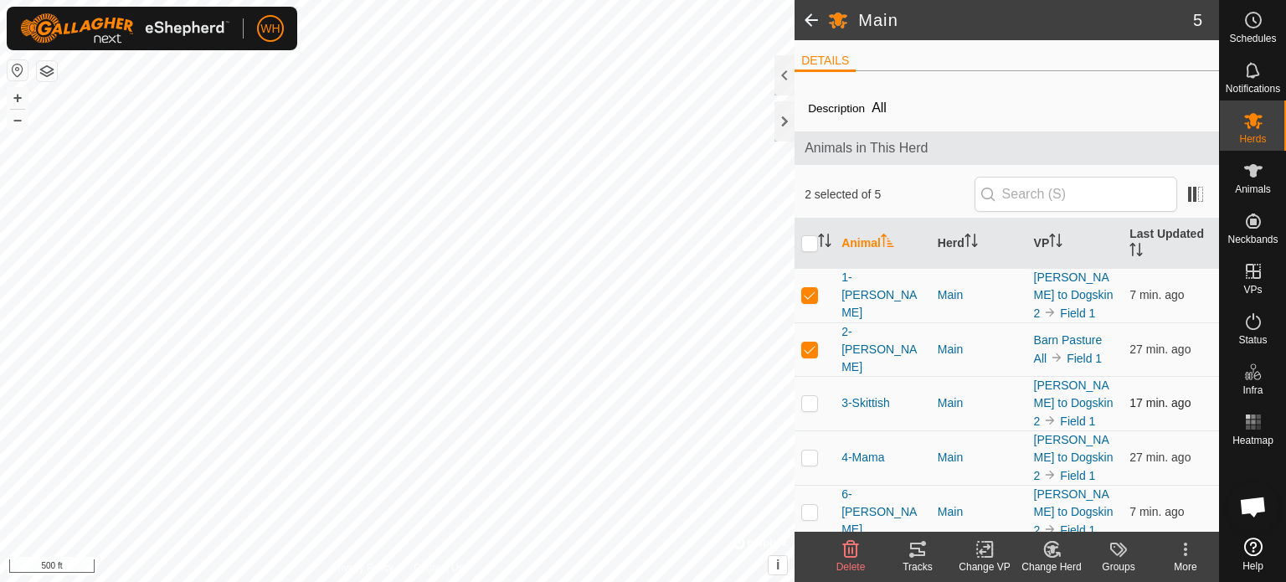
checkbox input "true"
click at [811, 450] on p-checkbox at bounding box center [809, 456] width 17 height 13
checkbox input "true"
click at [811, 505] on p-checkbox at bounding box center [809, 511] width 17 height 13
checkbox input "true"
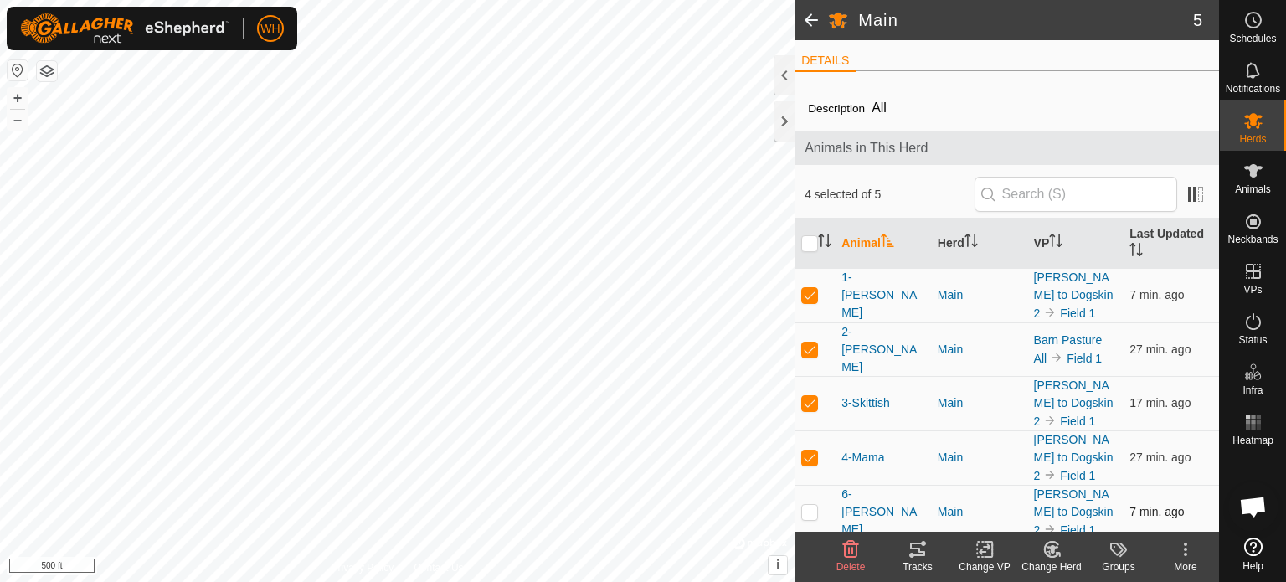
checkbox input "true"
click at [1179, 559] on div "More" at bounding box center [1185, 566] width 67 height 15
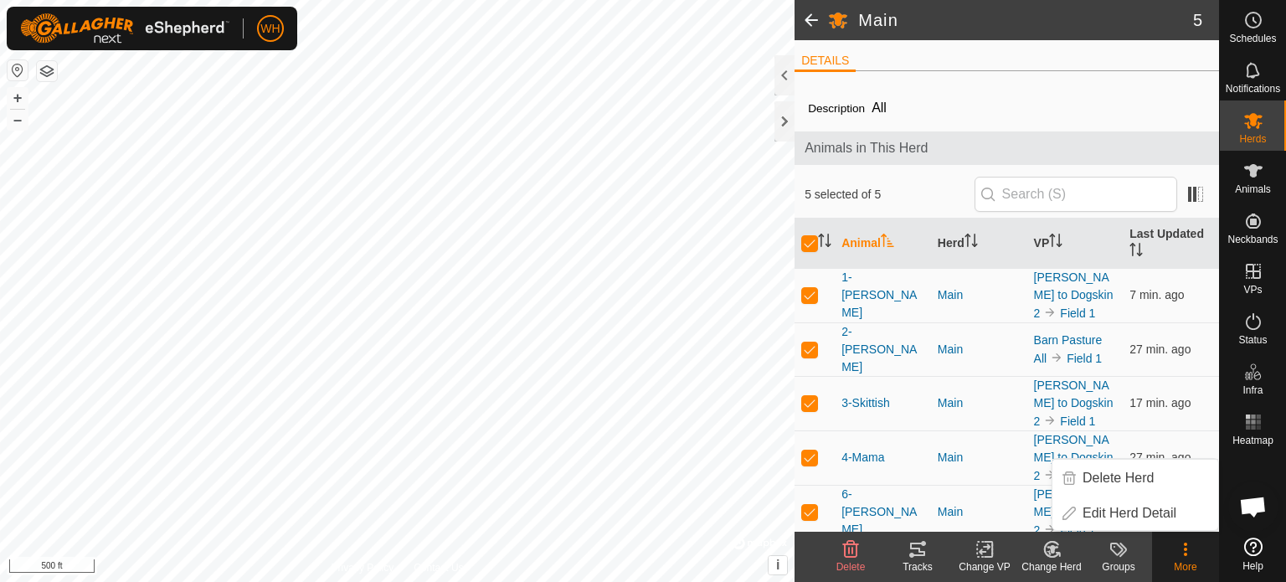
click at [1179, 559] on div "More" at bounding box center [1185, 566] width 67 height 15
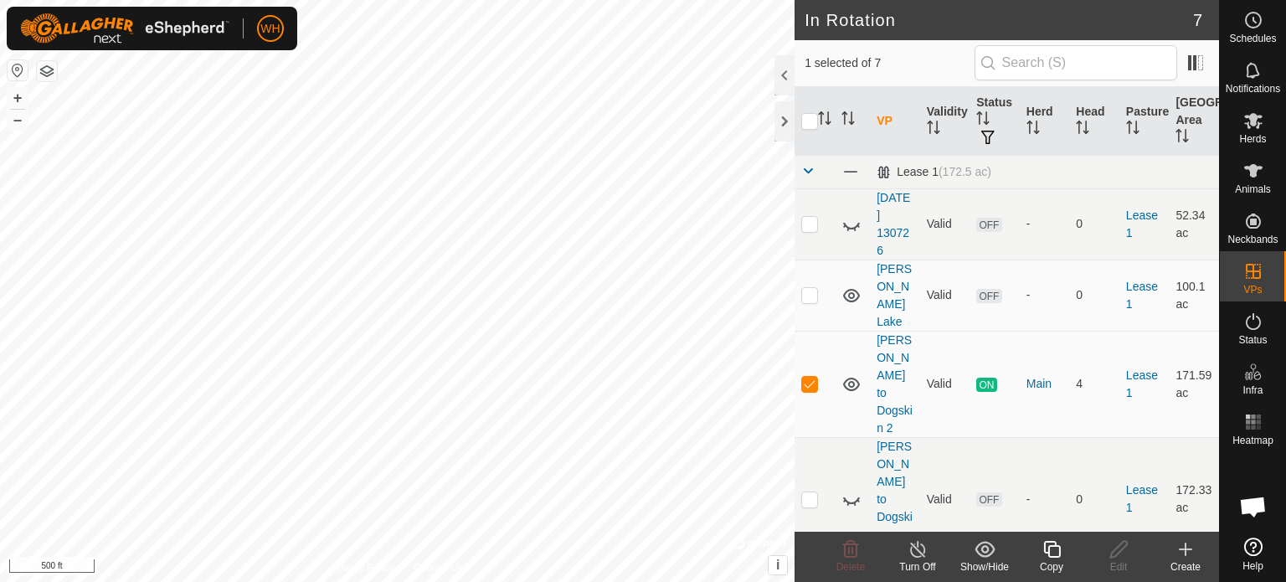
checkbox input "false"
checkbox input "true"
click at [1245, 171] on icon at bounding box center [1253, 171] width 20 height 20
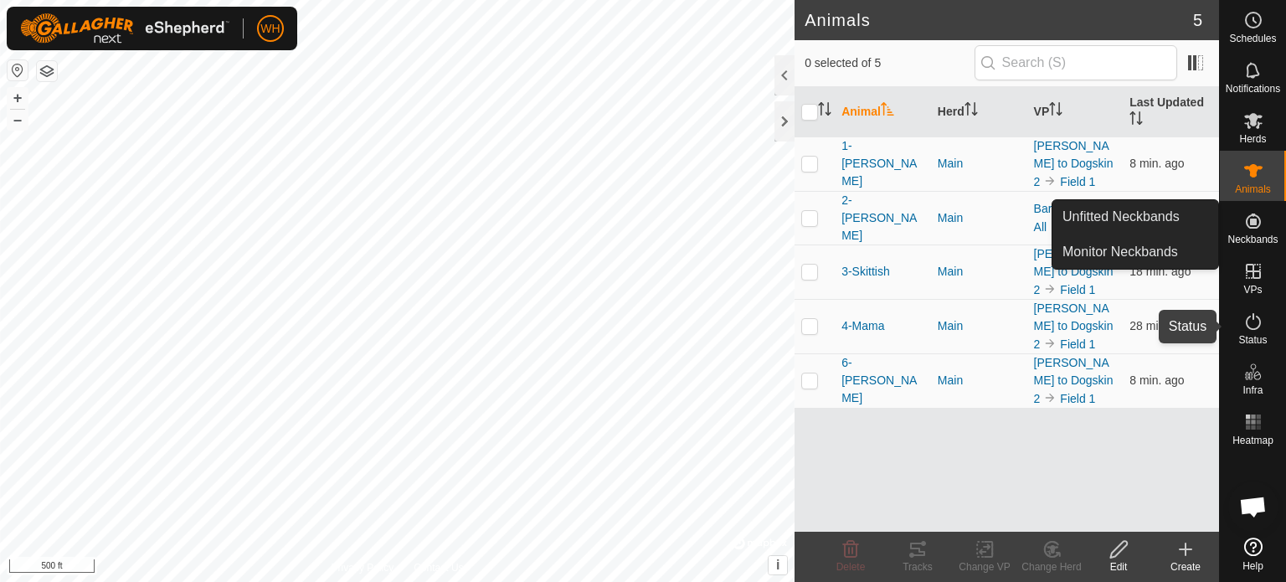
click at [1246, 314] on icon at bounding box center [1253, 321] width 20 height 20
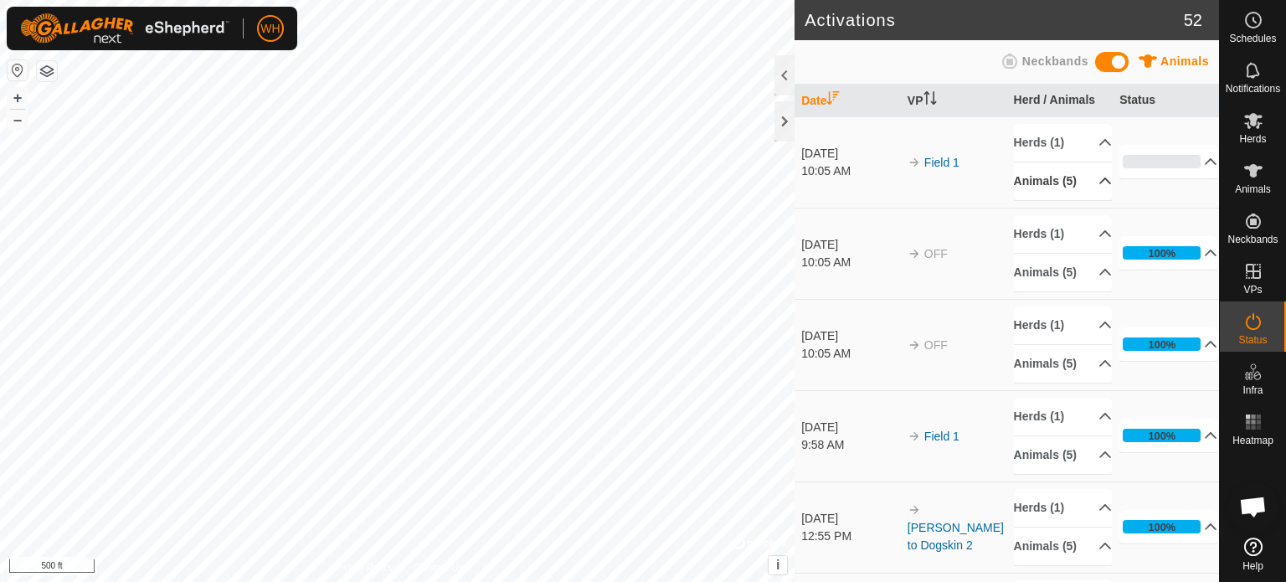
click at [1040, 177] on p-accordion-header "Animals (5)" at bounding box center [1063, 181] width 98 height 38
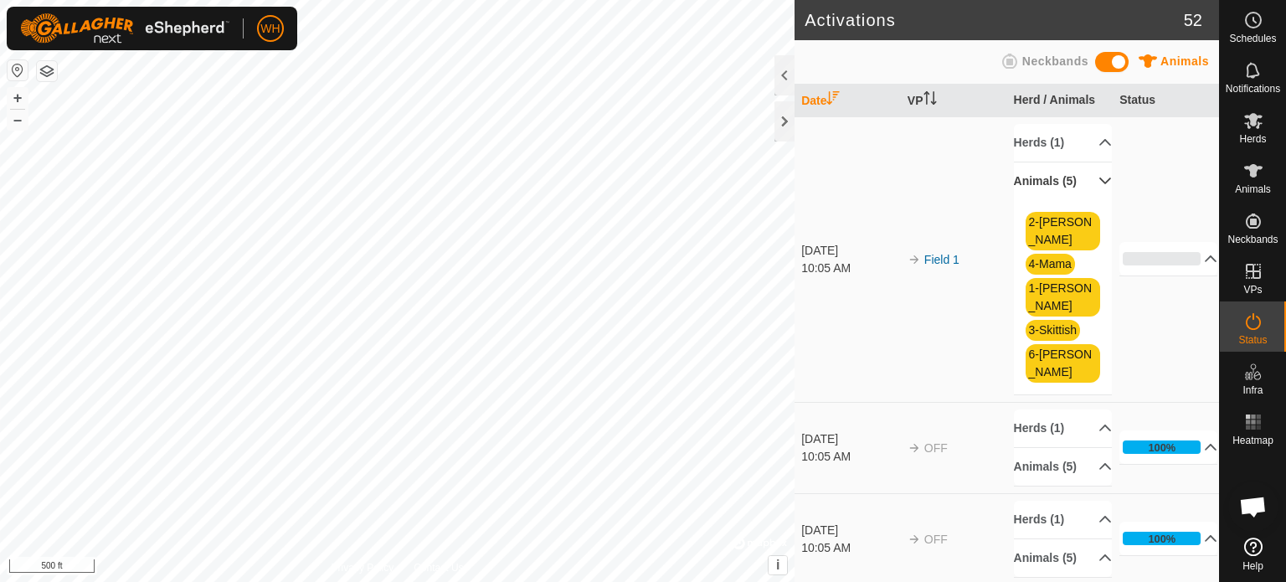
click at [1040, 177] on p-accordion-header "Animals (5)" at bounding box center [1063, 181] width 98 height 38
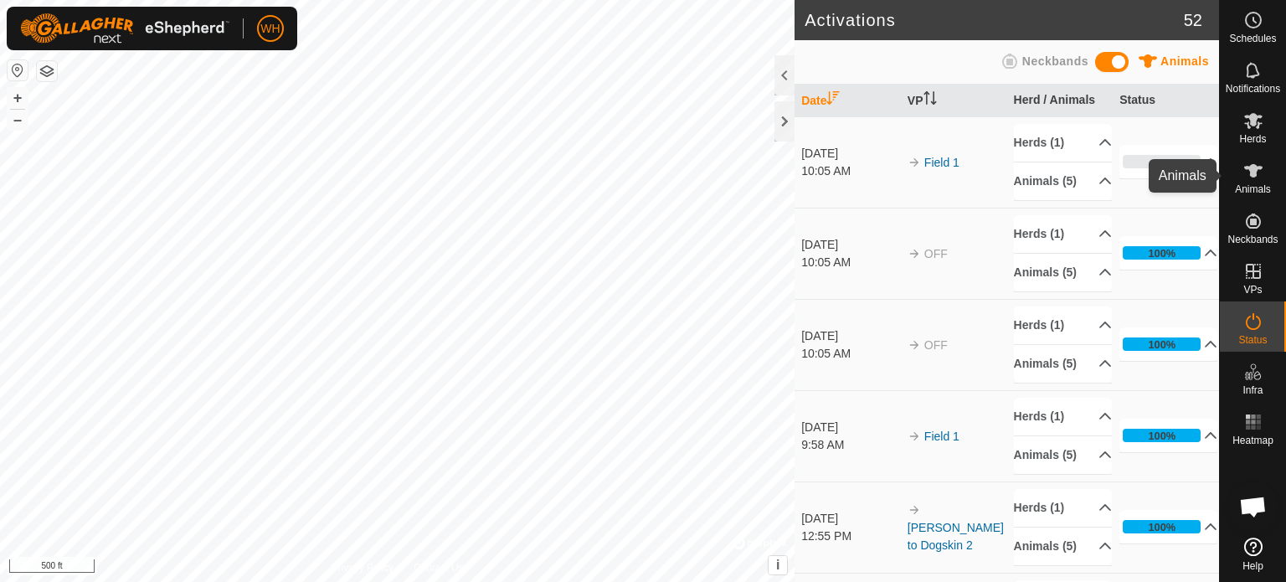
click at [1232, 185] on div "Animals" at bounding box center [1252, 176] width 66 height 50
